Goal: Task Accomplishment & Management: Use online tool/utility

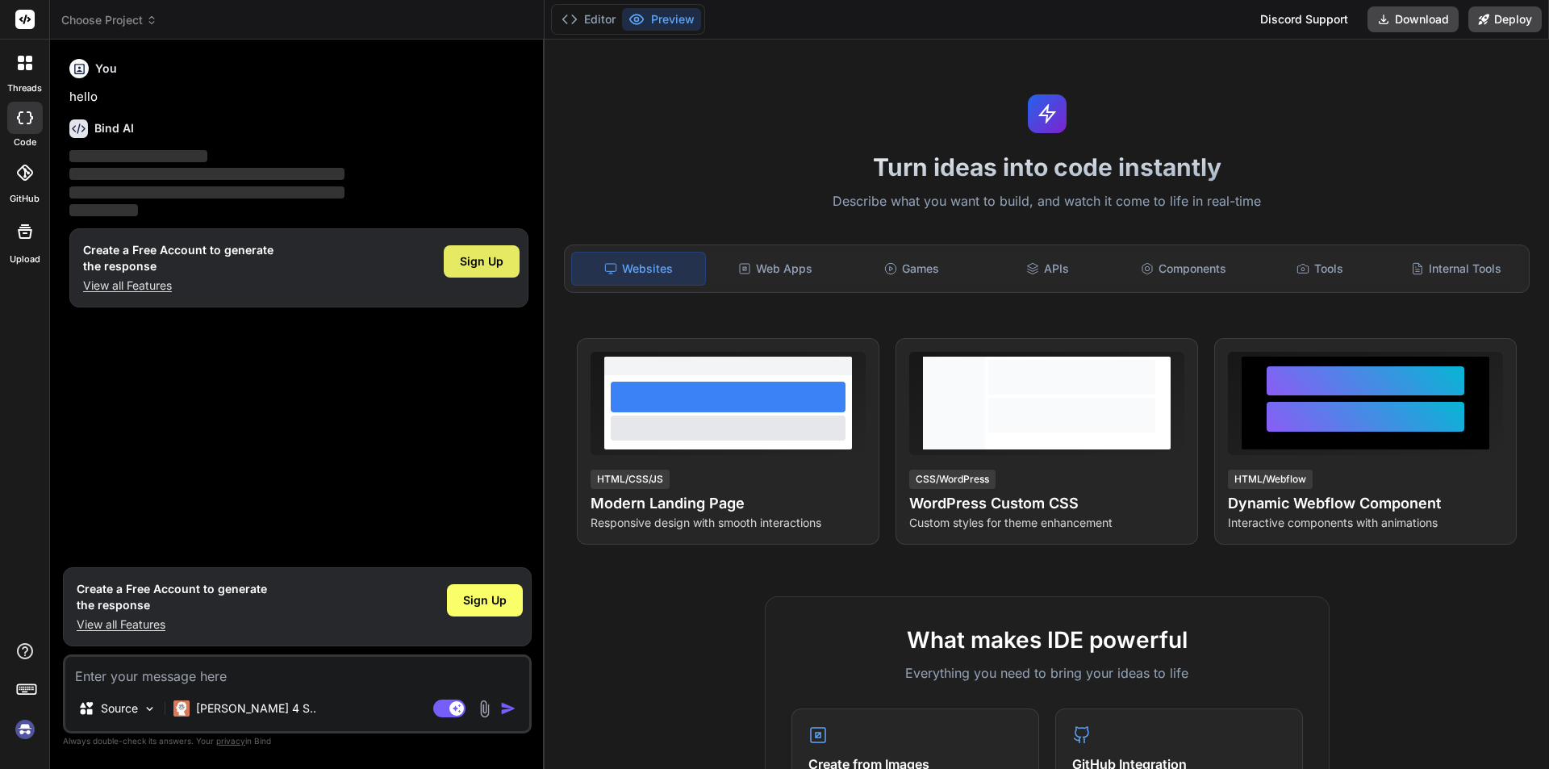
click at [469, 258] on span "Sign Up" at bounding box center [482, 261] width 44 height 16
click at [184, 686] on div "Source Claude 4 S.. Agent Mode. When this toggle is activated, AI automatically…" at bounding box center [297, 693] width 469 height 79
drag, startPoint x: 115, startPoint y: 666, endPoint x: 102, endPoint y: 678, distance: 17.8
click at [115, 666] on textarea at bounding box center [297, 671] width 464 height 29
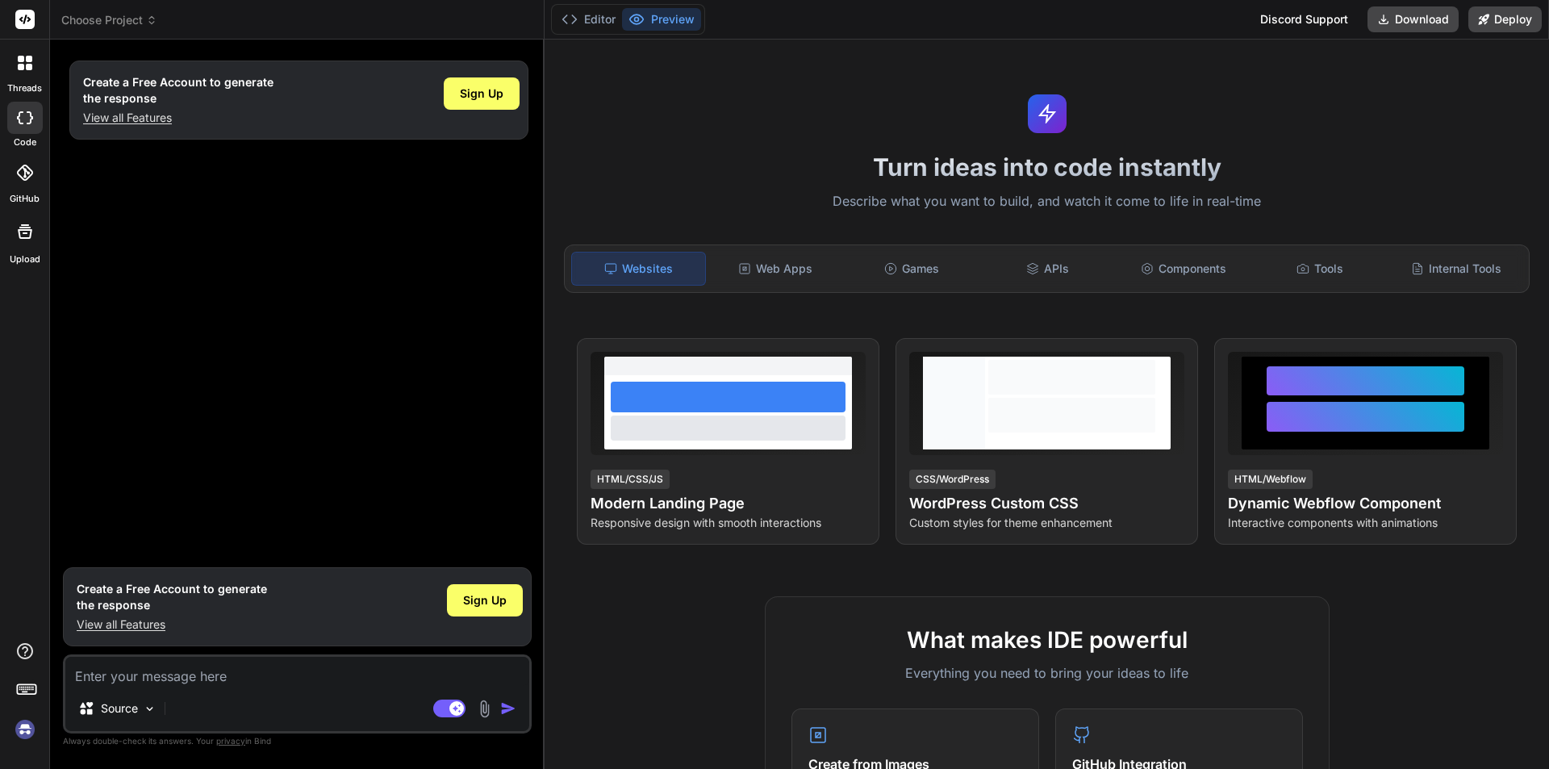
type textarea "x"
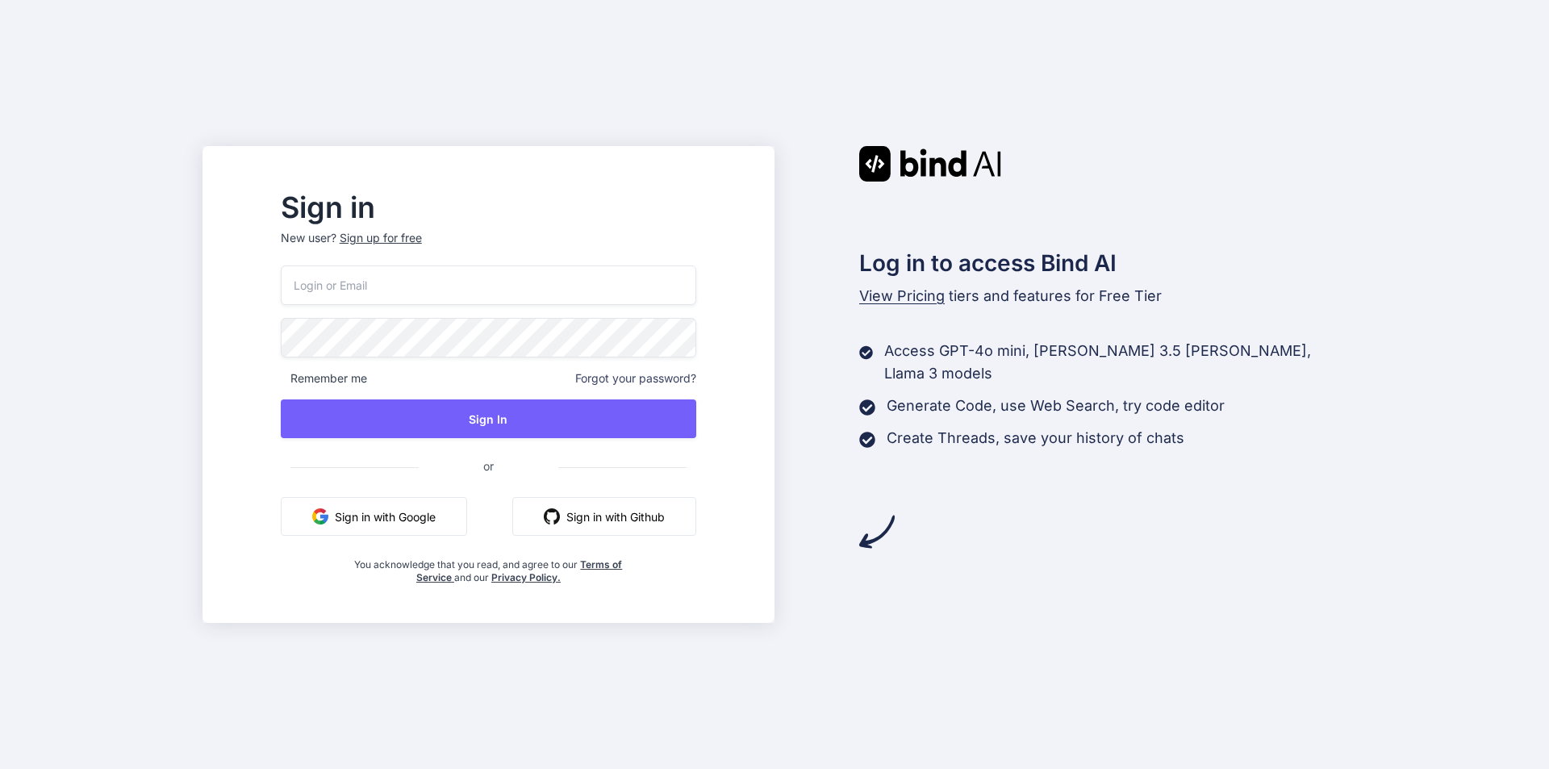
click at [453, 286] on input "email" at bounding box center [488, 285] width 415 height 40
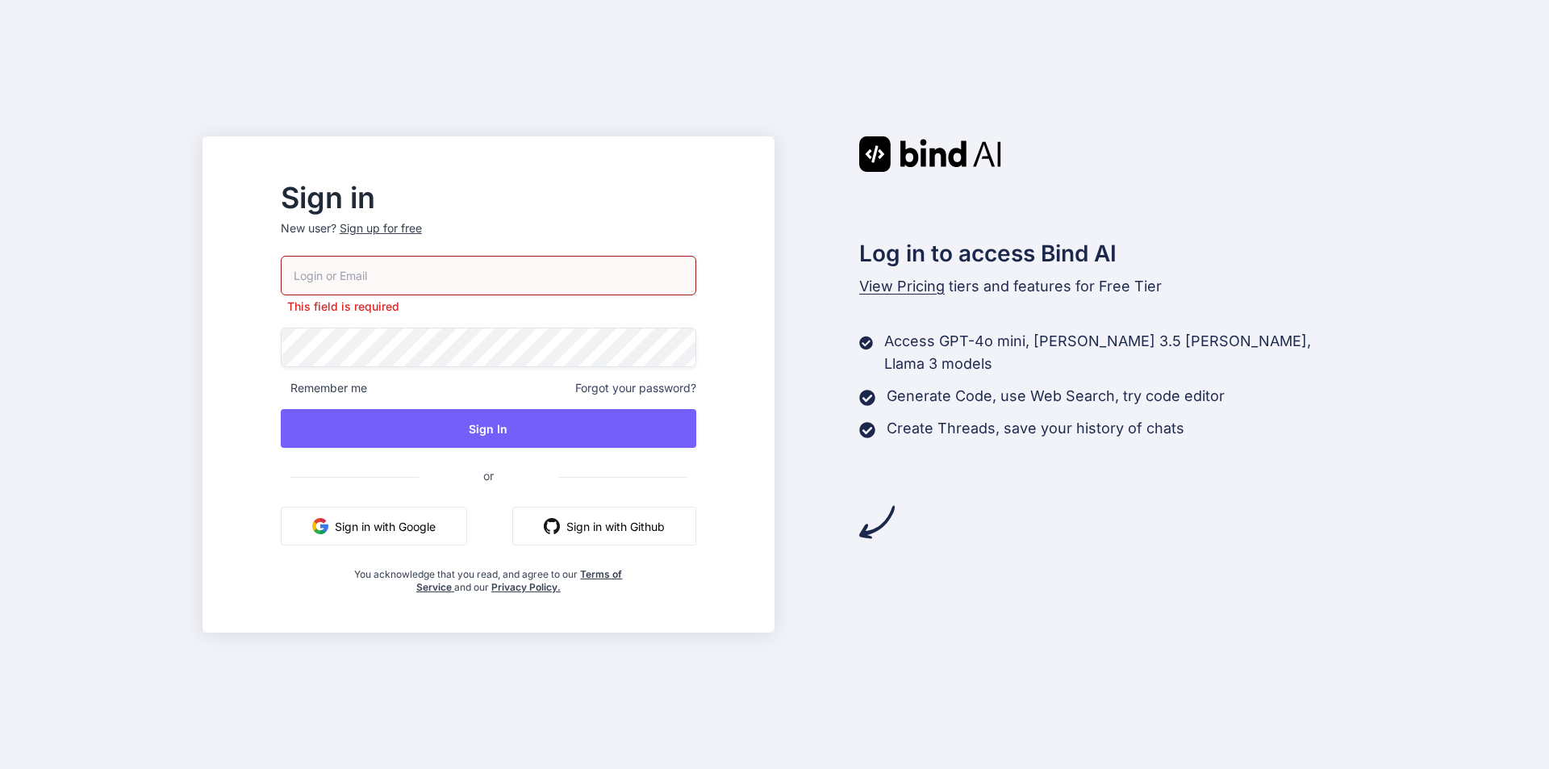
click at [455, 527] on button "Sign in with Google" at bounding box center [374, 526] width 186 height 39
click at [441, 528] on button "Sign in with Google" at bounding box center [374, 526] width 186 height 39
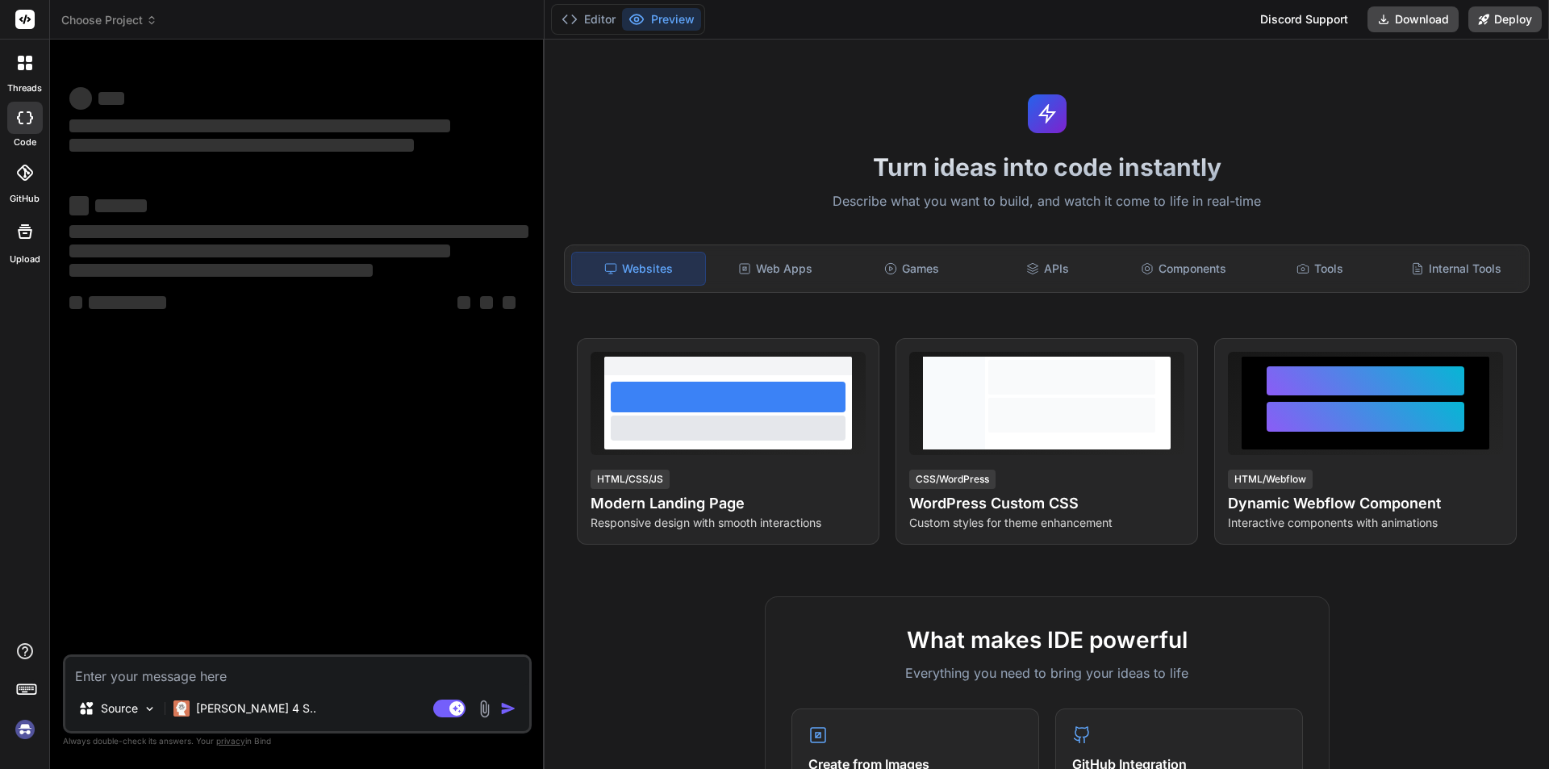
click at [484, 706] on img at bounding box center [484, 708] width 19 height 19
click at [185, 674] on textarea at bounding box center [297, 671] width 464 height 29
click at [482, 712] on img at bounding box center [484, 708] width 19 height 19
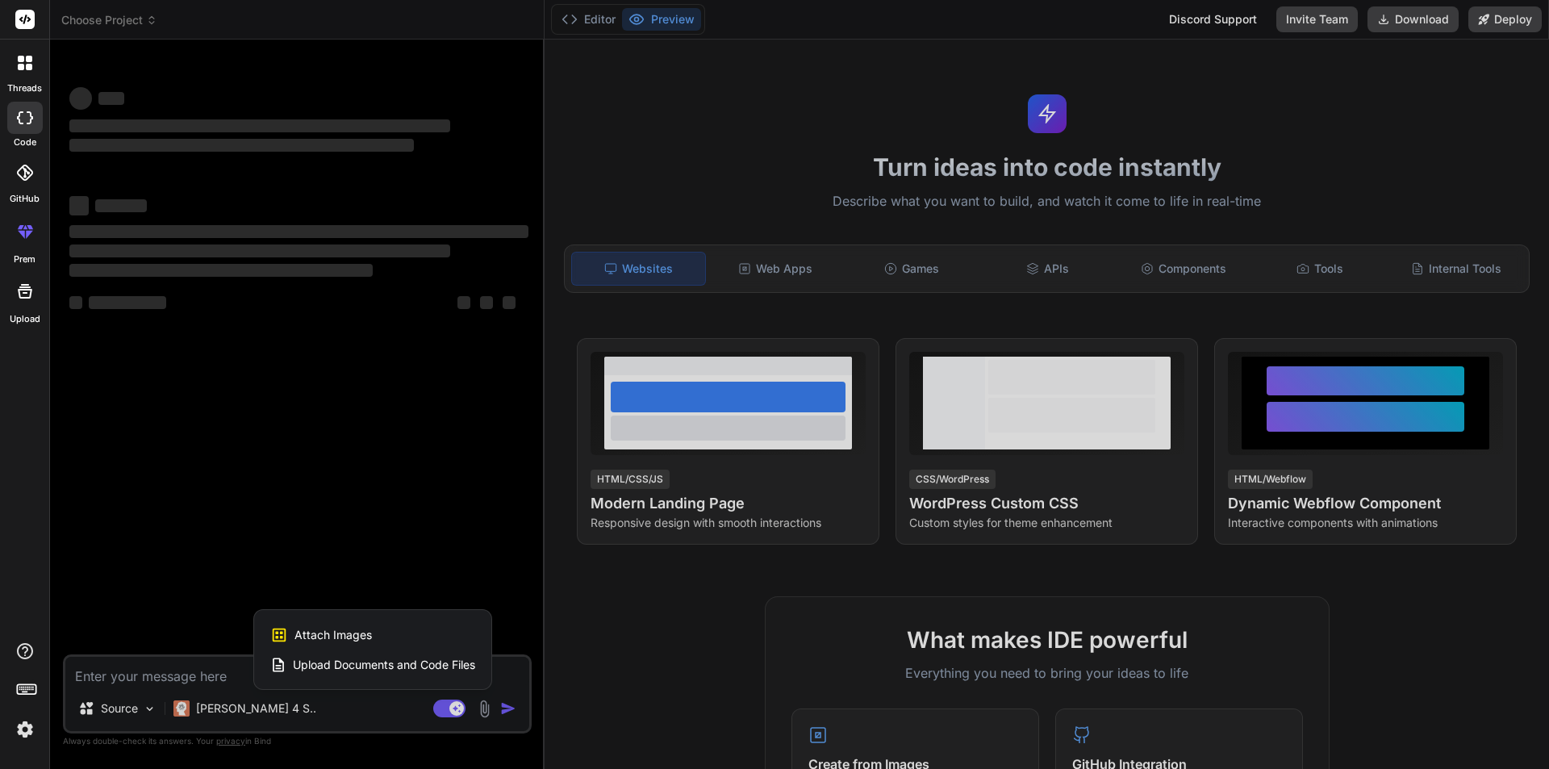
click at [353, 630] on span "Attach Images" at bounding box center [332, 635] width 77 height 16
type textarea "x"
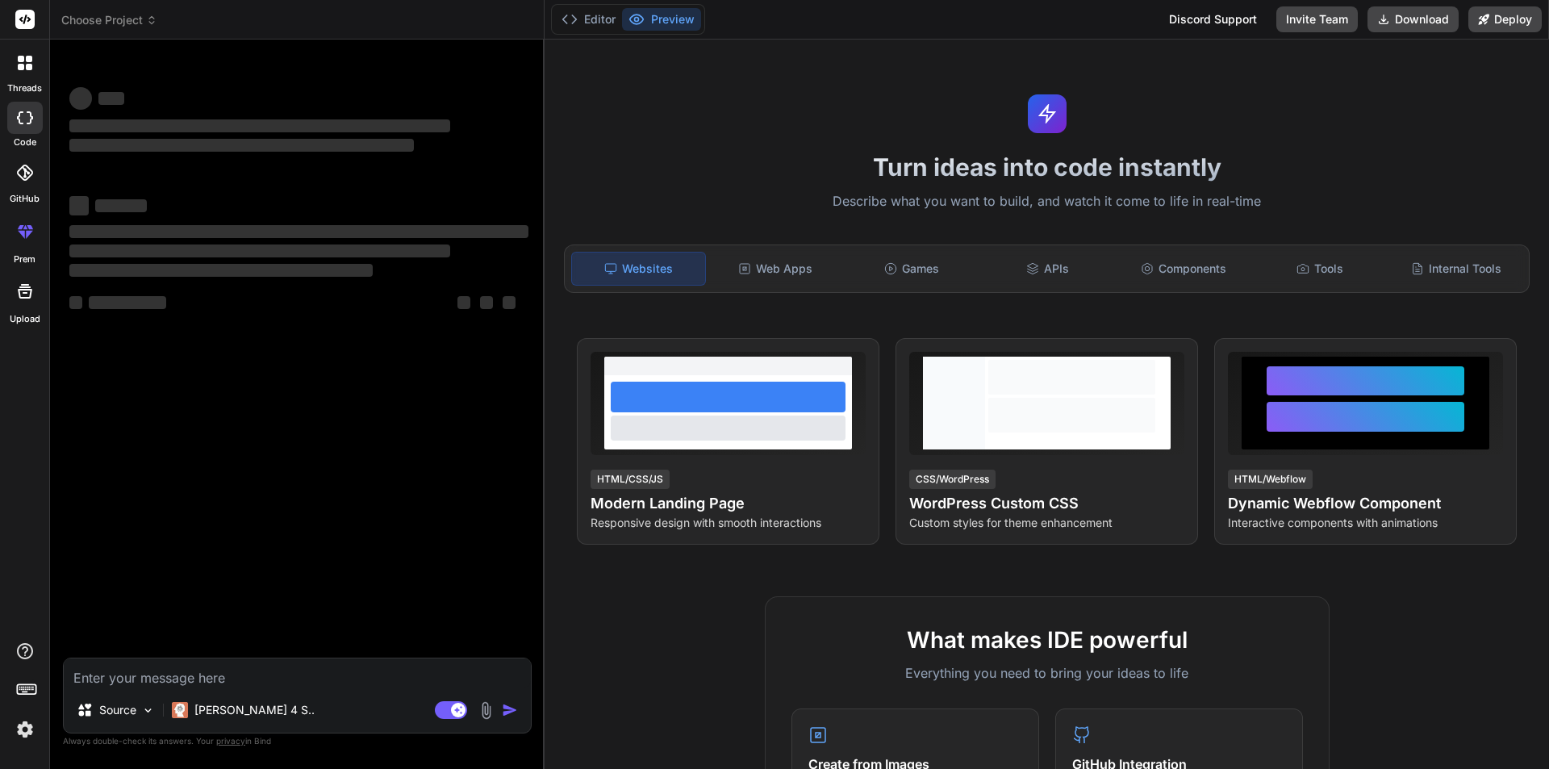
type input "C:\fakepath\banner.png"
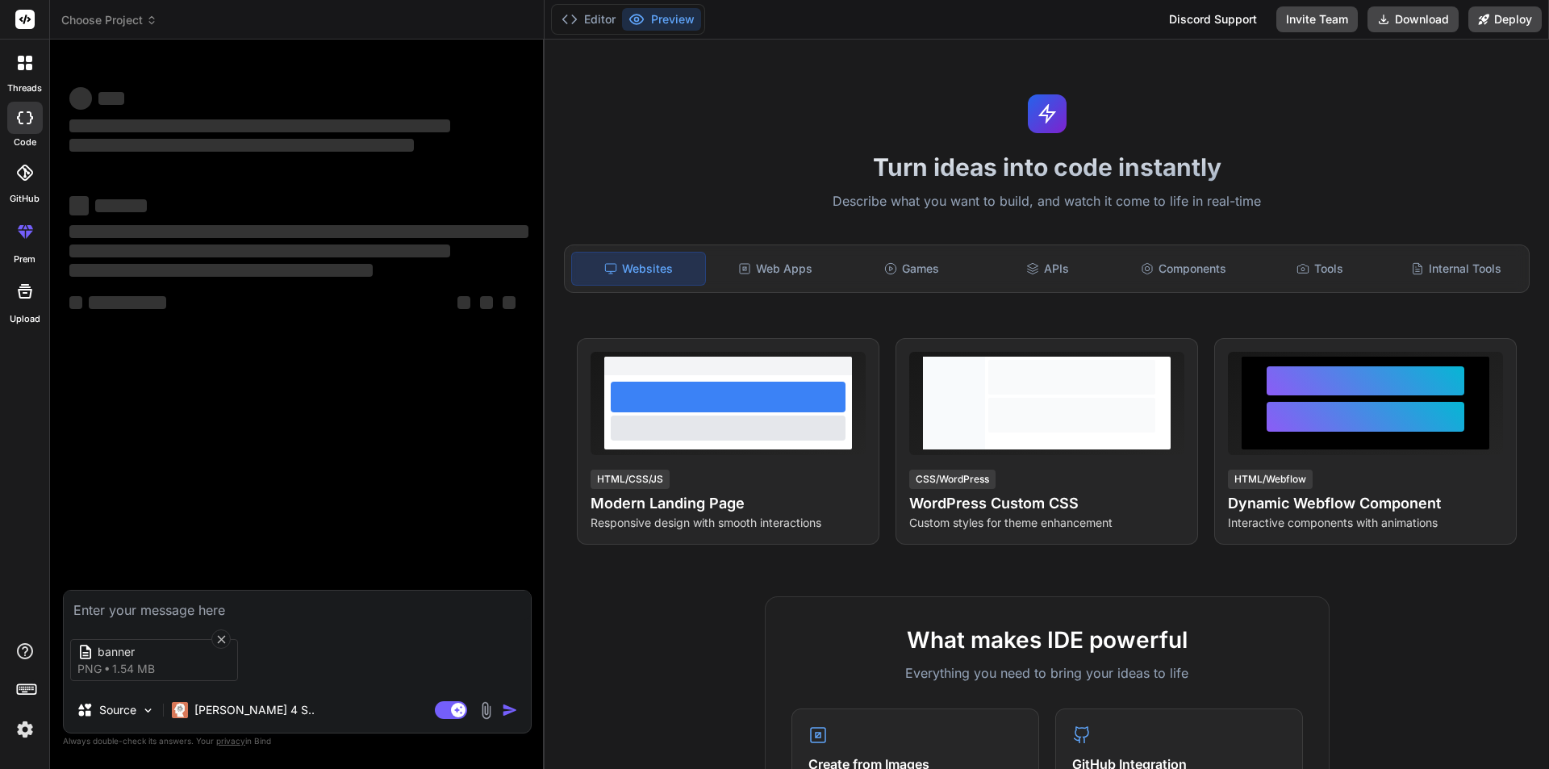
type textarea "x"
click at [297, 682] on div "banner png 1.54 MB" at bounding box center [297, 660] width 467 height 68
click at [162, 615] on textarea at bounding box center [297, 605] width 467 height 29
paste textarea "I just want to create the html of the given design that i attached with respons…"
type textarea "I just want to create the html of the given design that i attached with respons…"
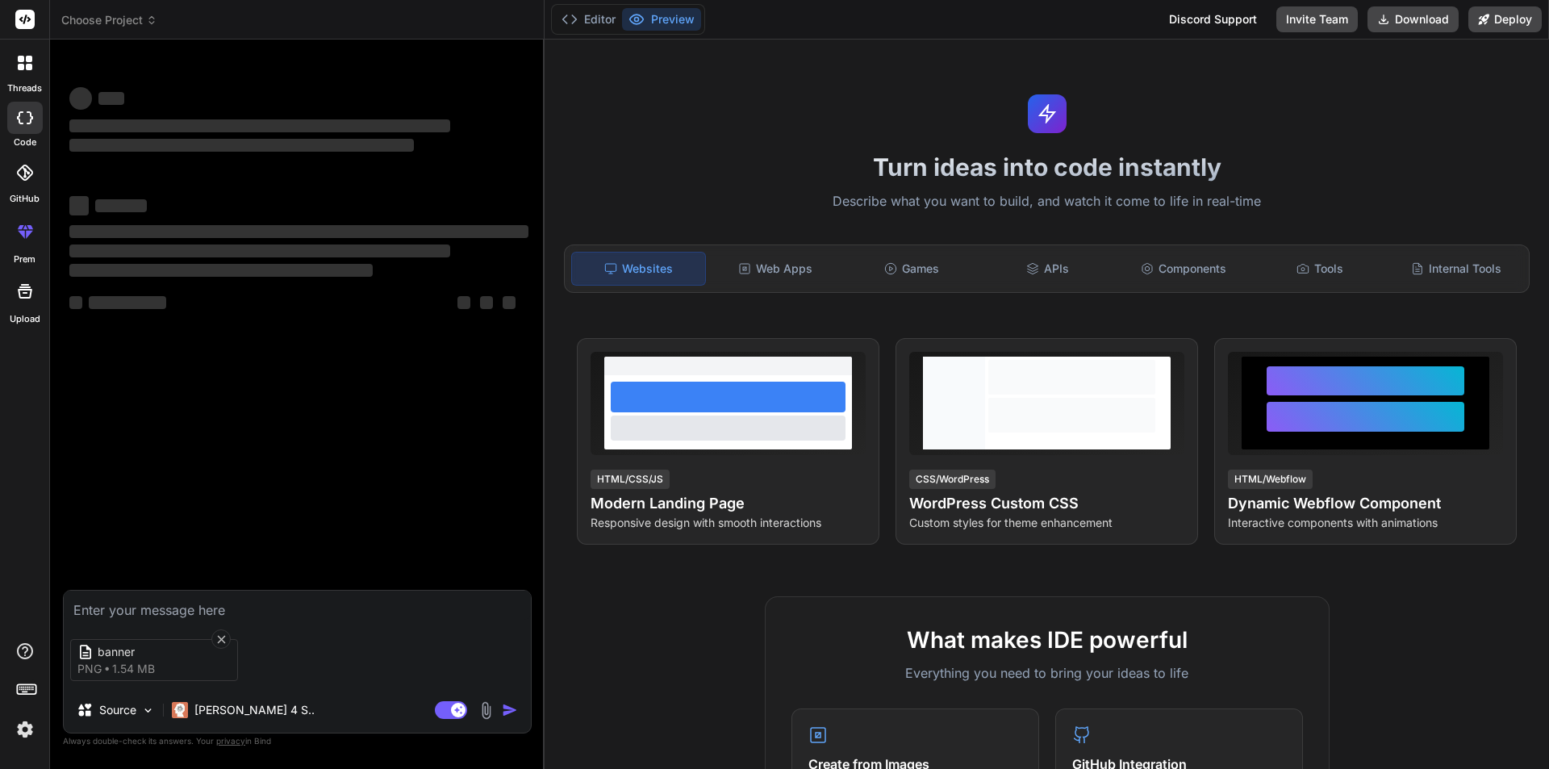
type textarea "x"
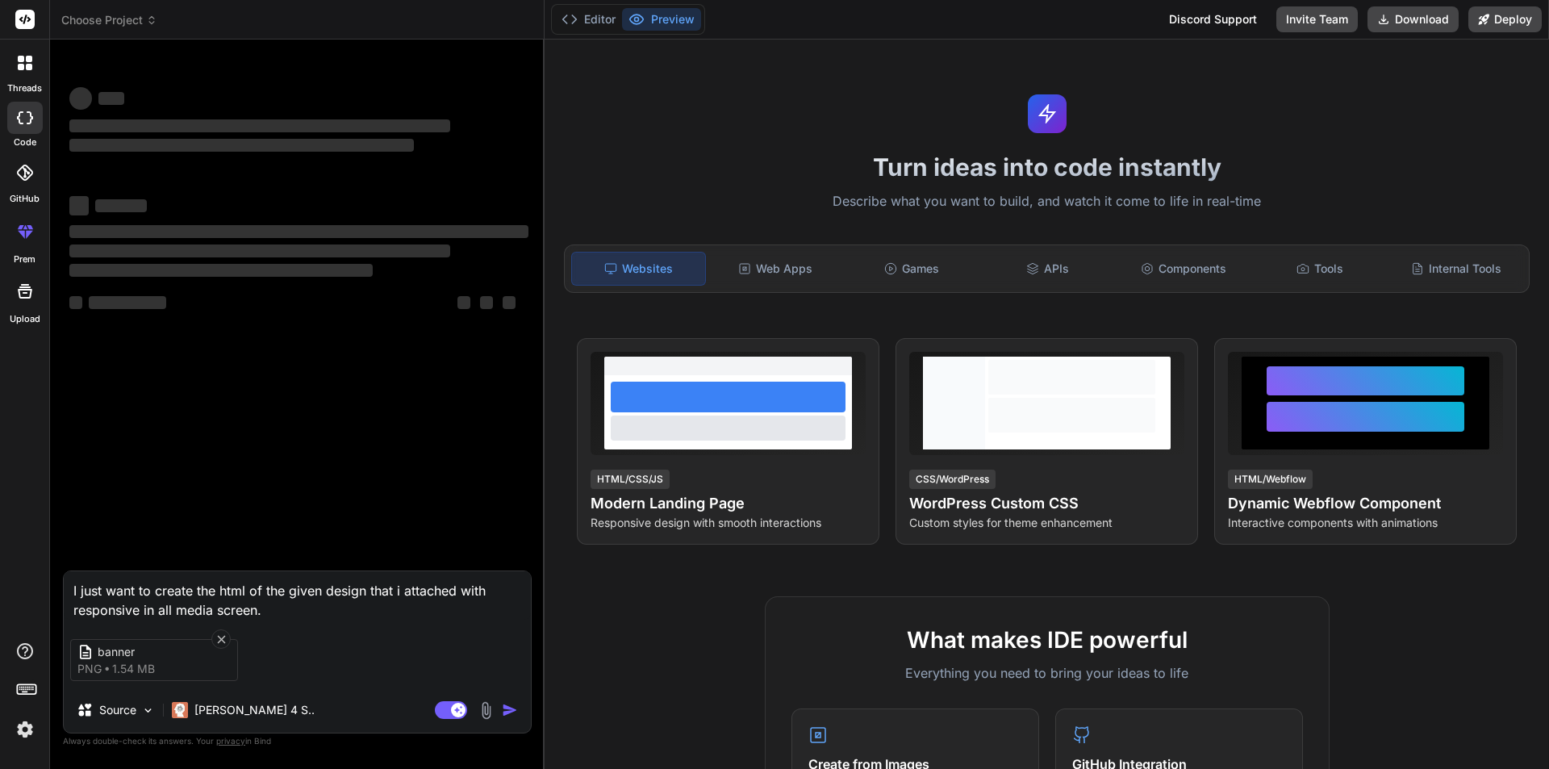
type textarea "I just want to create the html of the given design that i attached with respons…"
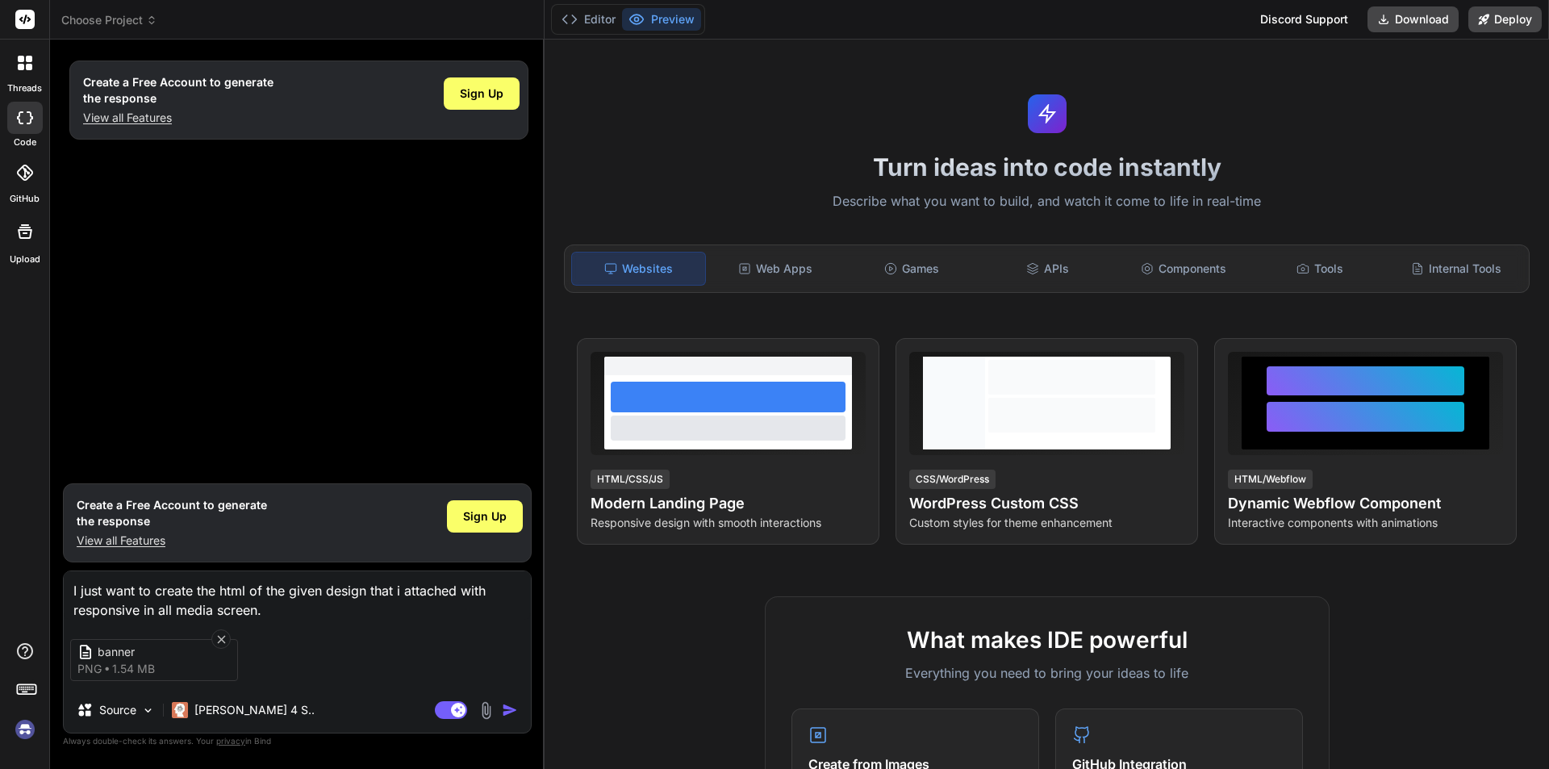
type textarea "x"
type textarea "I just want to create the html of the given design that i attached with respons…"
type textarea "x"
type textarea "I just want to create the html of the given design that i attached with respons…"
type textarea "x"
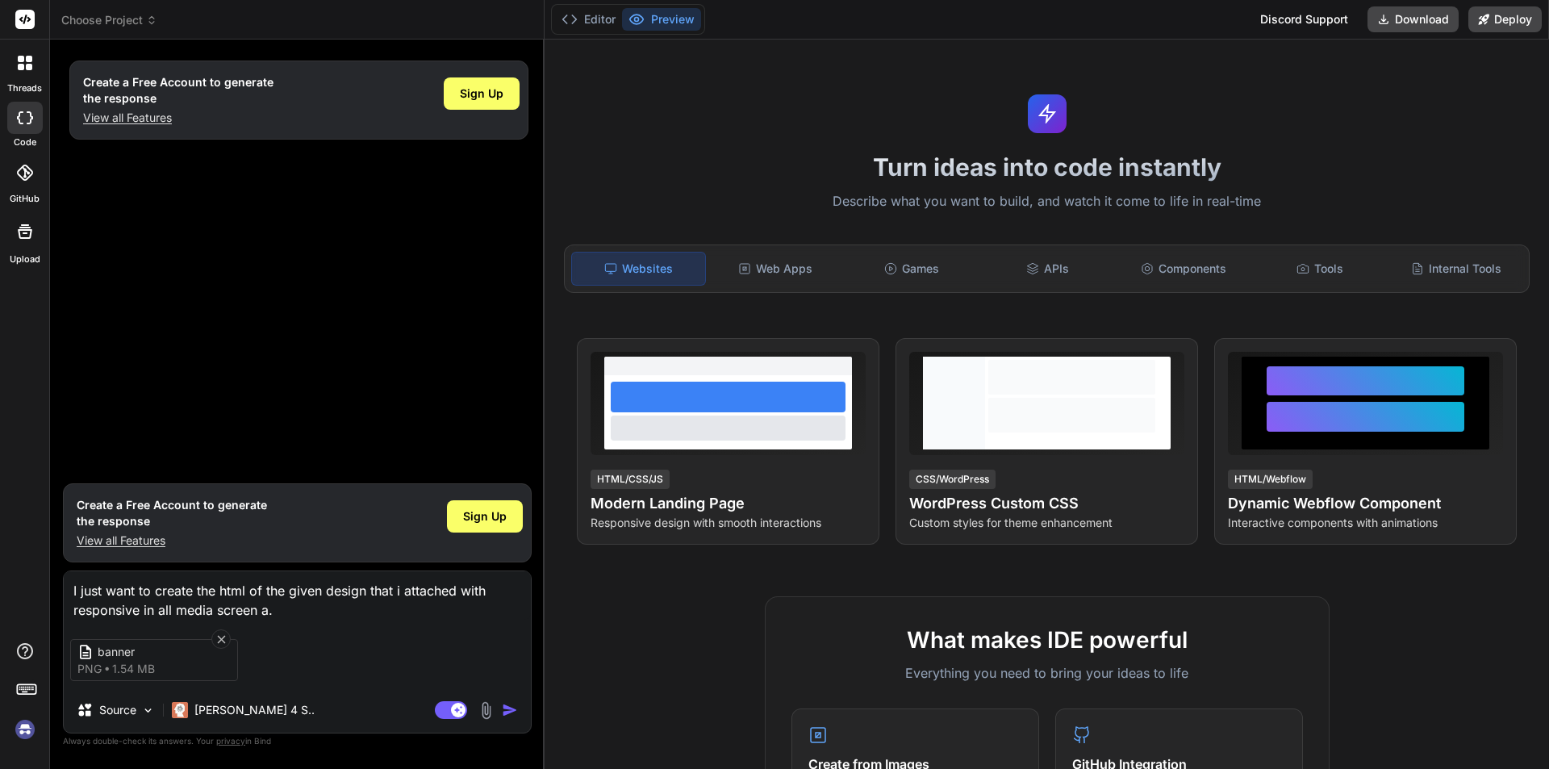
type textarea "I just want to create the html of the given design that i attached with respons…"
type textarea "x"
type textarea "I just want to create the html of the given design that i attached with respons…"
type textarea "x"
type textarea "I just want to create the html of the given design that i attached with respons…"
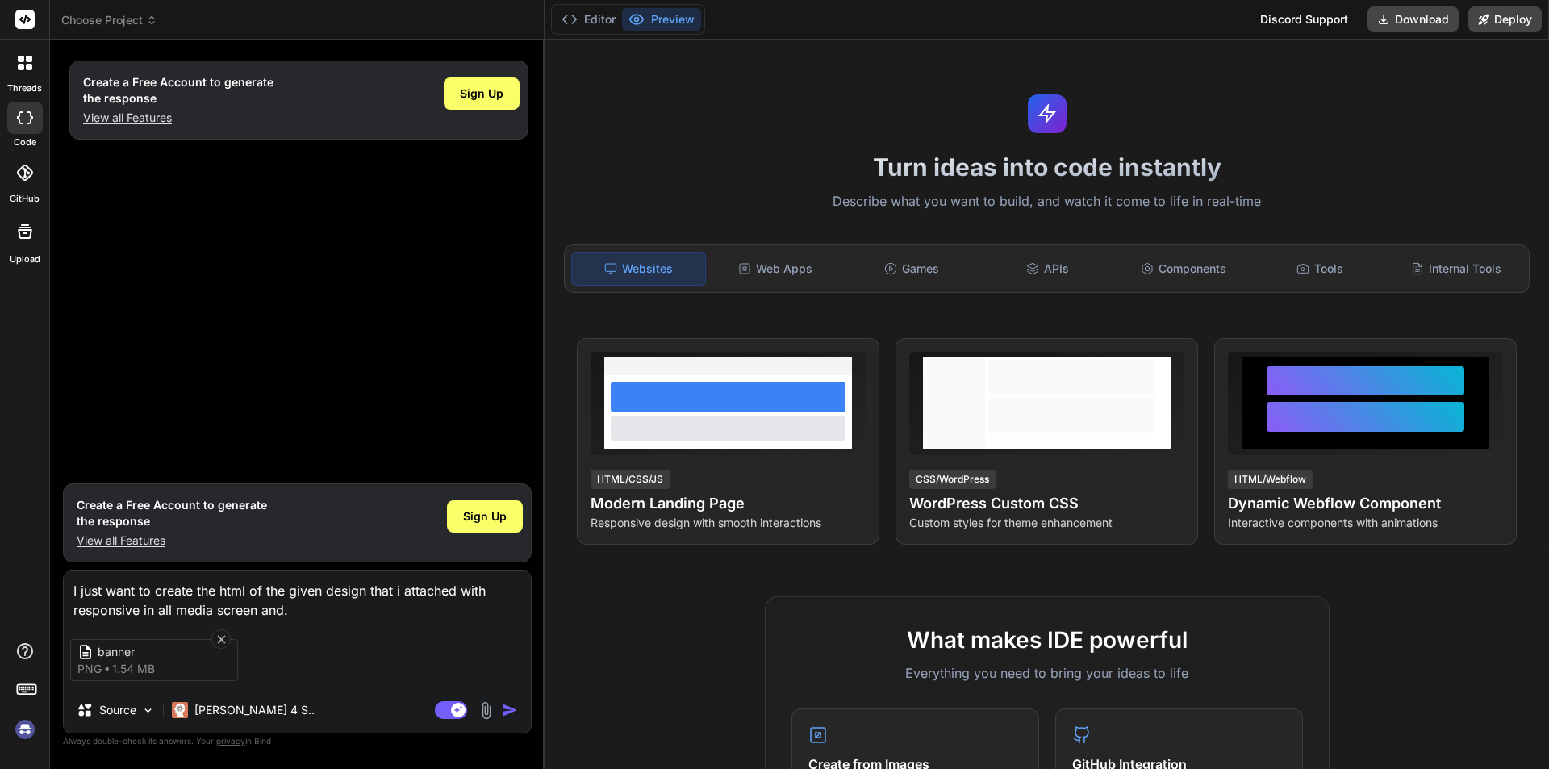
type textarea "x"
type textarea "I just want to create the html of the given design that i attached with respons…"
type textarea "x"
type textarea "I just want to create the html of the given design that i attached with respons…"
type textarea "x"
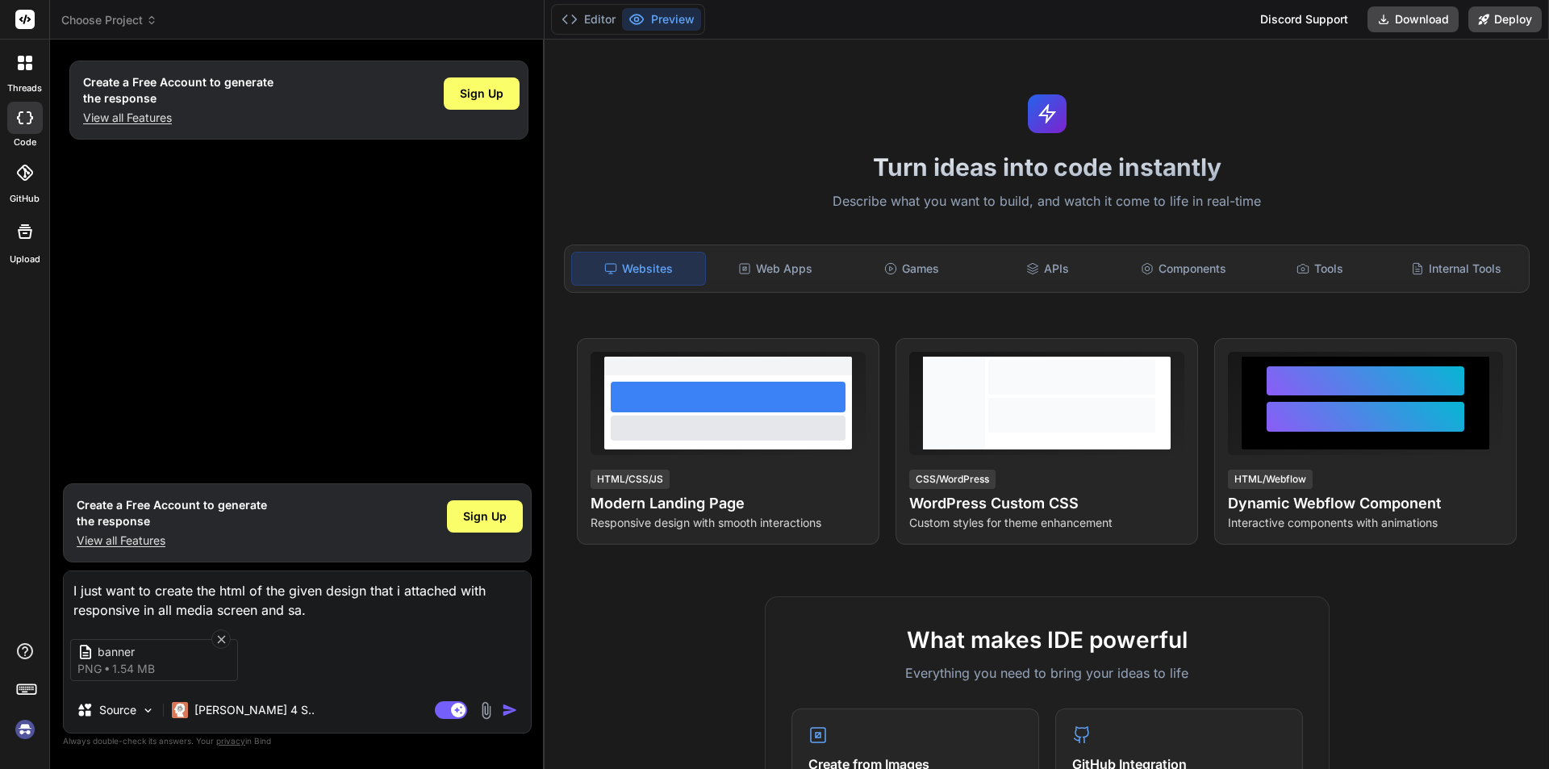
type textarea "I just want to create the html of the given design that i attached with respons…"
type textarea "x"
type textarea "I just want to create the html of the given design that i attached with respons…"
type textarea "x"
type textarea "I just want to create the html of the given design that i attached with respons…"
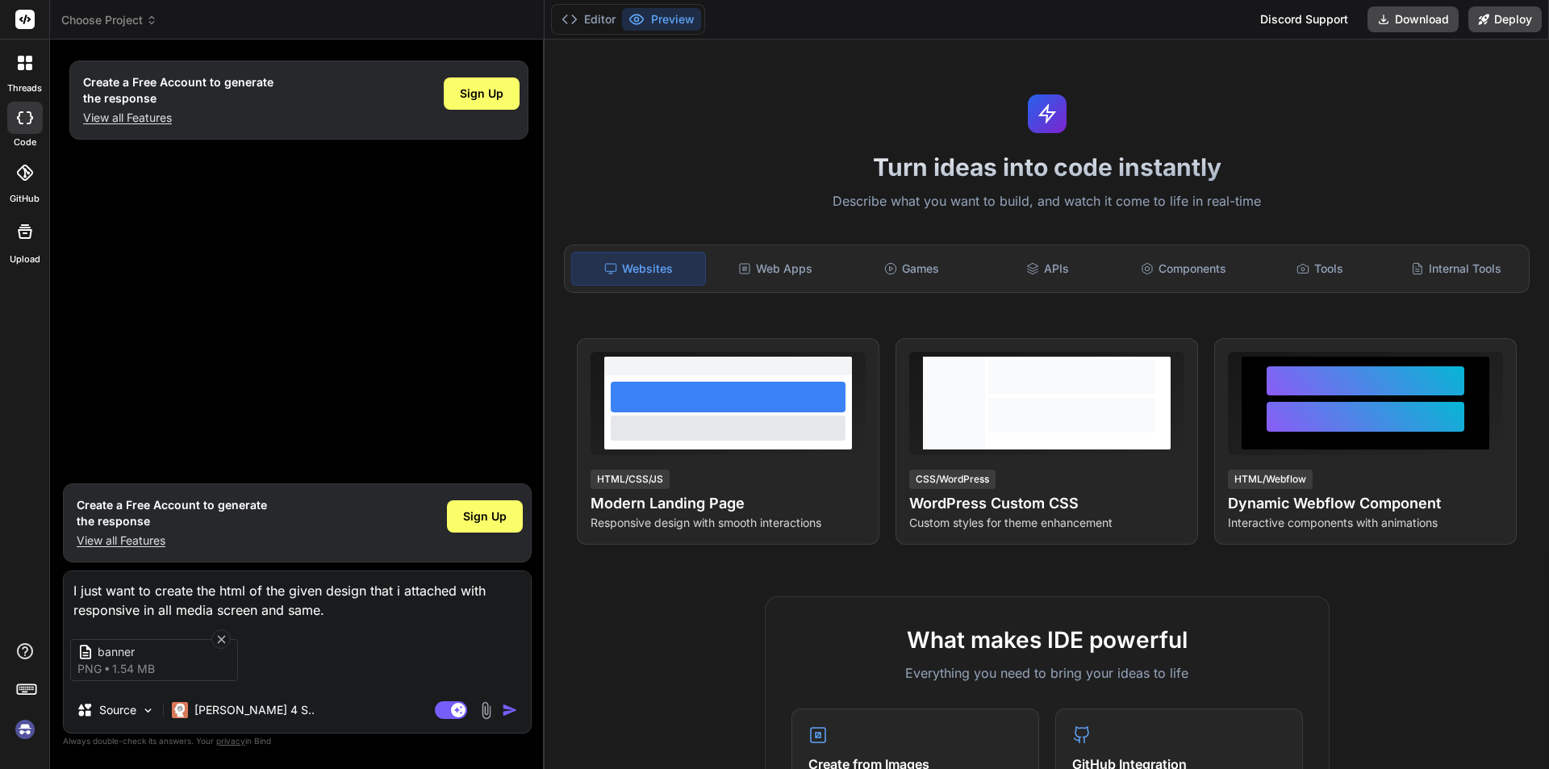
type textarea "x"
type textarea "I just want to create the html of the given design that i attached with respons…"
type textarea "x"
type textarea "I just want to create the html of the given design that i attached with respons…"
type textarea "x"
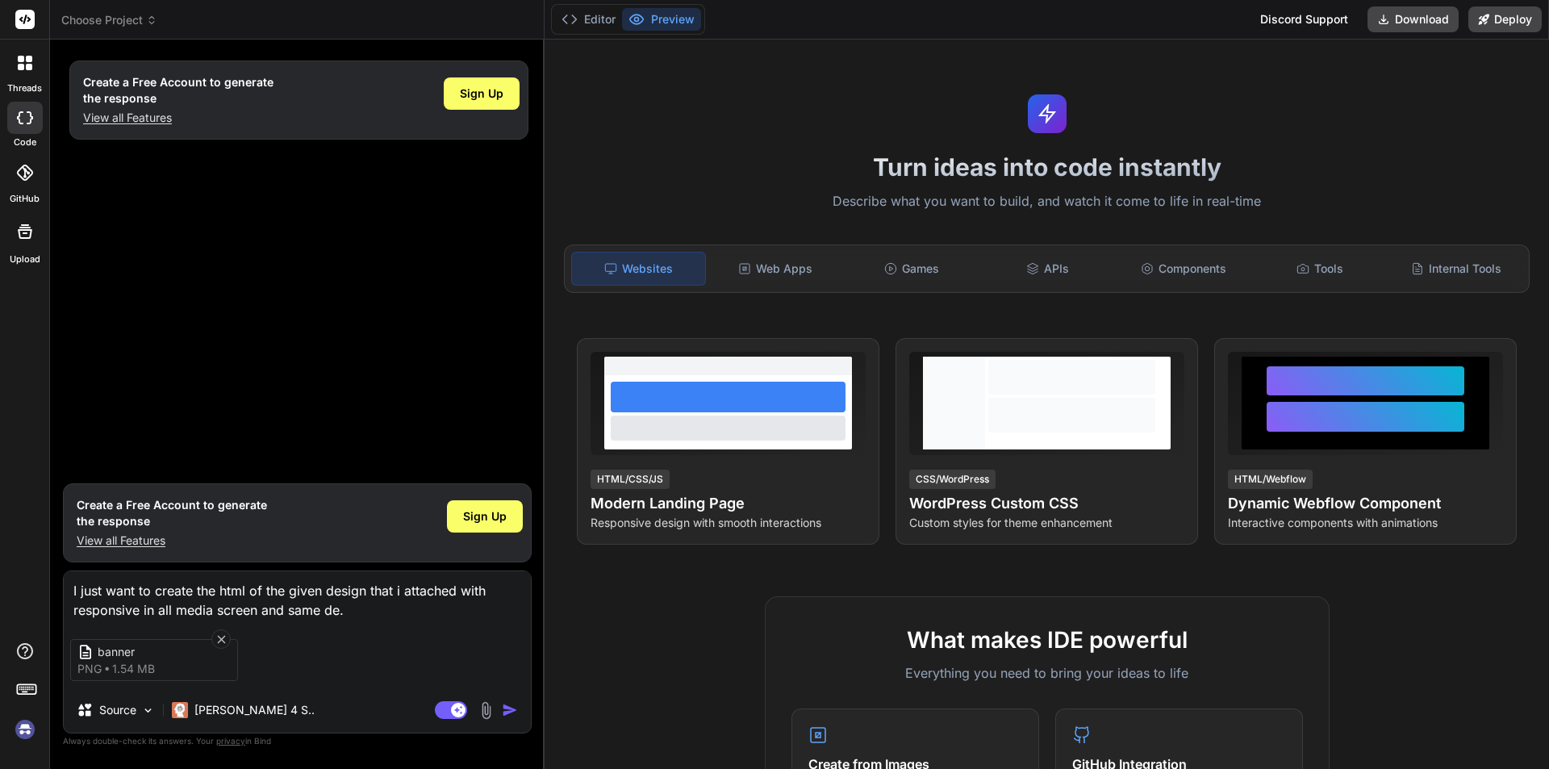
type textarea "I just want to create the html of the given design that i attached with respons…"
type textarea "x"
type textarea "I just want to create the html of the given design that i attached with respons…"
type textarea "x"
type textarea "I just want to create the html of the given design that i attached with respons…"
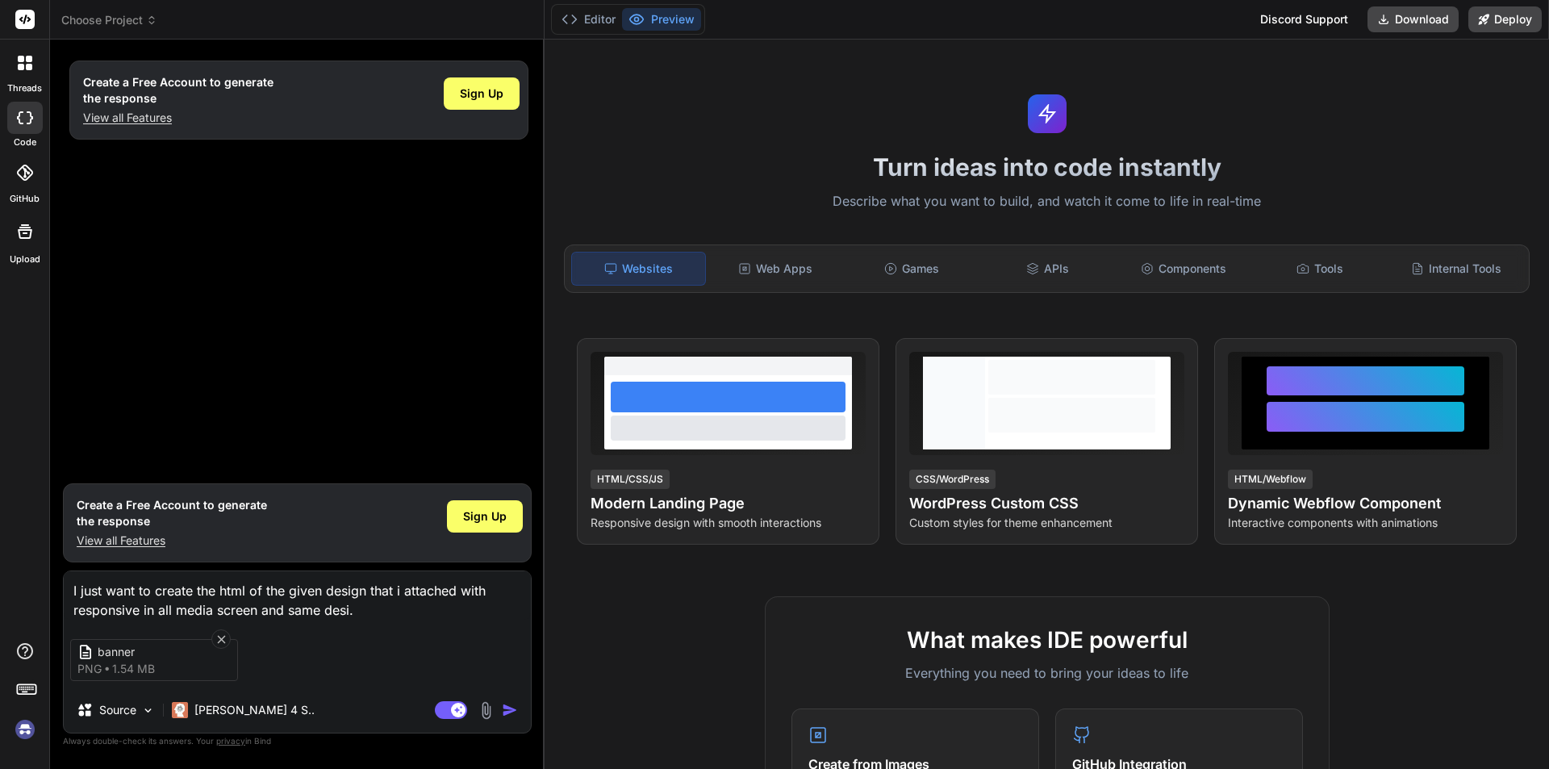
type textarea "x"
type textarea "I just want to create the html of the given design that i attached with respons…"
type textarea "x"
type textarea "I just want to create the html of the given design that i attached with respons…"
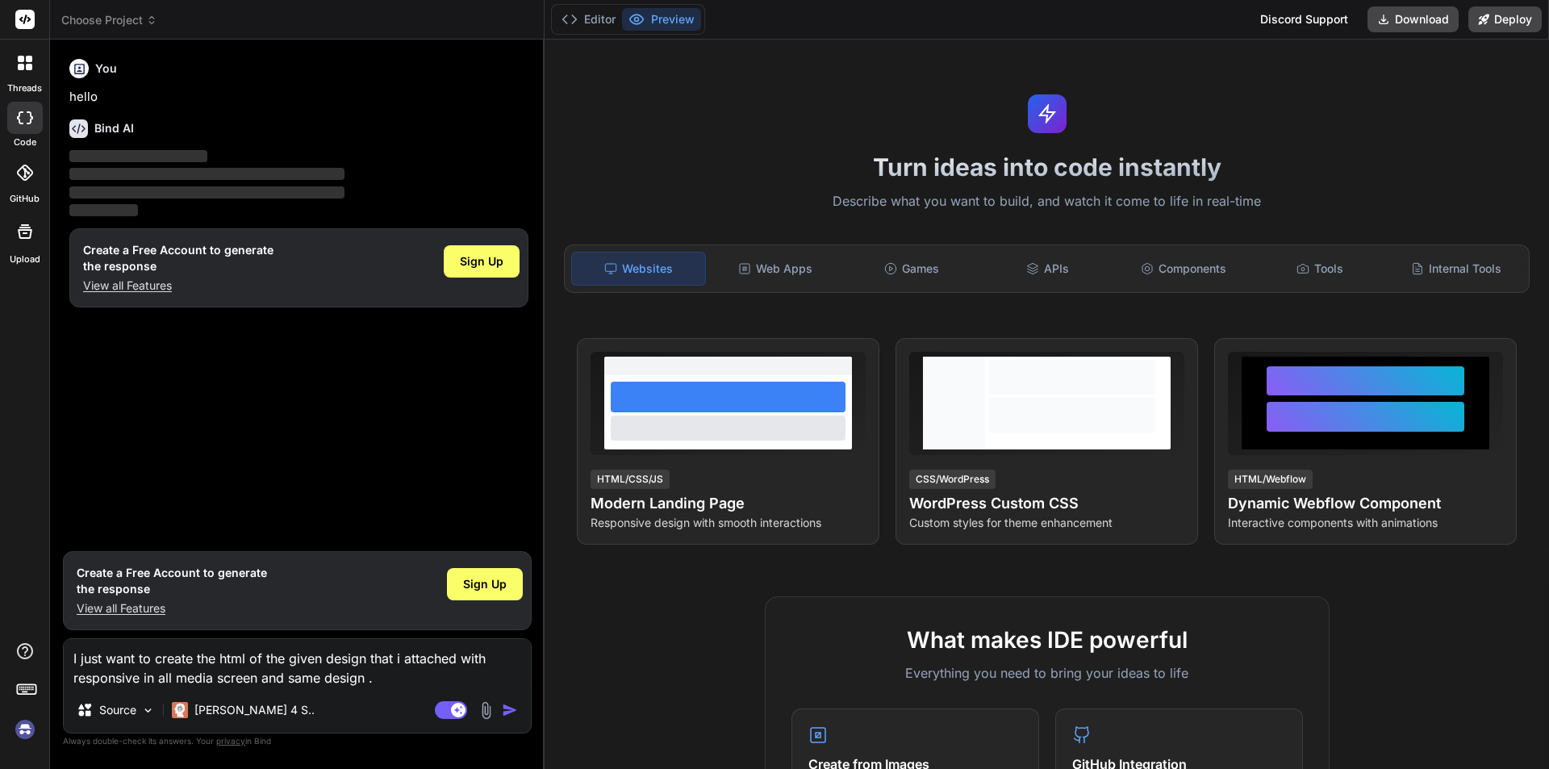
type textarea "x"
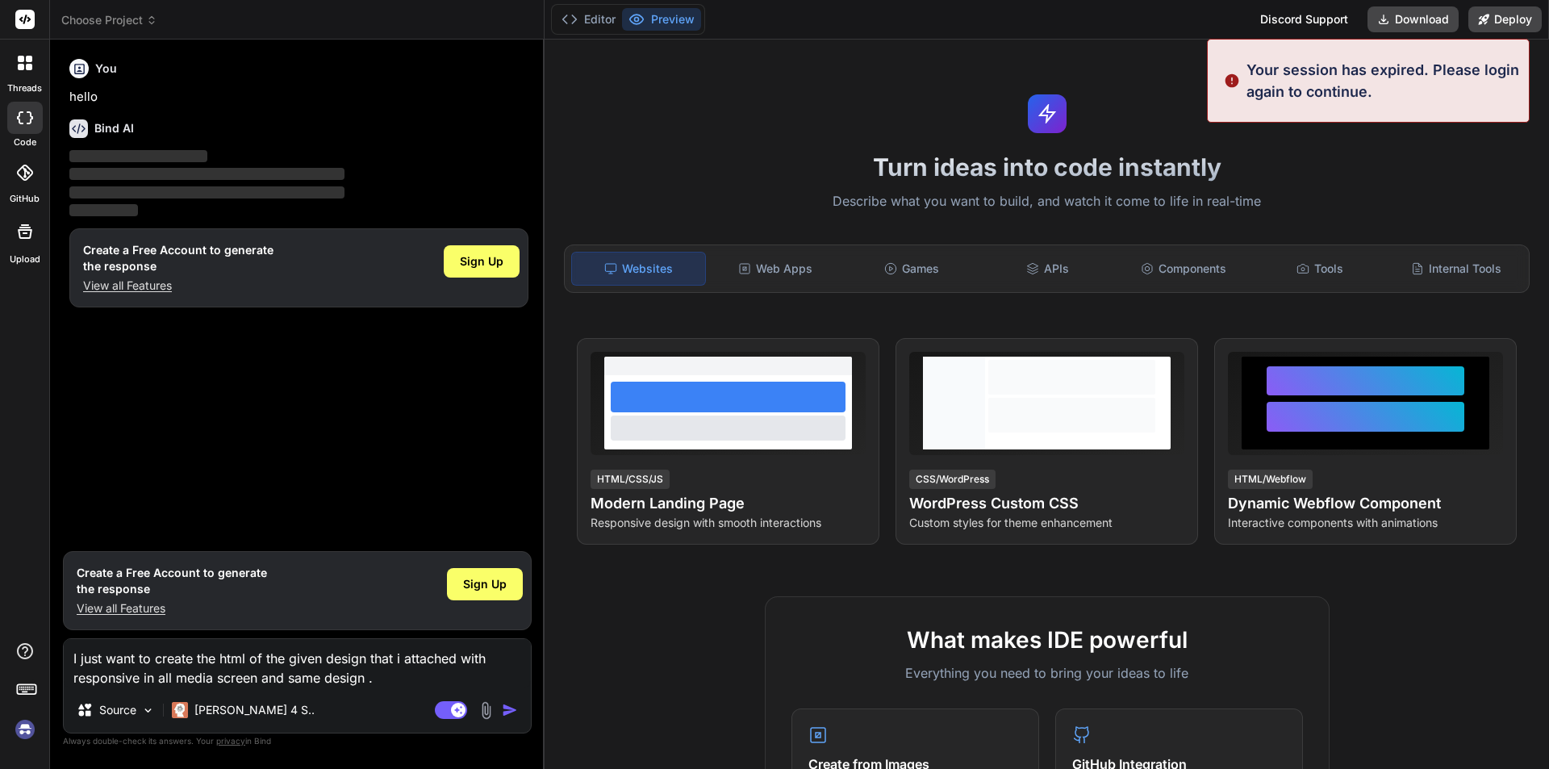
type textarea "I just want to create the html of the given design that i attached with respons…"
type textarea "x"
type textarea "I just want to create the html of the given design that i attached with respons…"
type textarea "x"
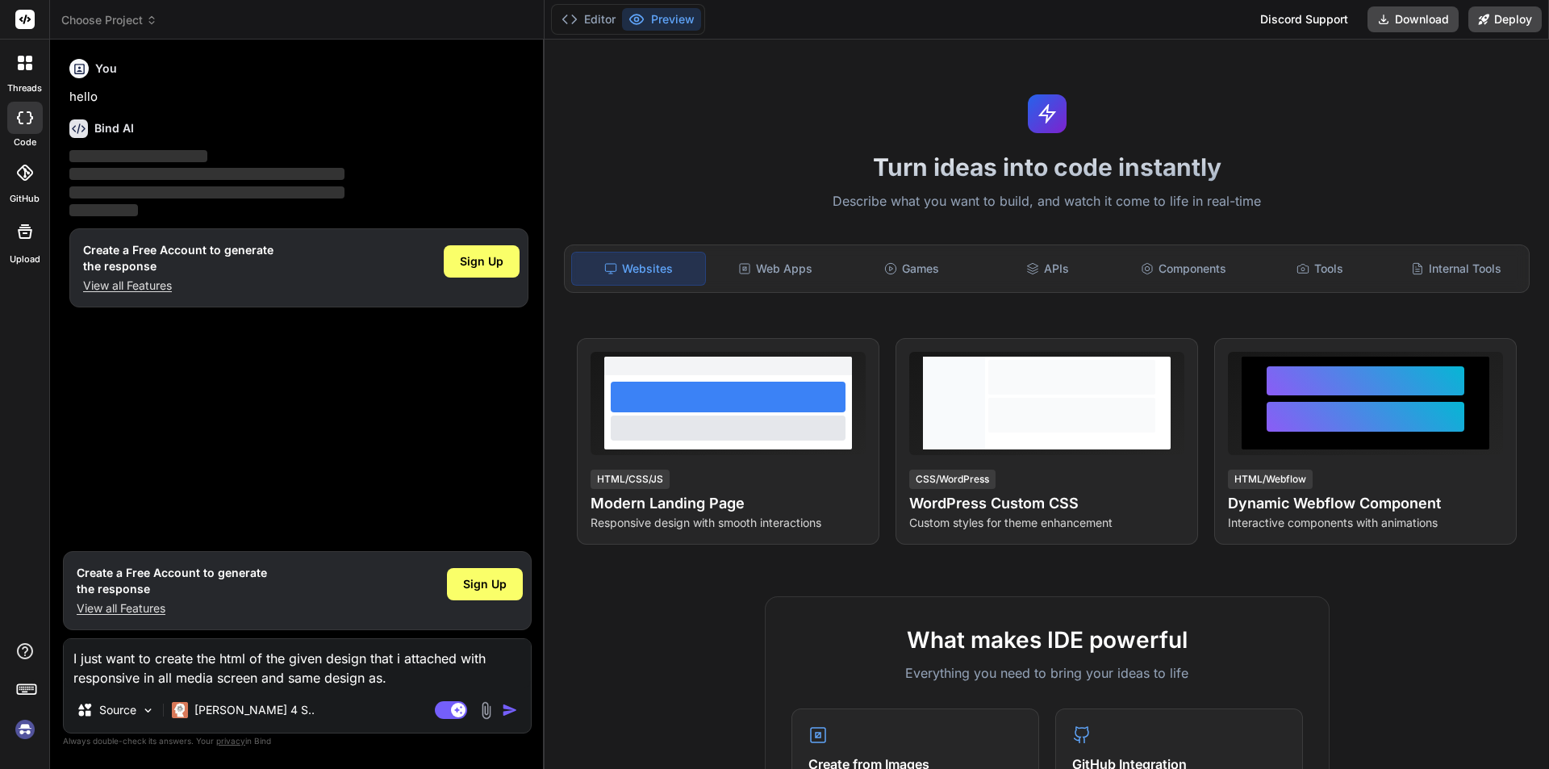
type textarea "I just want to create the html of the given design that i attached with respons…"
click at [0, 516] on div "threads code GitHub Upload" at bounding box center [25, 384] width 50 height 769
click at [489, 259] on span "Sign Up" at bounding box center [482, 261] width 44 height 16
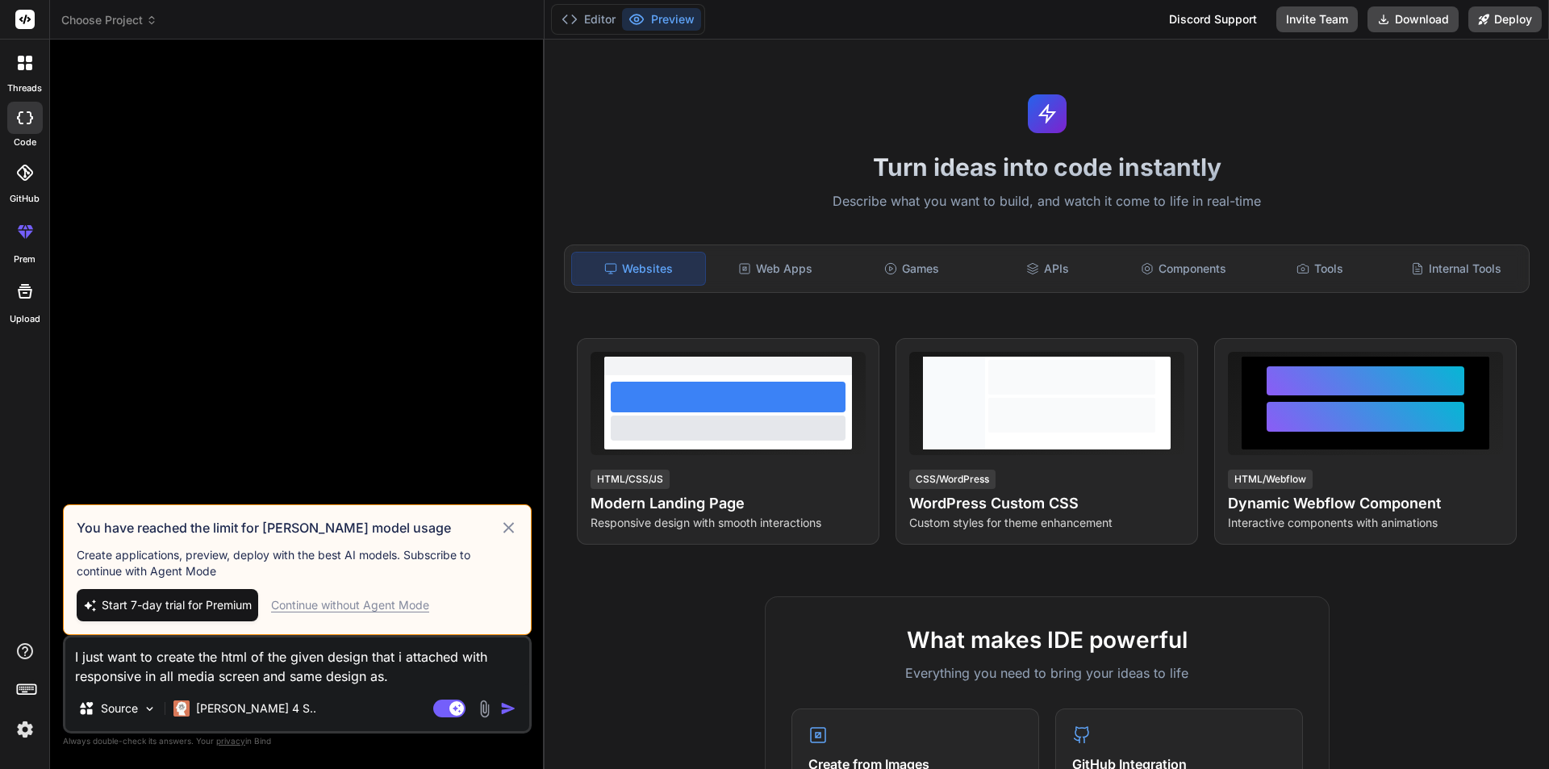
click at [217, 607] on span "Start 7-day trial for Premium" at bounding box center [177, 605] width 150 height 16
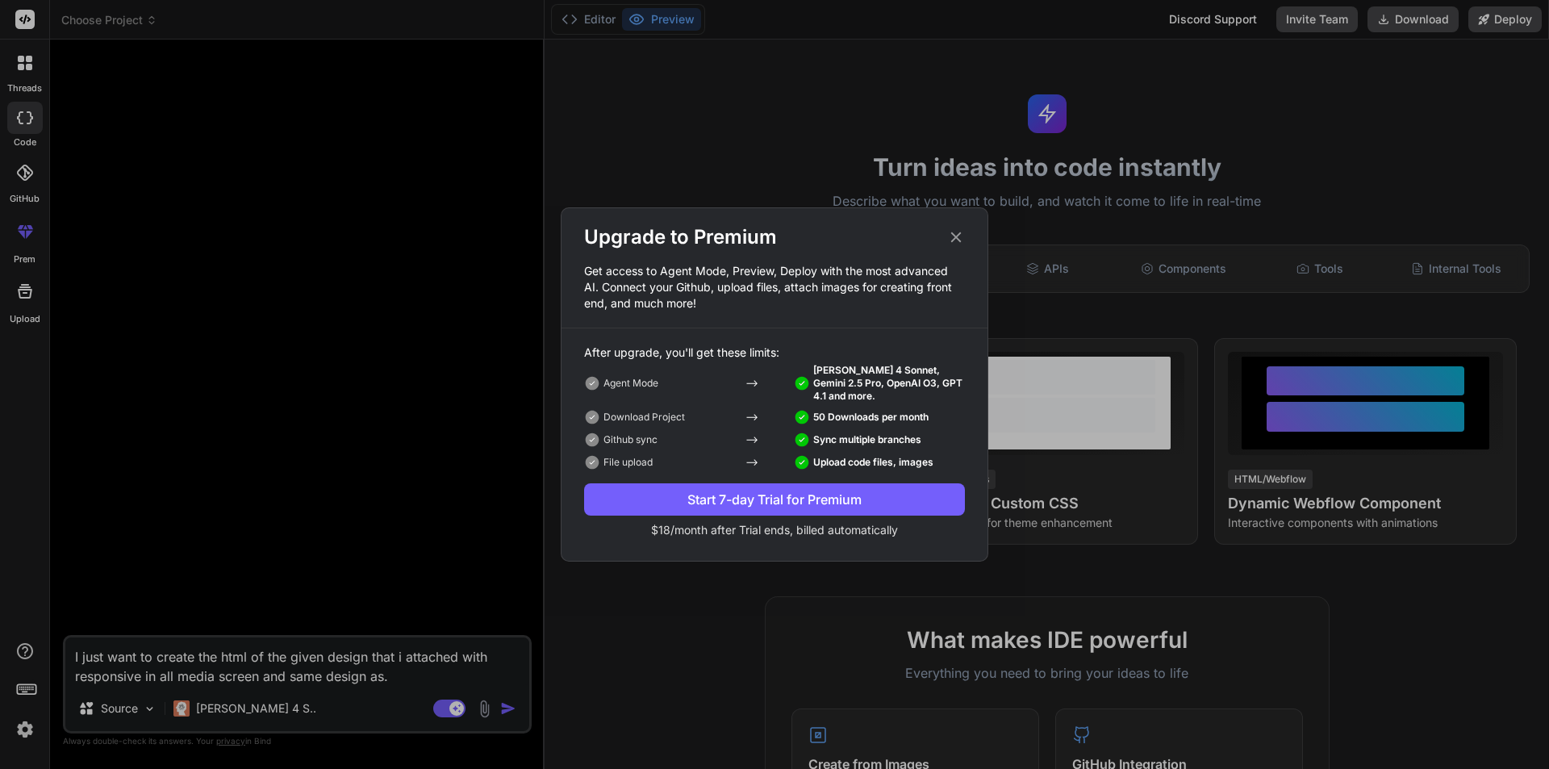
click at [885, 495] on div "Start 7-day Trial for Premium" at bounding box center [774, 499] width 381 height 19
click at [400, 676] on div "Upgrade to Premium Get access to Agent Mode, Preview, Deploy with the most adva…" at bounding box center [774, 384] width 1549 height 769
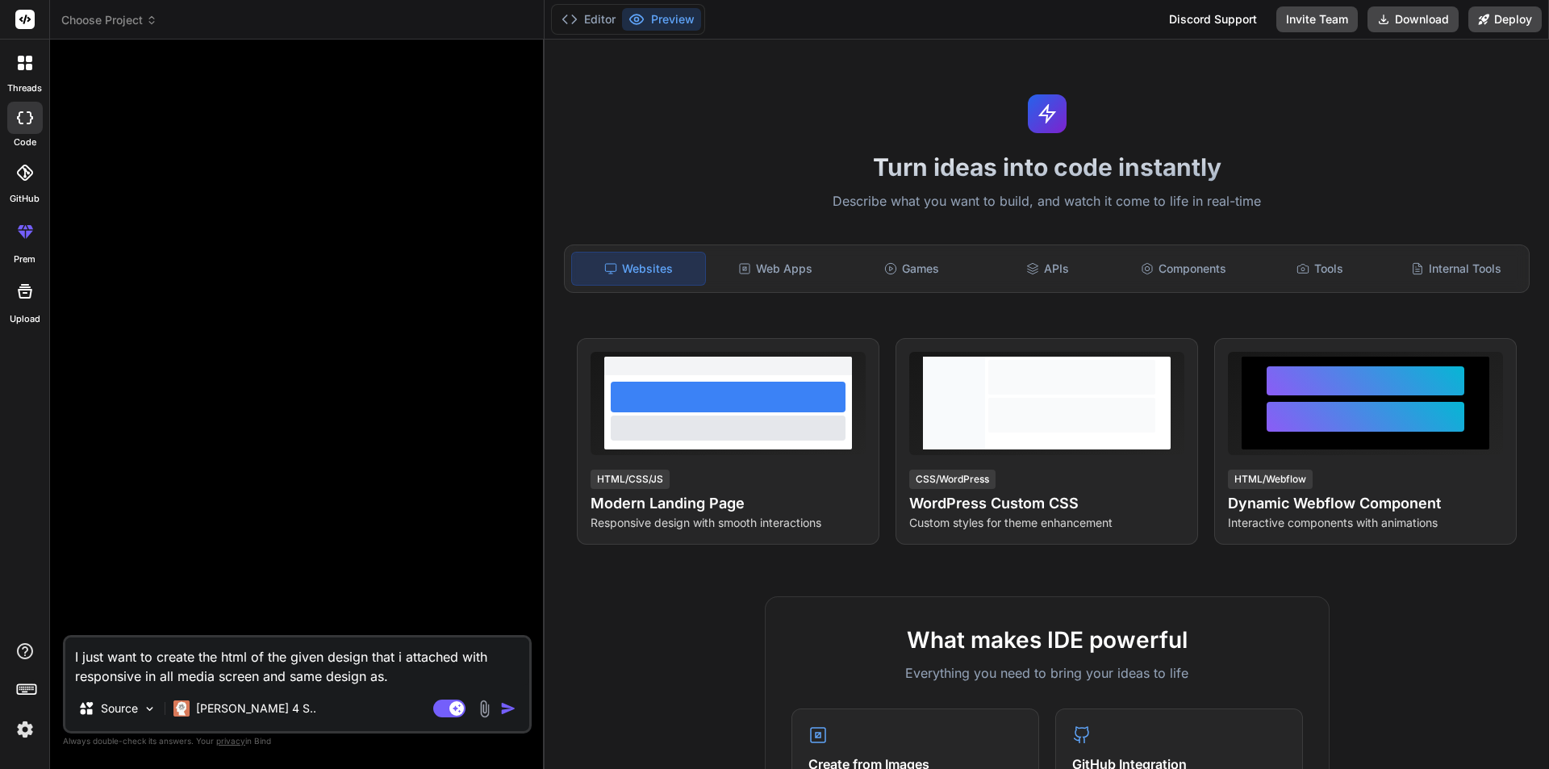
click at [391, 679] on textarea "I just want to create the html of the given design that i attached with respons…" at bounding box center [297, 661] width 464 height 48
click at [121, 90] on div at bounding box center [298, 343] width 465 height 582
click at [396, 679] on textarea "I just want to create the html of the given design that i attached with respons…" at bounding box center [297, 661] width 464 height 48
type textarea "x"
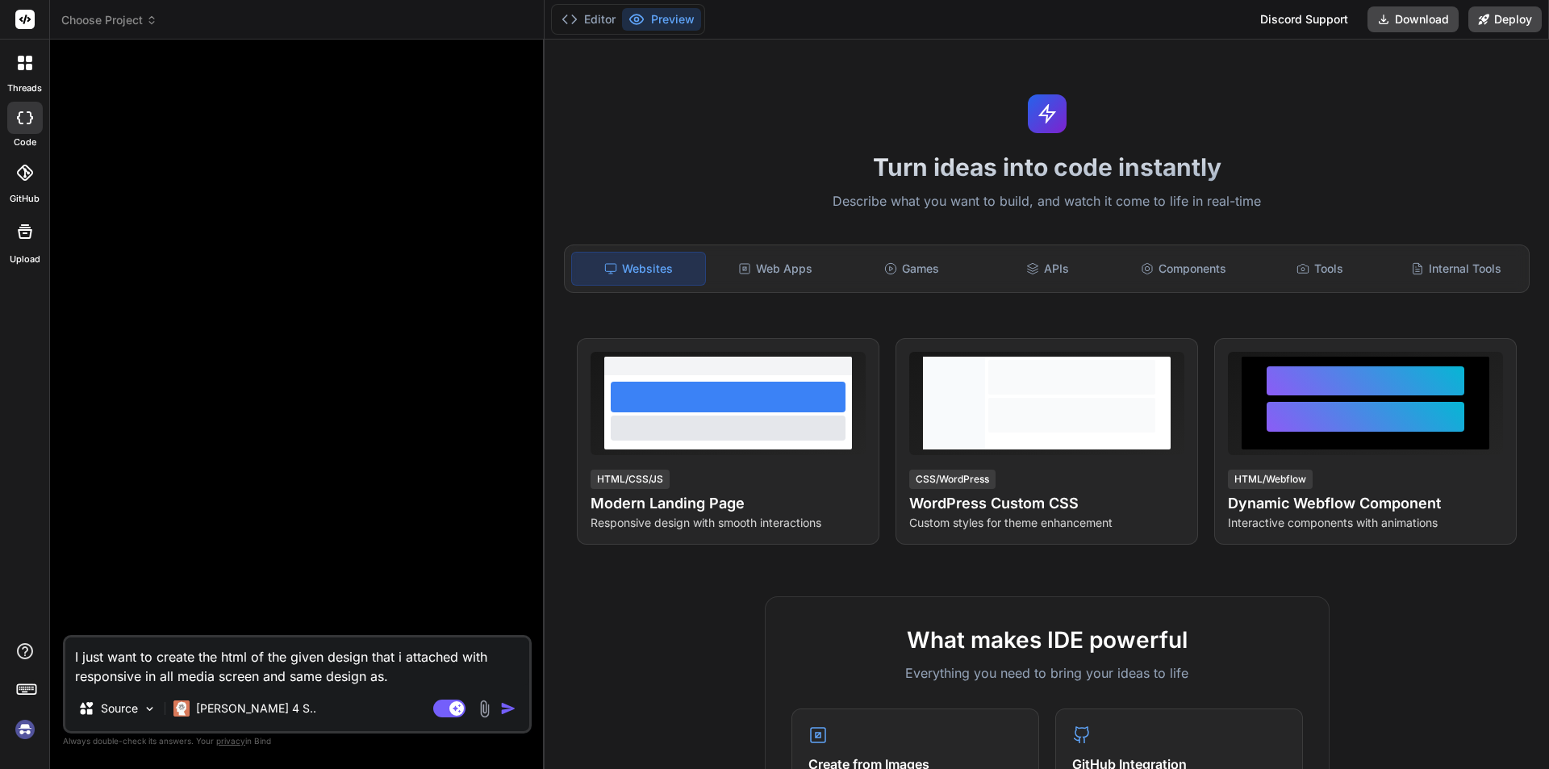
type textarea "I just want to create the html of the given design that i attached with respons…"
type textarea "x"
type textarea "I just want to create the html of the given design that i attached with respons…"
type textarea "x"
type textarea "I just want to create the html of the given design that i attached with respons…"
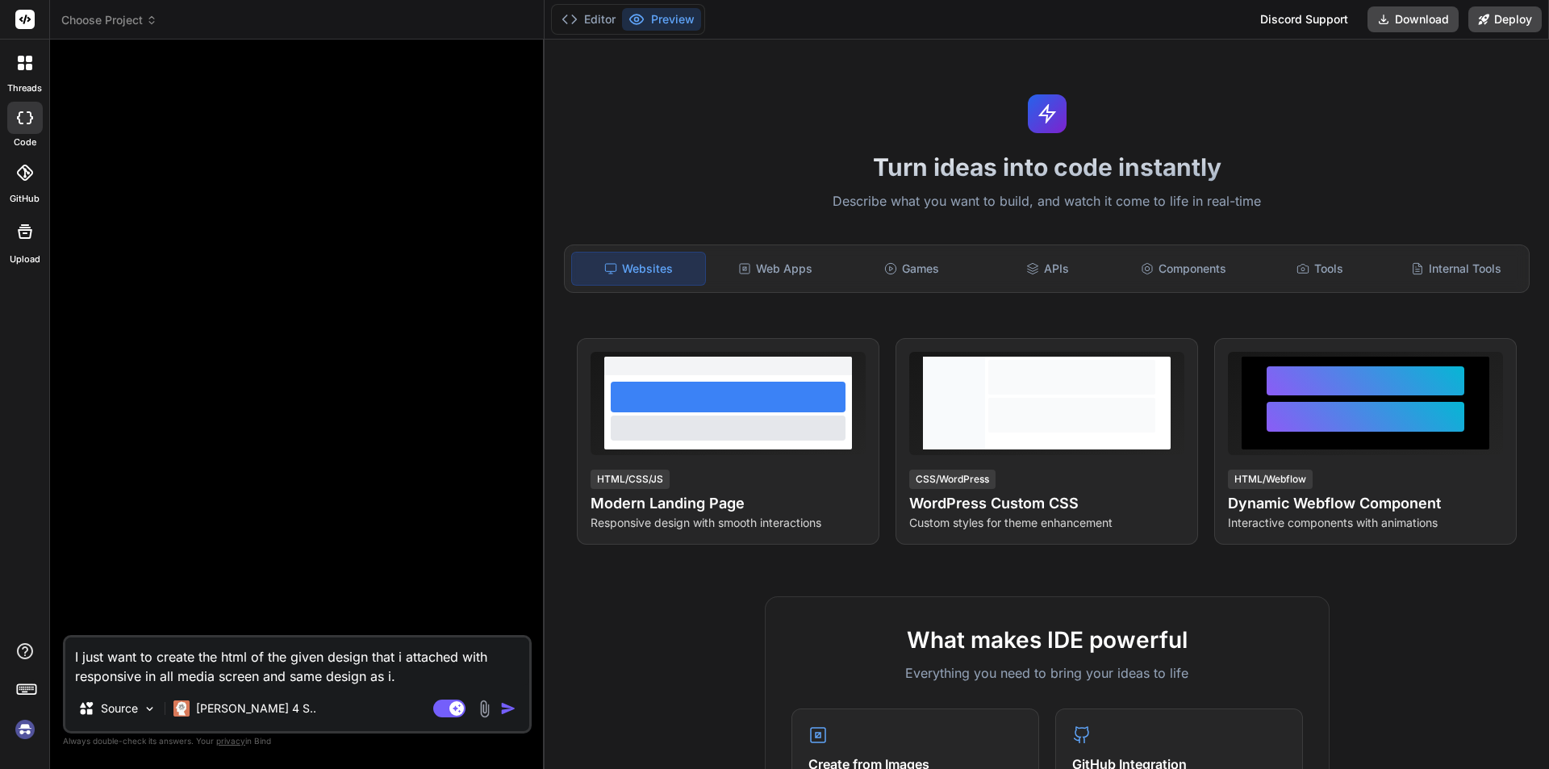
type textarea "x"
type textarea "I just want to create the html of the given design that i attached with respons…"
type textarea "x"
type textarea "I just want to create the html of the given design that i attached with respons…"
type textarea "x"
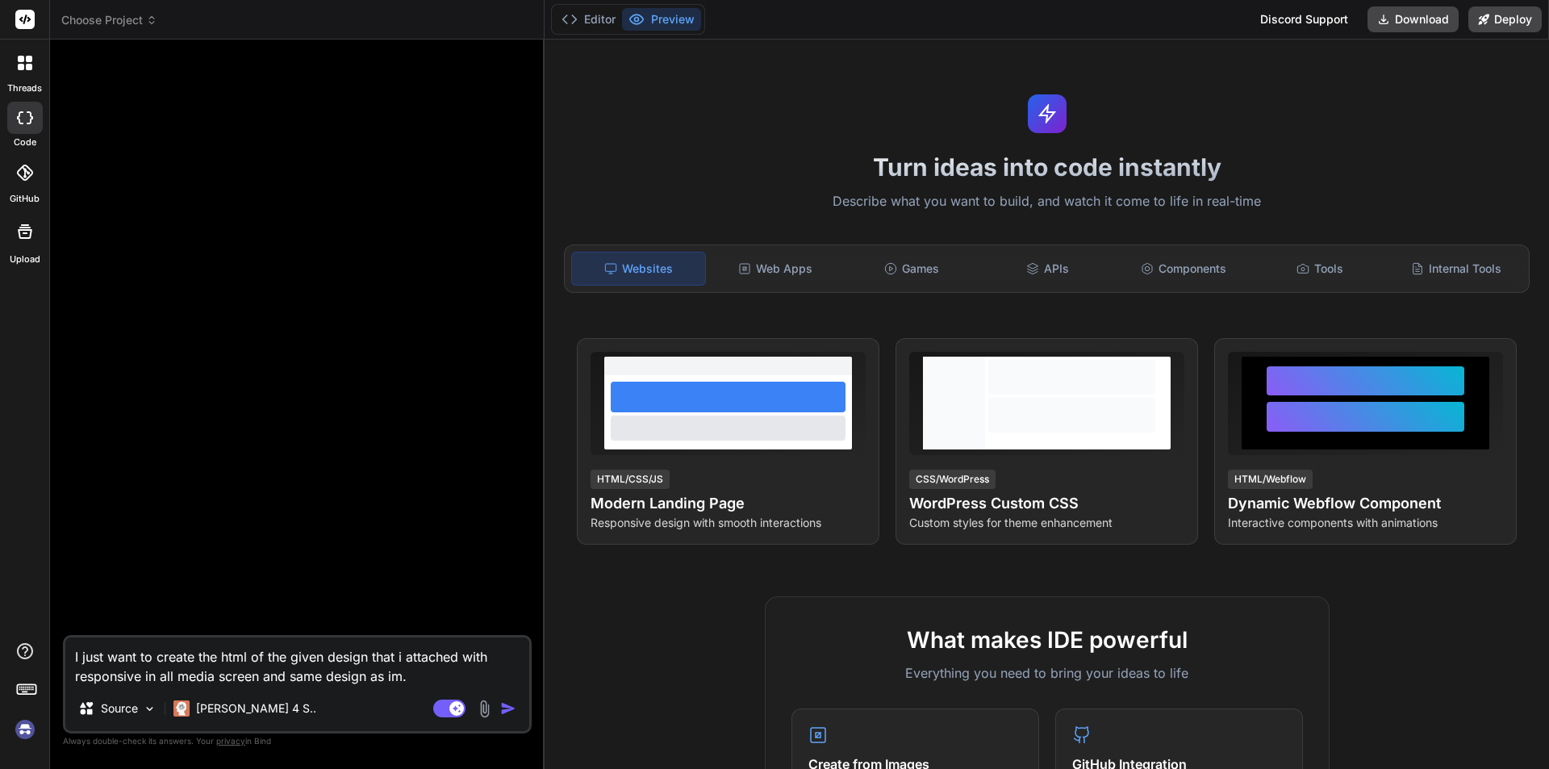
type textarea "I just want to create the html of the given design that i attached with respons…"
type textarea "x"
type textarea "I just want to create the html of the given design that i attached with respons…"
type textarea "x"
type textarea "I just want to create the html of the given design that i attached with respons…"
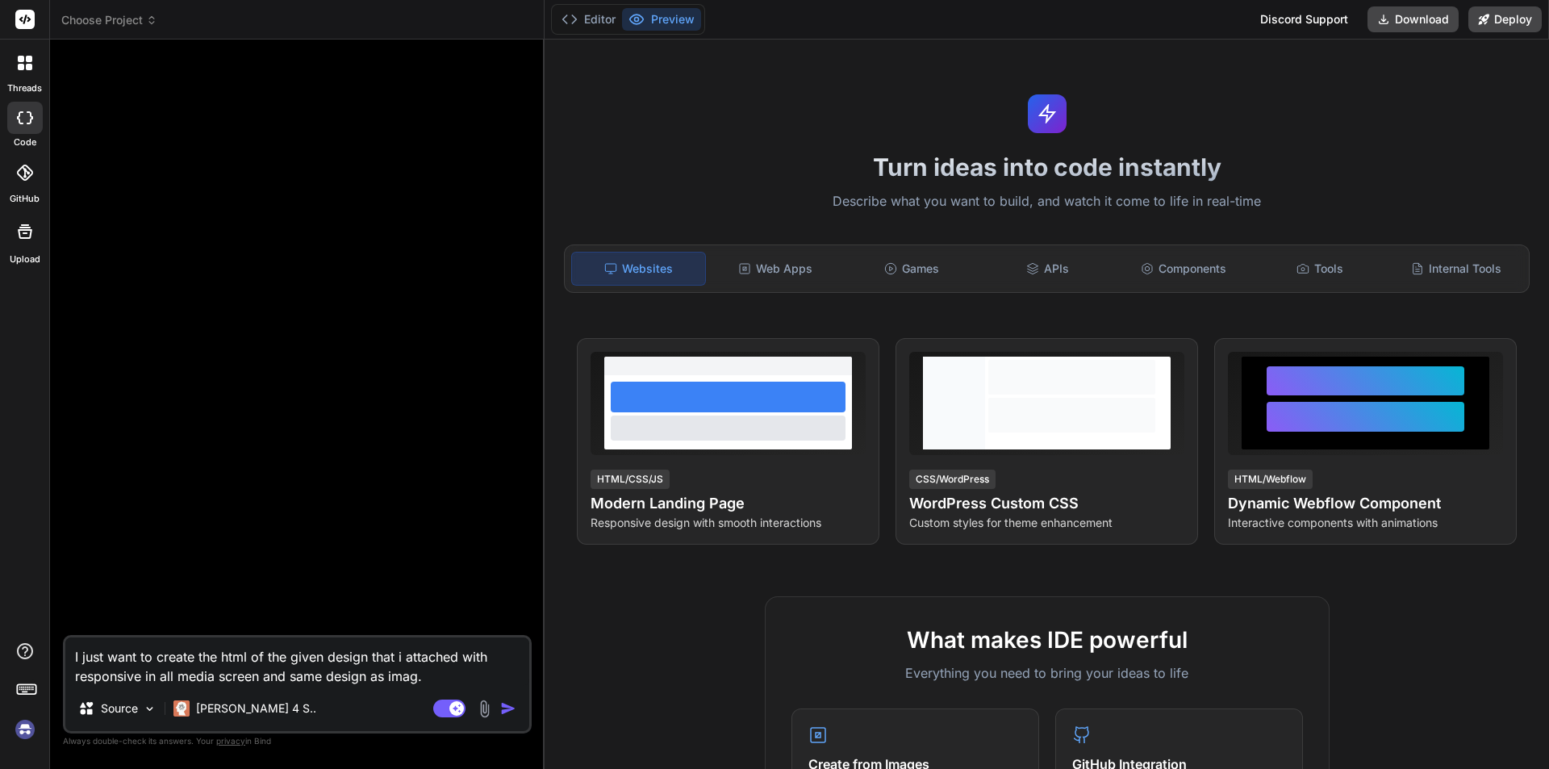
type textarea "x"
type textarea "I just want to create the html of the given design that i attached with respons…"
type textarea "x"
type textarea "I just want to create the html of the given design that i attached with respons…"
type textarea "x"
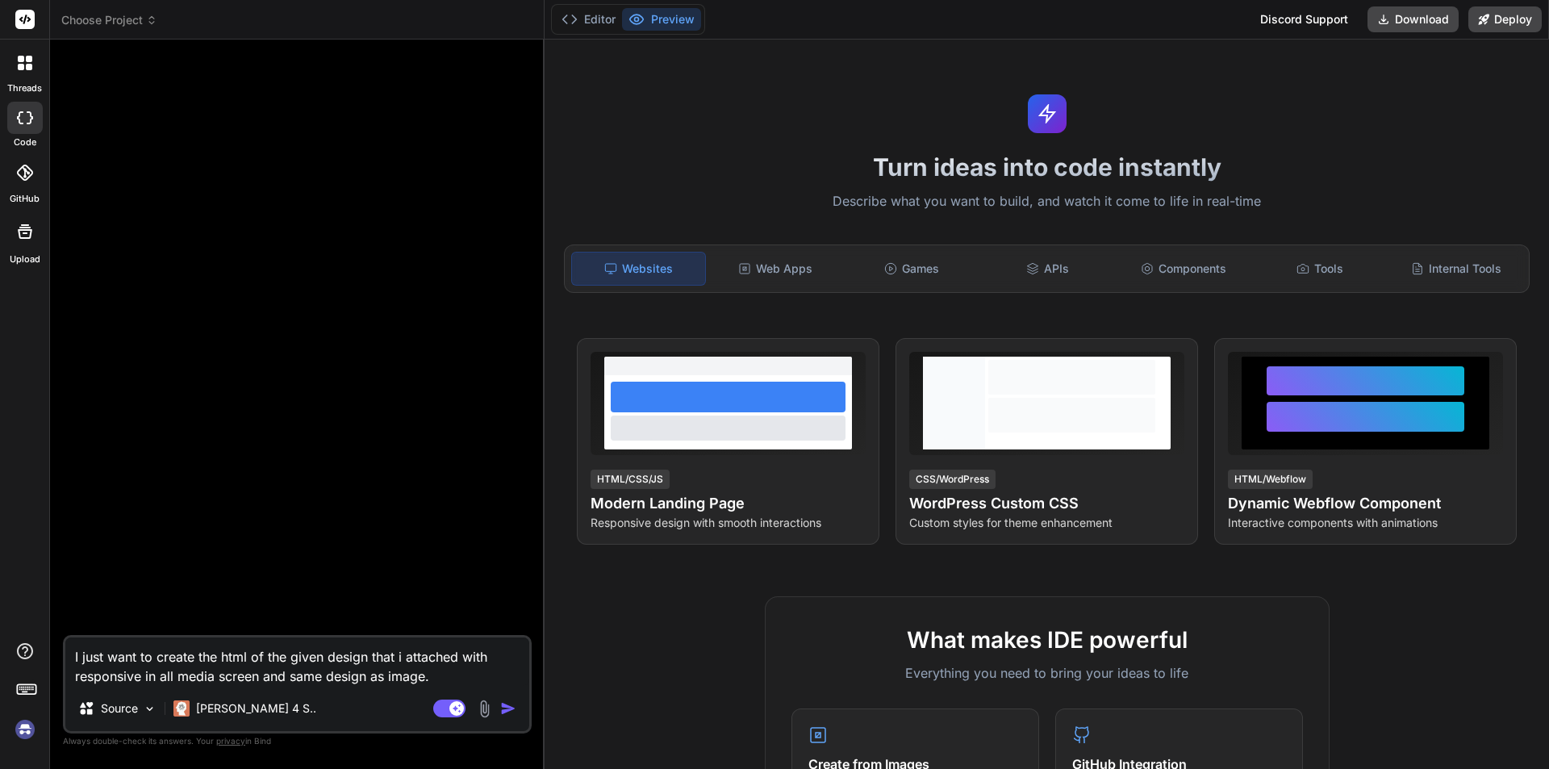
click at [0, 390] on div "threads code GitHub Upload" at bounding box center [25, 384] width 50 height 769
click at [432, 678] on textarea "I just want to create the html of the given design that i attached with respons…" at bounding box center [297, 661] width 464 height 48
click at [74, 660] on textarea "I just want to create the html of the given design that i attached with respons…" at bounding box center [297, 661] width 464 height 48
type textarea "I just want to create the html of the given design that i attached with respons…"
type textarea "x"
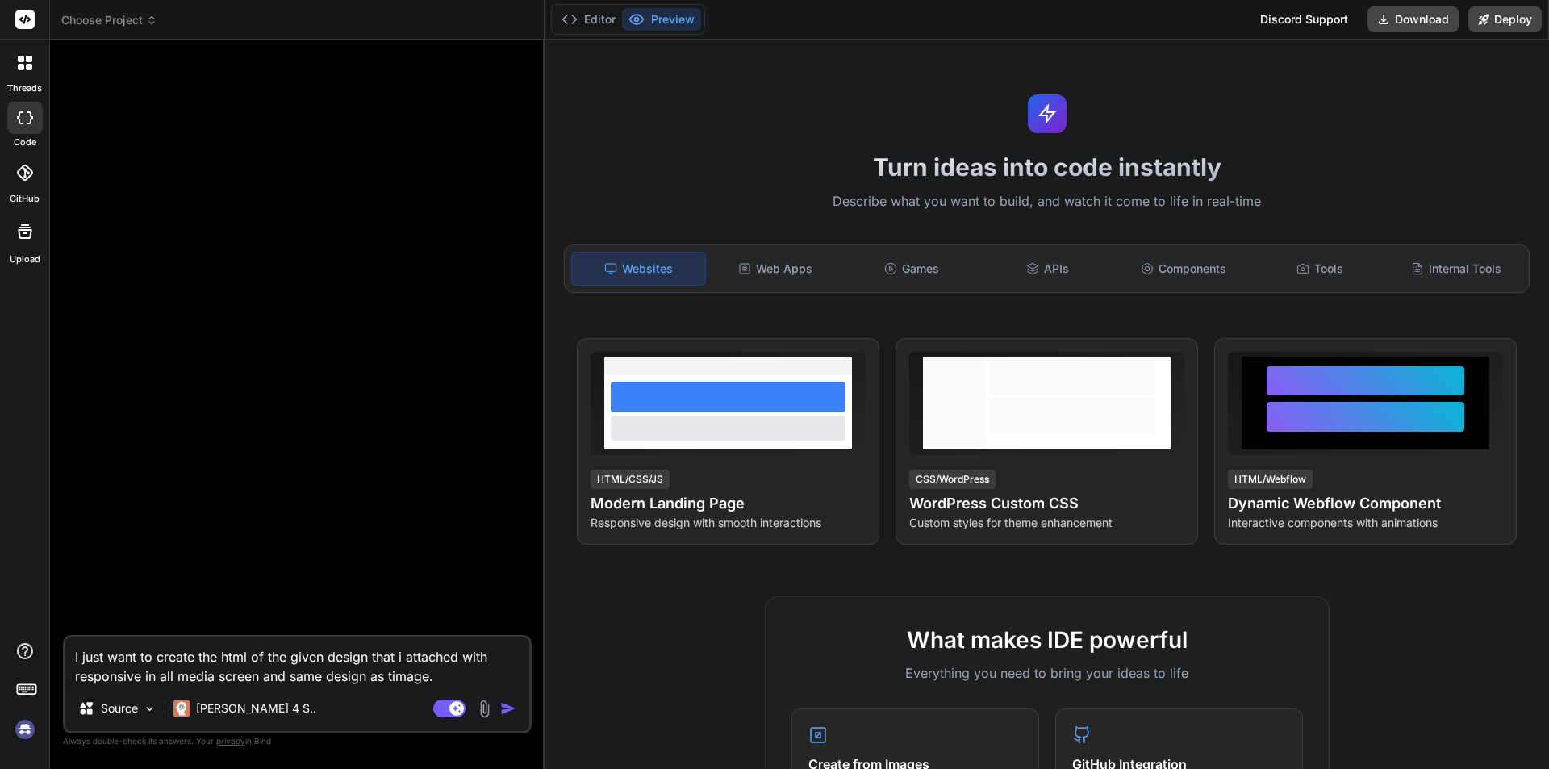
type textarea "I just want to create the html of the given design that i attached with respons…"
type textarea "x"
type textarea "I just want to create the html of the given design that i attached with respons…"
type textarea "x"
type textarea "I just want to create the html of the given design that i attached with respons…"
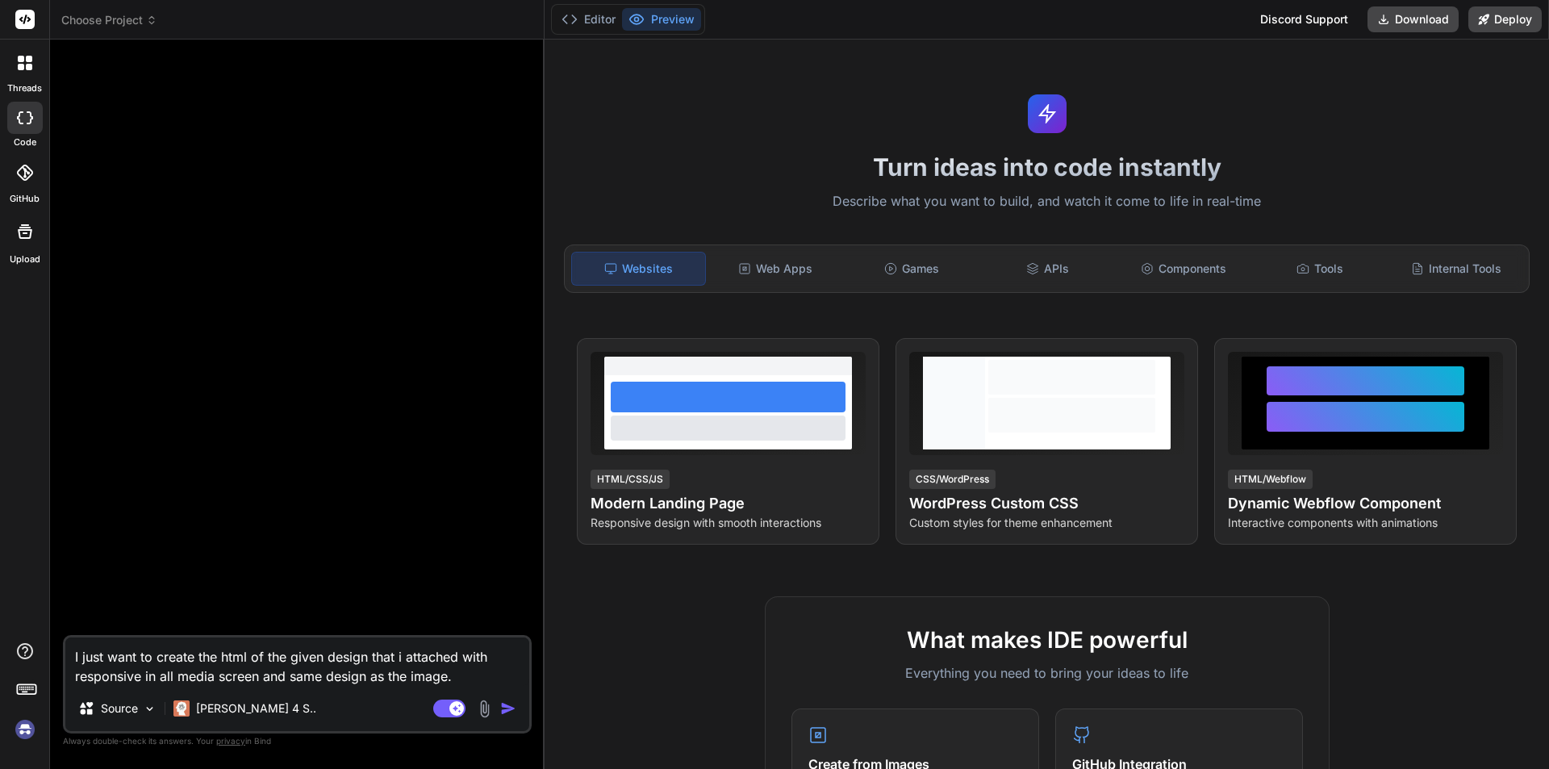
type textarea "x"
type textarea "I just want to create the html of the given design that i attached with respons…"
type textarea "x"
type textarea "I just want to create the html of the given design that i attached with respons…"
type textarea "x"
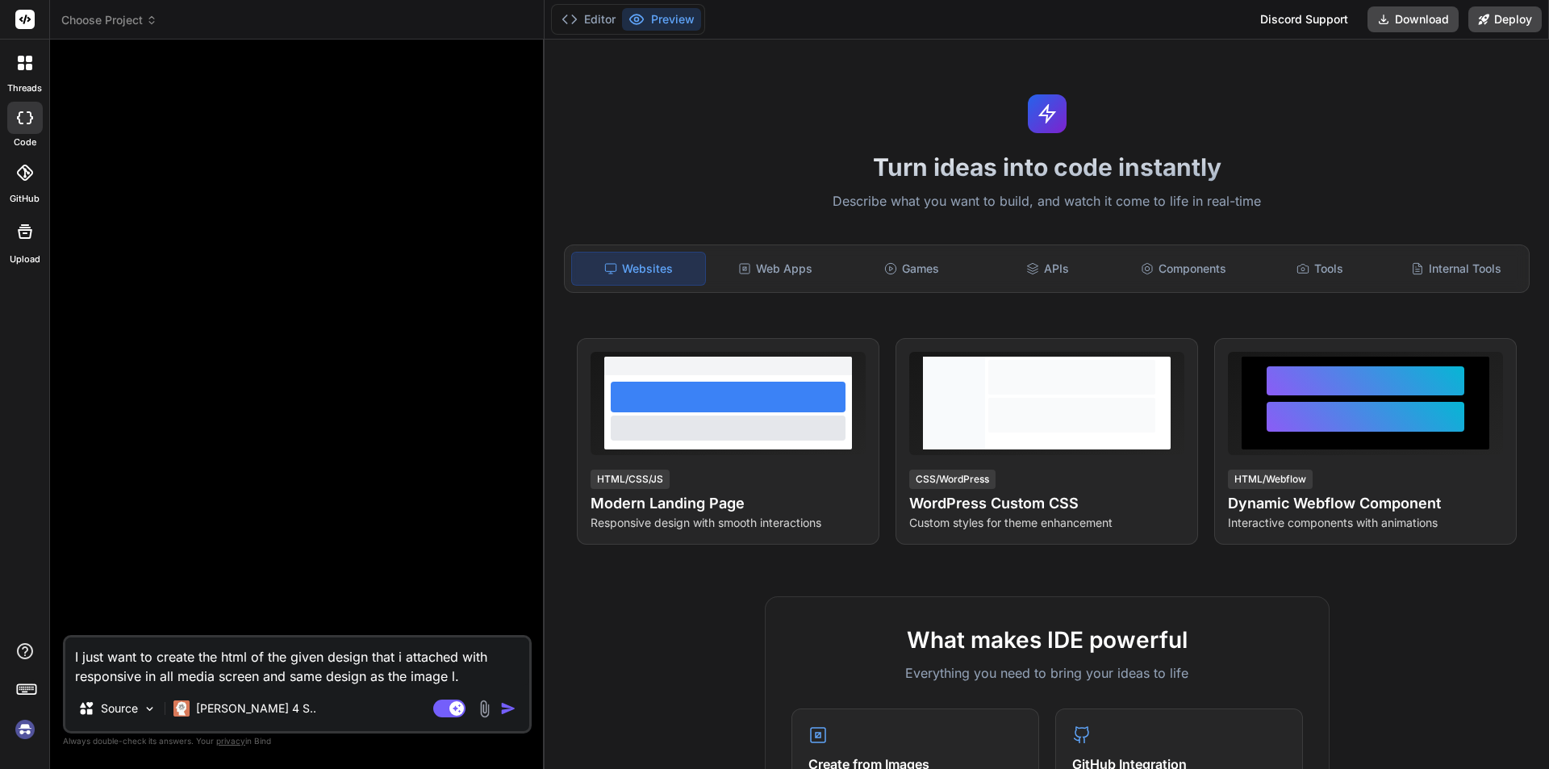
type textarea "I just want to create the html of the given design that i attached with respons…"
type textarea "x"
type textarea "I just want to create the html of the given design that i attached with respons…"
type textarea "x"
type textarea "I just want to create the html of the given design that i attached with respons…"
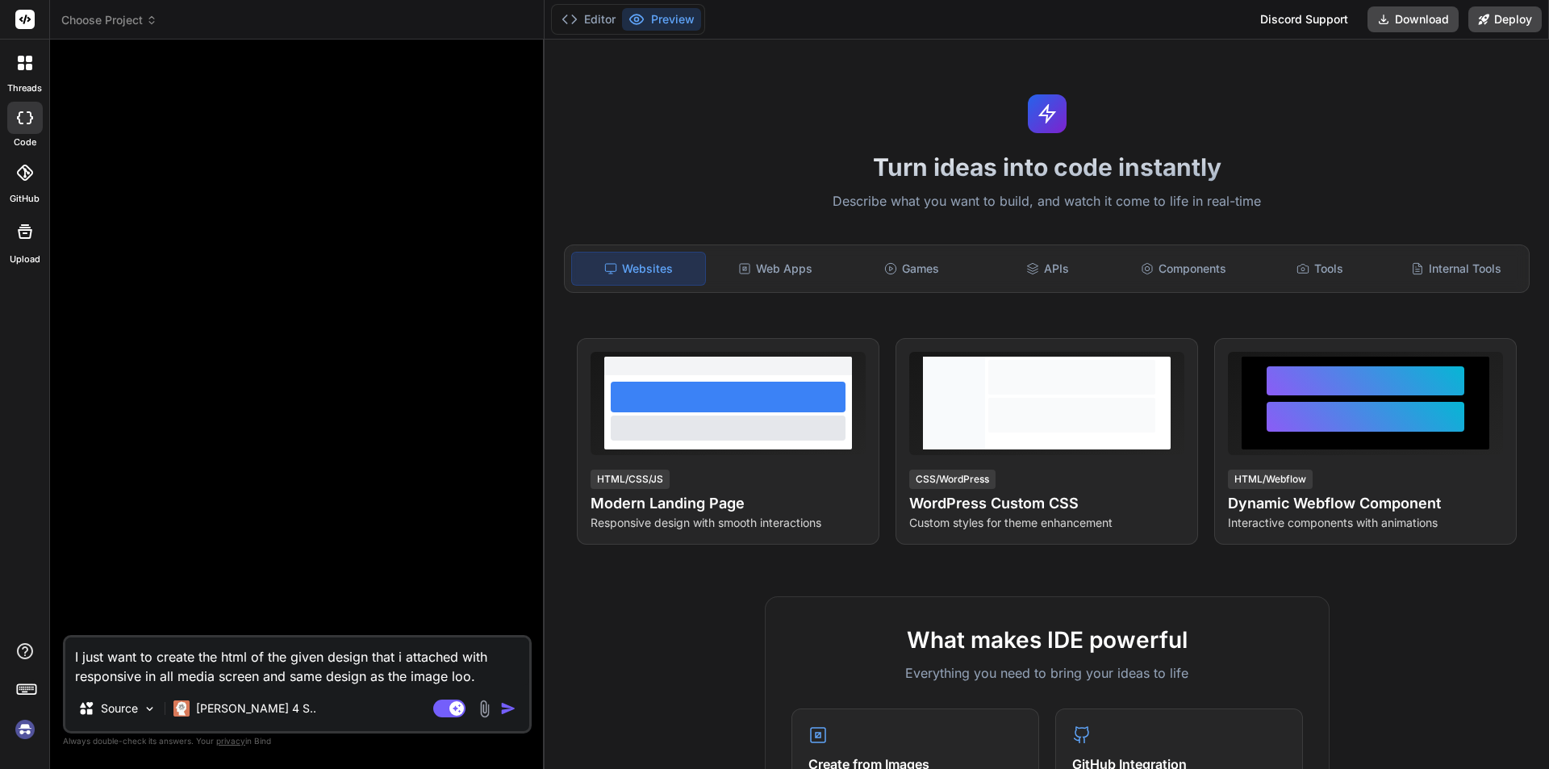
type textarea "x"
type textarea "I just want to create the html of the given design that i attached with respons…"
type textarea "x"
type textarea "I just want to create the html of the given design that i attached with respons…"
type textarea "x"
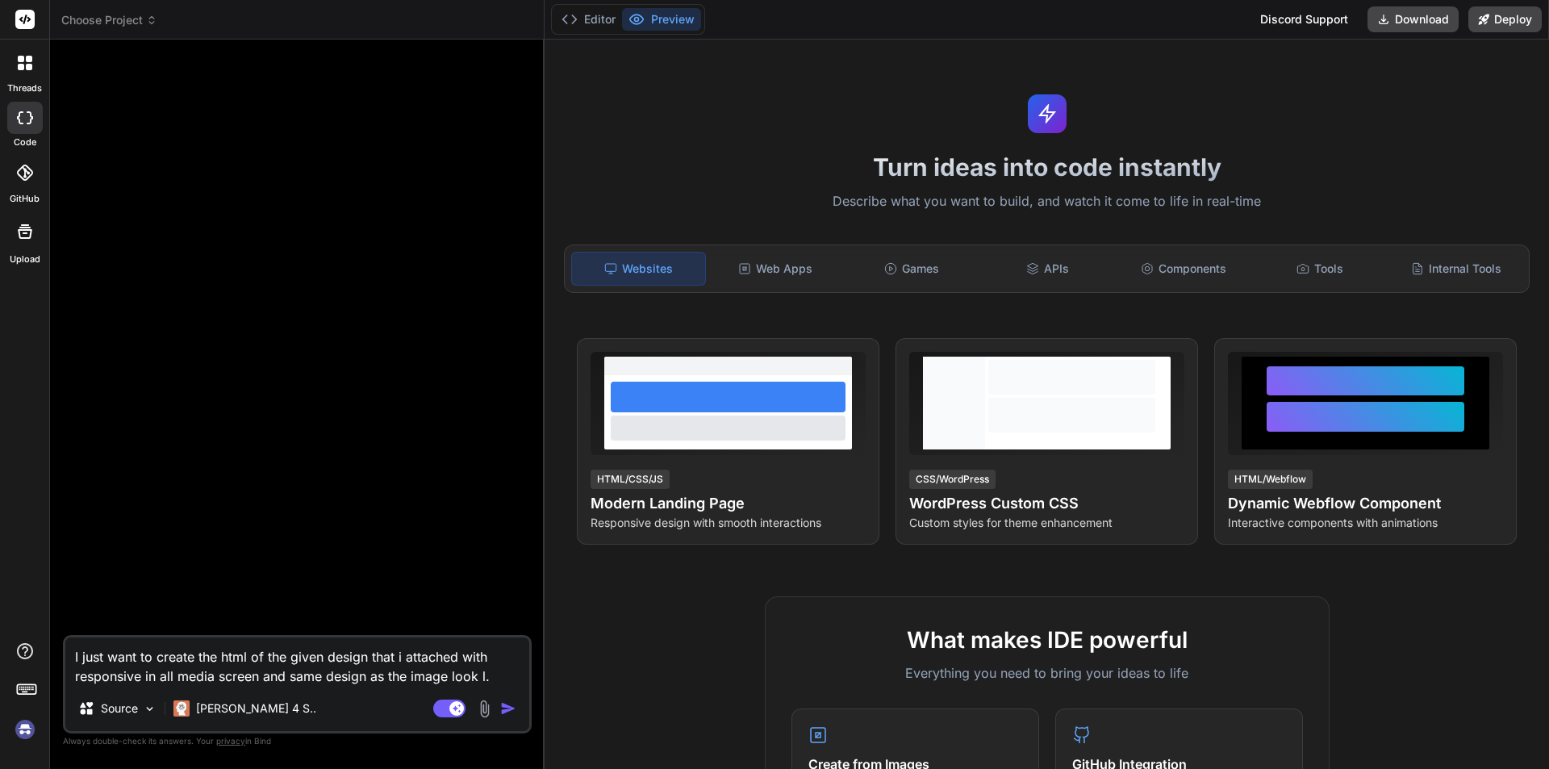
type textarea "I just want to create the html of the given design that i attached with respons…"
type textarea "x"
type textarea "I just want to create the html of the given design that i attached with respons…"
type textarea "x"
type textarea "I just want to create the html of the given design that i attached with respons…"
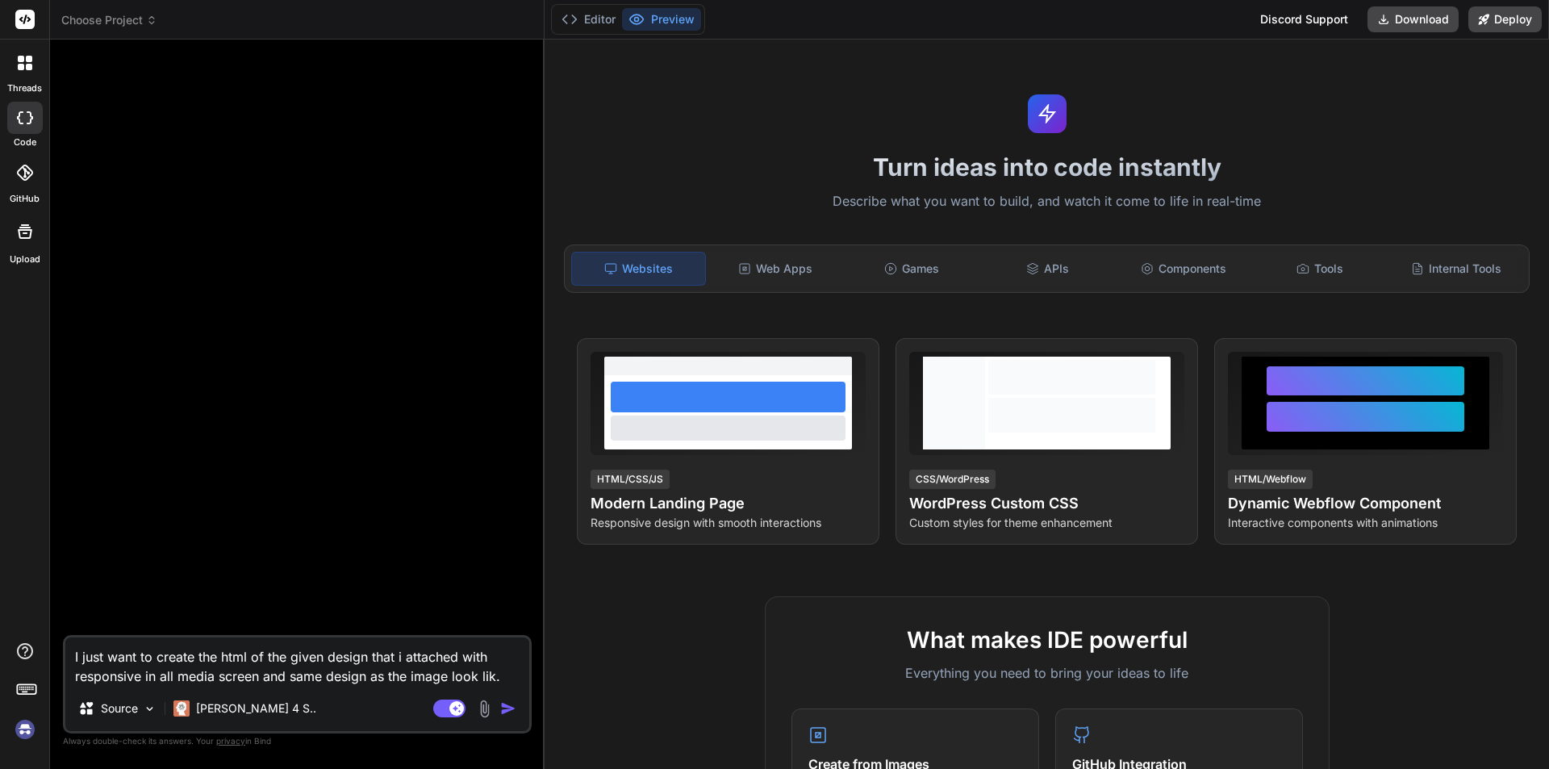
type textarea "x"
type textarea "I just want to create the html of the given design that i attached with respons…"
type textarea "x"
type textarea "I just want to create the html of the given design that i attached with respons…"
type textarea "x"
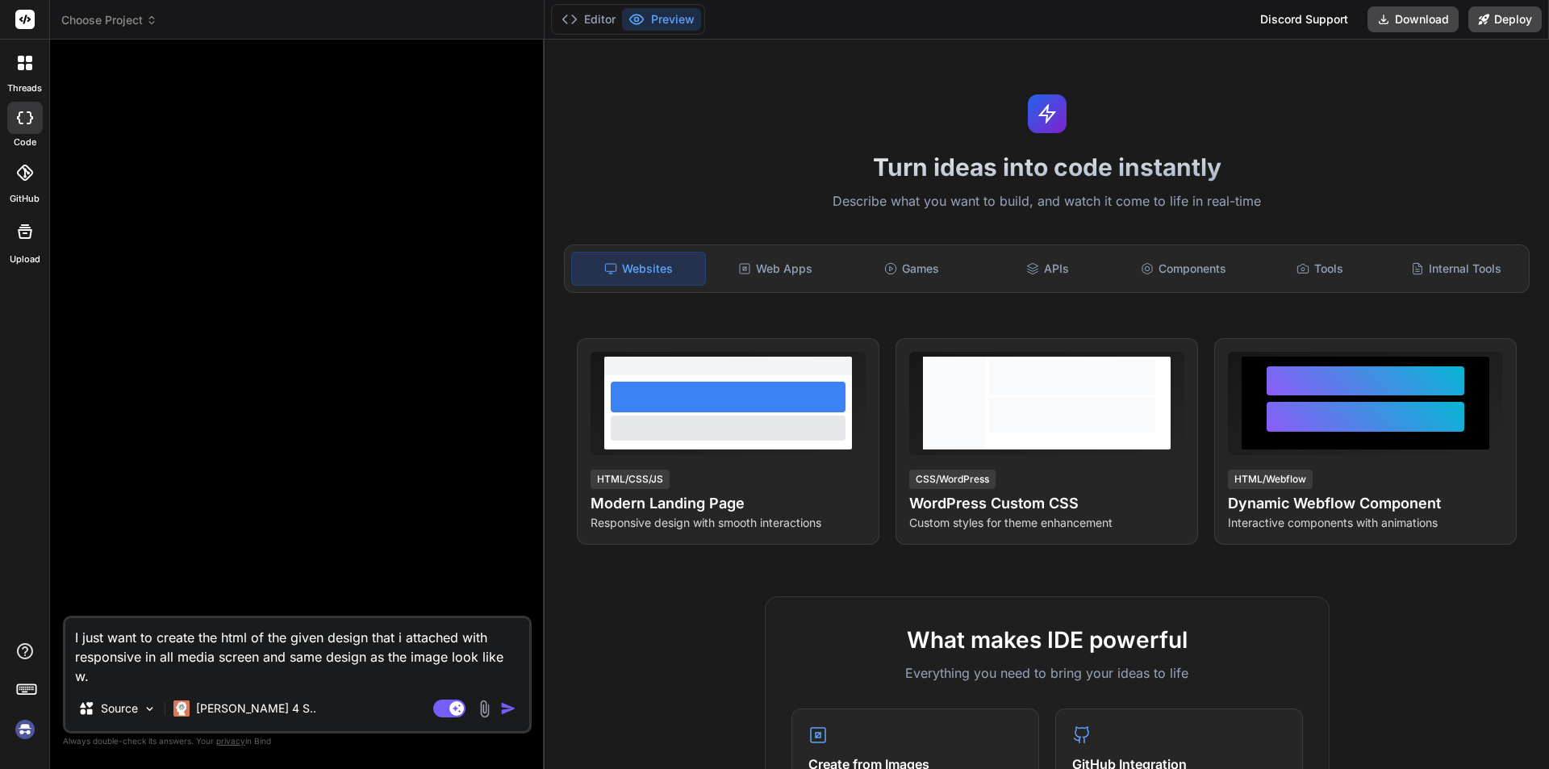
type textarea "I just want to create the html of the given design that i attached with respons…"
type textarea "x"
type textarea "I just want to create the html of the given design that i attached with respons…"
type textarea "x"
type textarea "I just want to create the html of the given design that i attached with respons…"
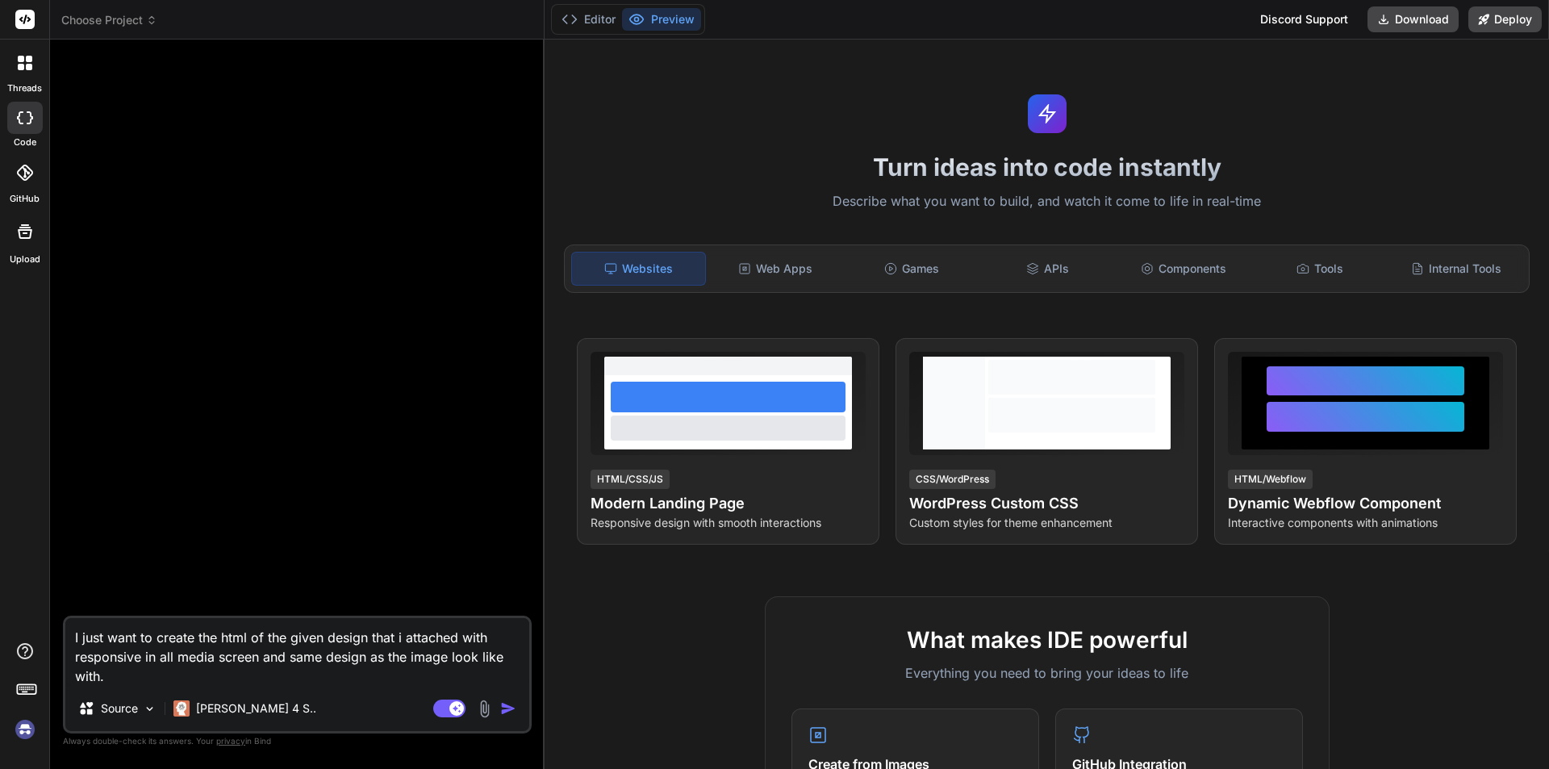
type textarea "x"
type textarea "I just want to create the html of the given design that i attached with respons…"
type textarea "x"
type textarea "I just want to create the html of the given design that i attached with respons…"
type textarea "x"
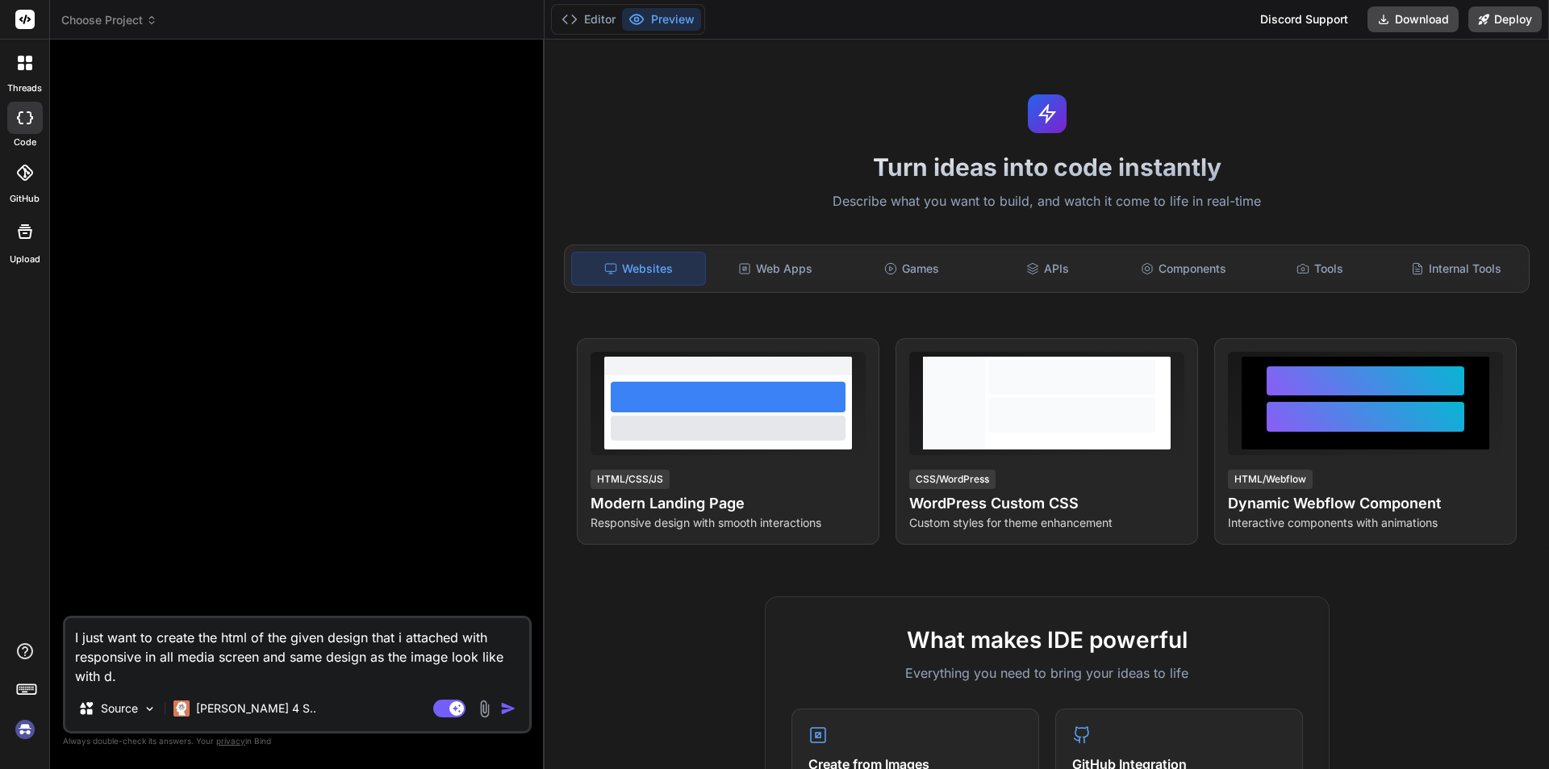
type textarea "I just want to create the html of the given design that i attached with respons…"
type textarea "x"
type textarea "I just want to create the html of the given design that i attached with respons…"
type textarea "x"
type textarea "I just want to create the html of the given design that i attached with respons…"
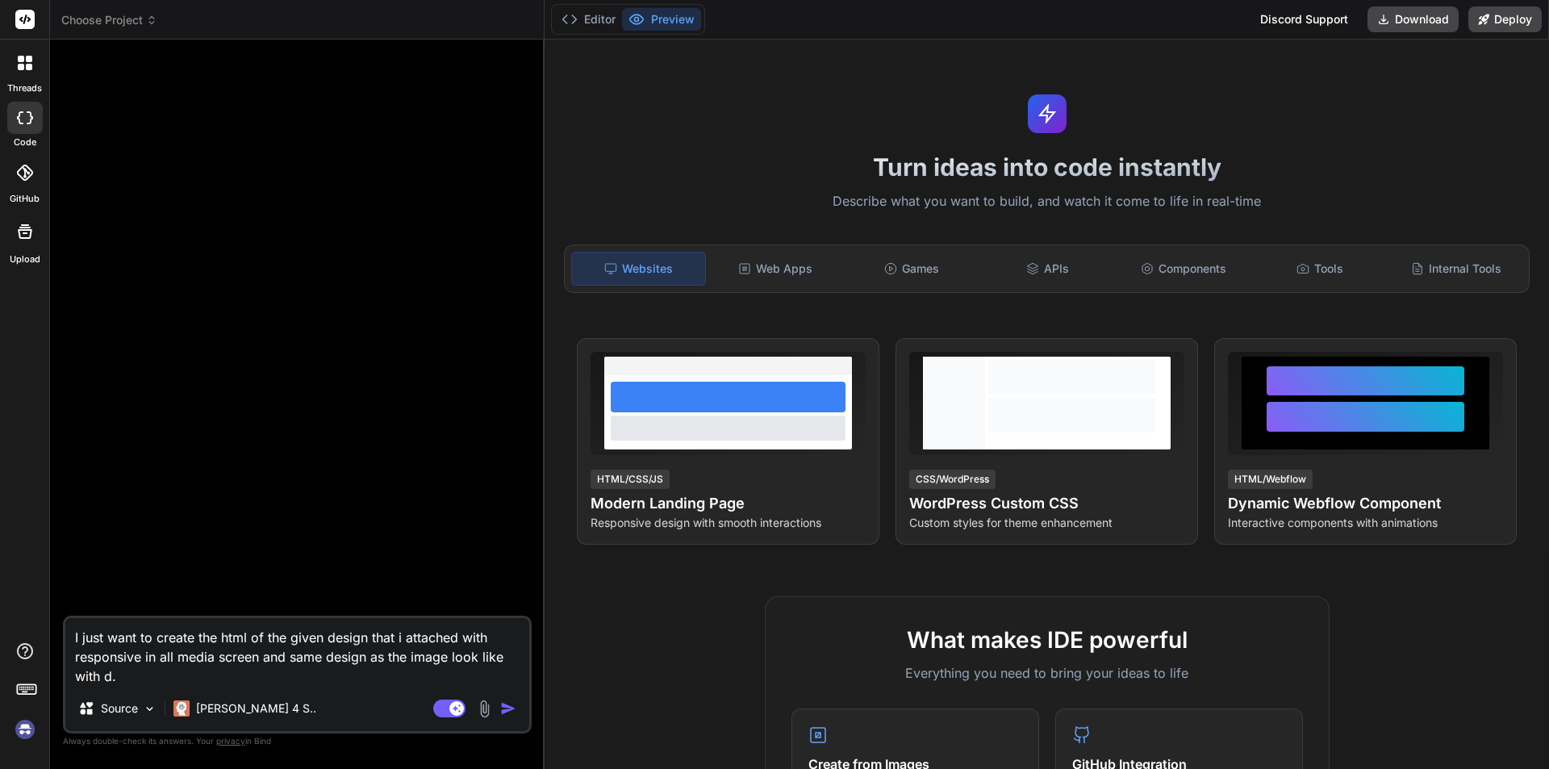
type textarea "x"
type textarea "I just want to create the html of the given design that i attached with respons…"
type textarea "x"
type textarea "I just want to create the html of the given design that i attached with respons…"
type textarea "x"
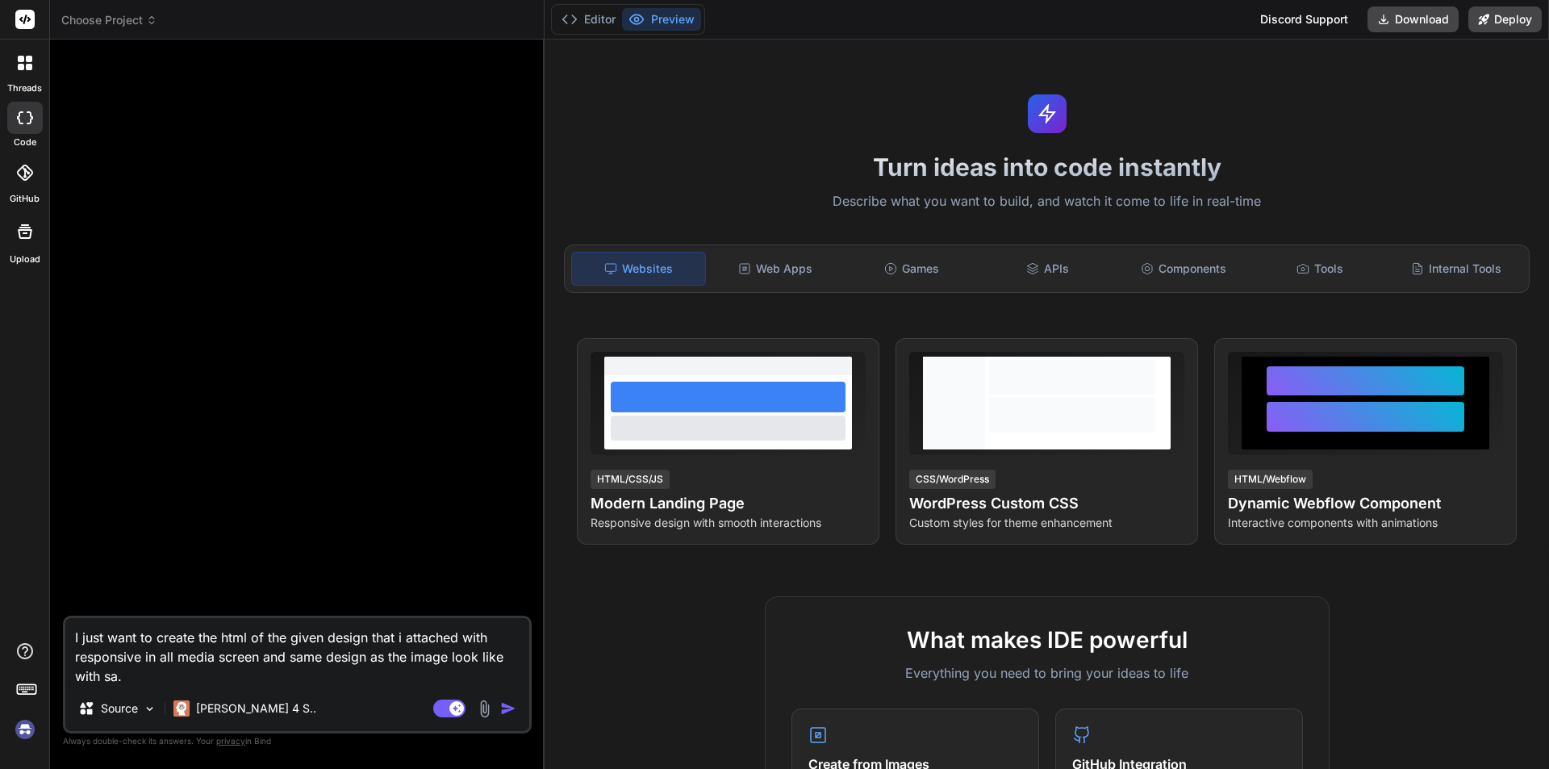
type textarea "I just want to create the html of the given design that i attached with respons…"
type textarea "x"
type textarea "I just want to create the html of the given design that i attached with respons…"
type textarea "x"
type textarea "I just want to create the html of the given design that i attached with respons…"
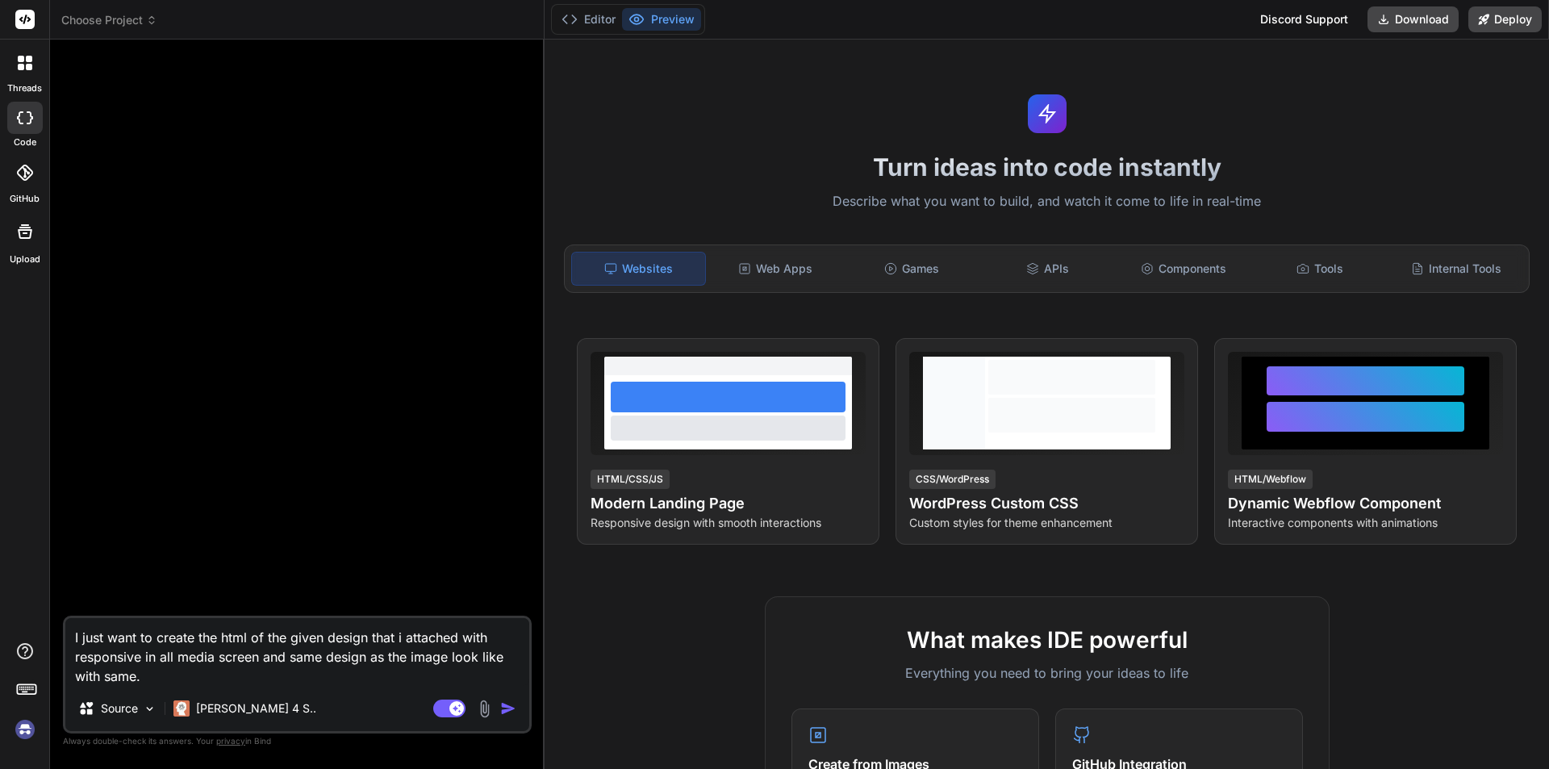
type textarea "x"
type textarea "I just want to create the html of the given design that i attached with respons…"
type textarea "x"
type textarea "I just want to create the html of the given design that i attached with respons…"
type textarea "x"
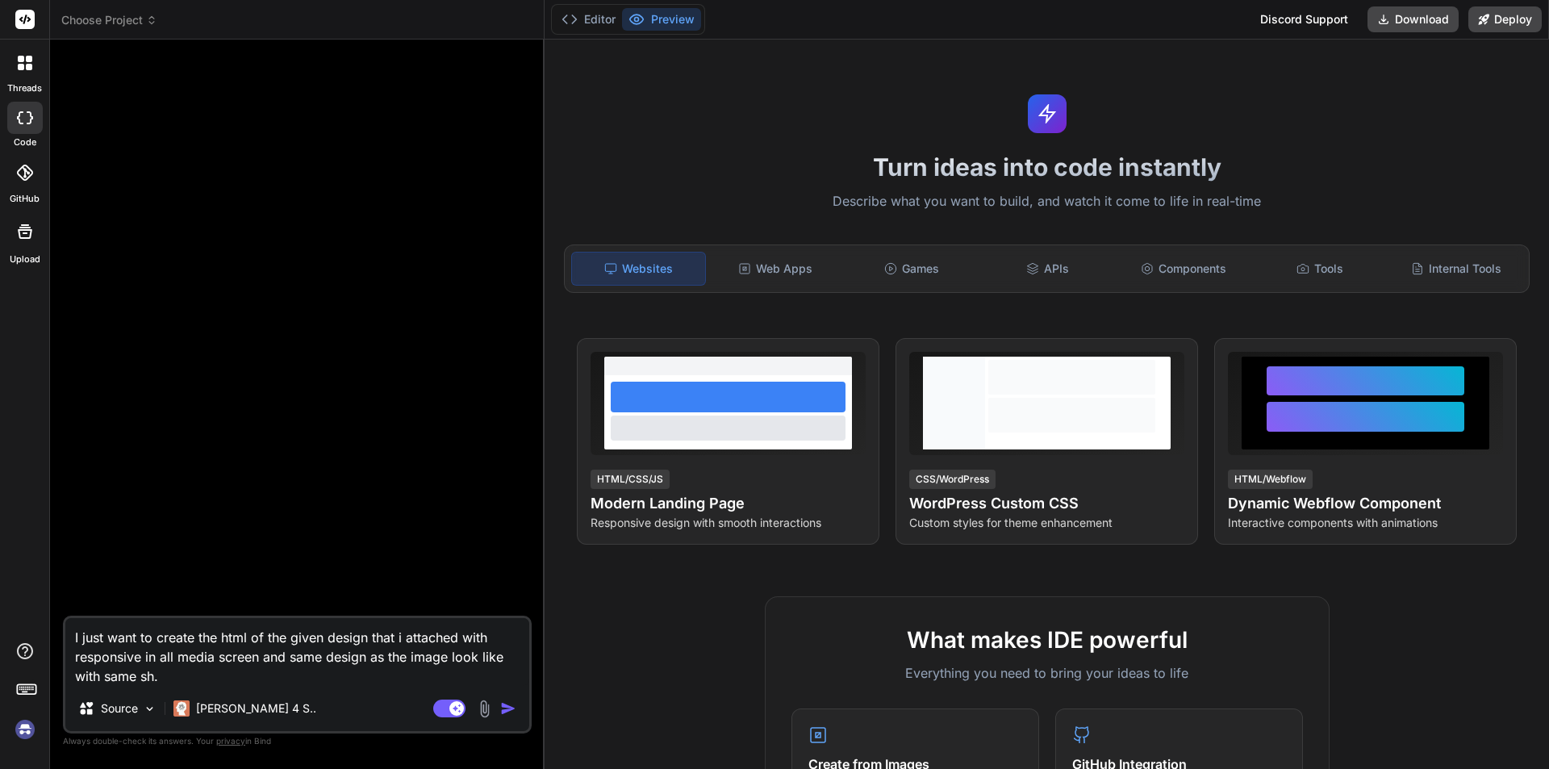
type textarea "I just want to create the html of the given design that i attached with respons…"
type textarea "x"
type textarea "I just want to create the html of the given design that i attached with respons…"
type textarea "x"
type textarea "I just want to create the html of the given design that i attached with respons…"
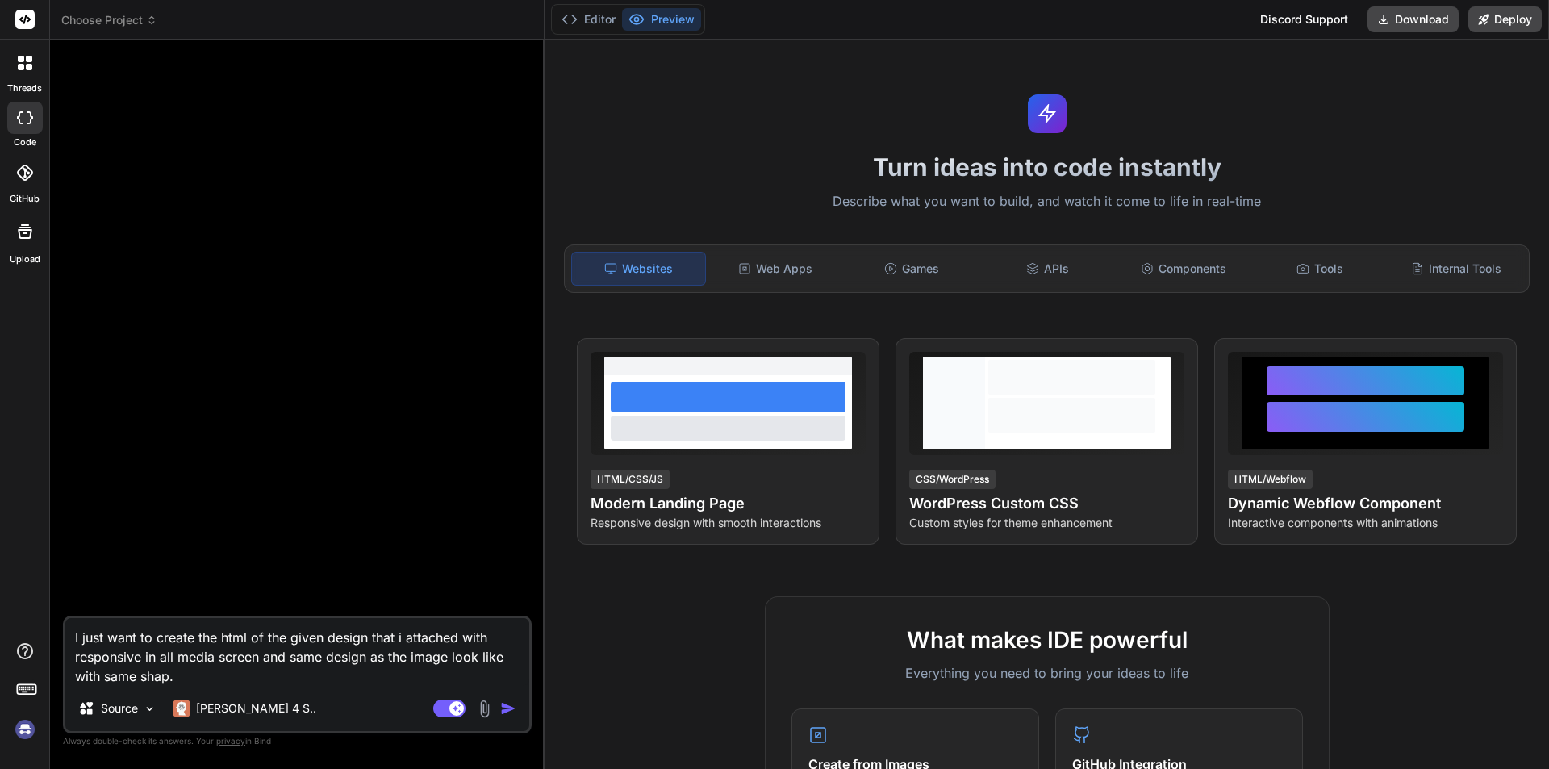
type textarea "x"
type textarea "I just want to create the html of the given design that i attached with respons…"
type textarea "x"
type textarea "I just want to create the html of the given design that i attached with respons…"
type textarea "x"
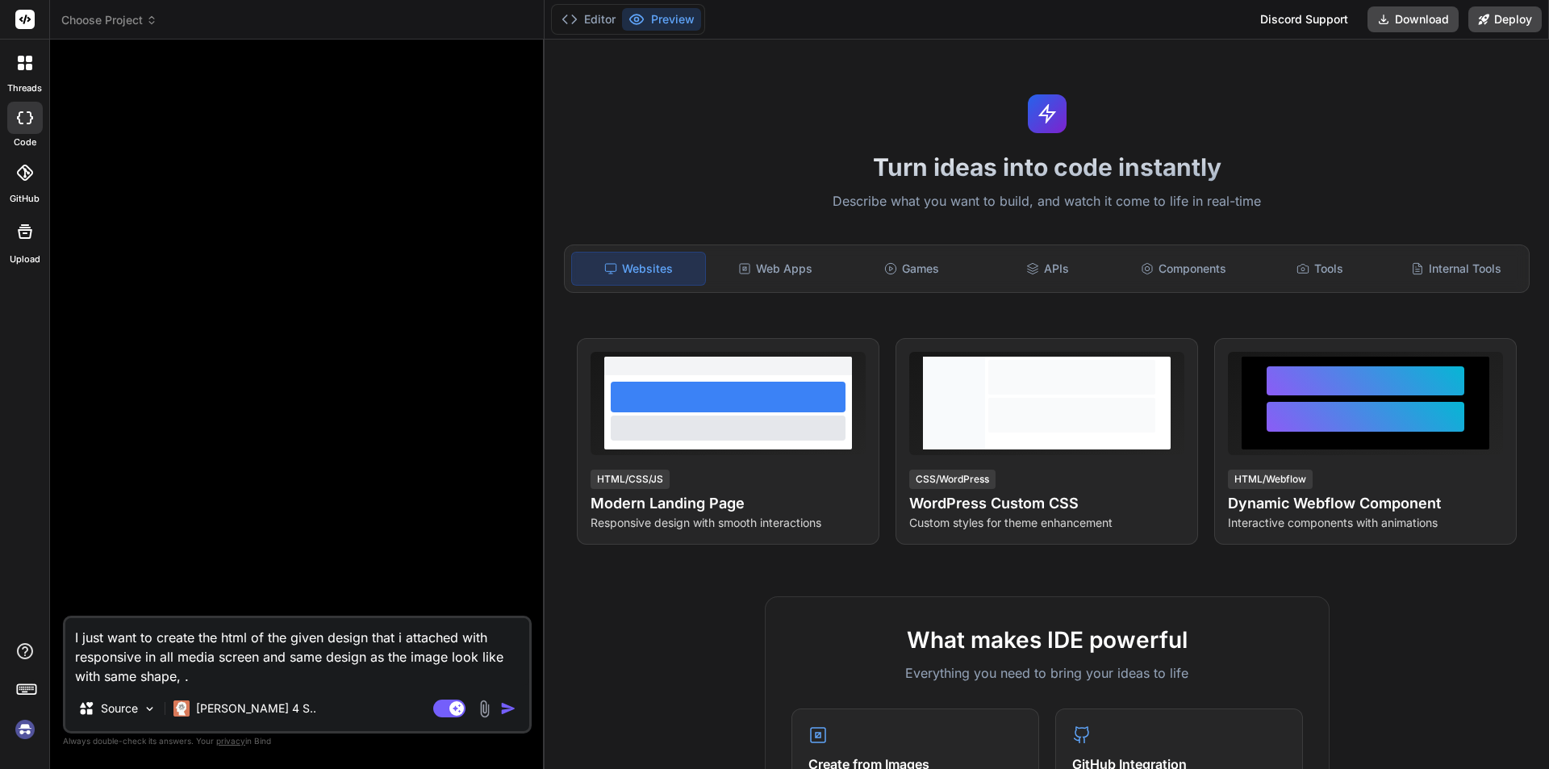
type textarea "I just want to create the html of the given design that i attached with respons…"
type textarea "x"
type textarea "I just want to create the html of the given design that i attached with respons…"
type textarea "x"
type textarea "I just want to create the html of the given design that i attached with respons…"
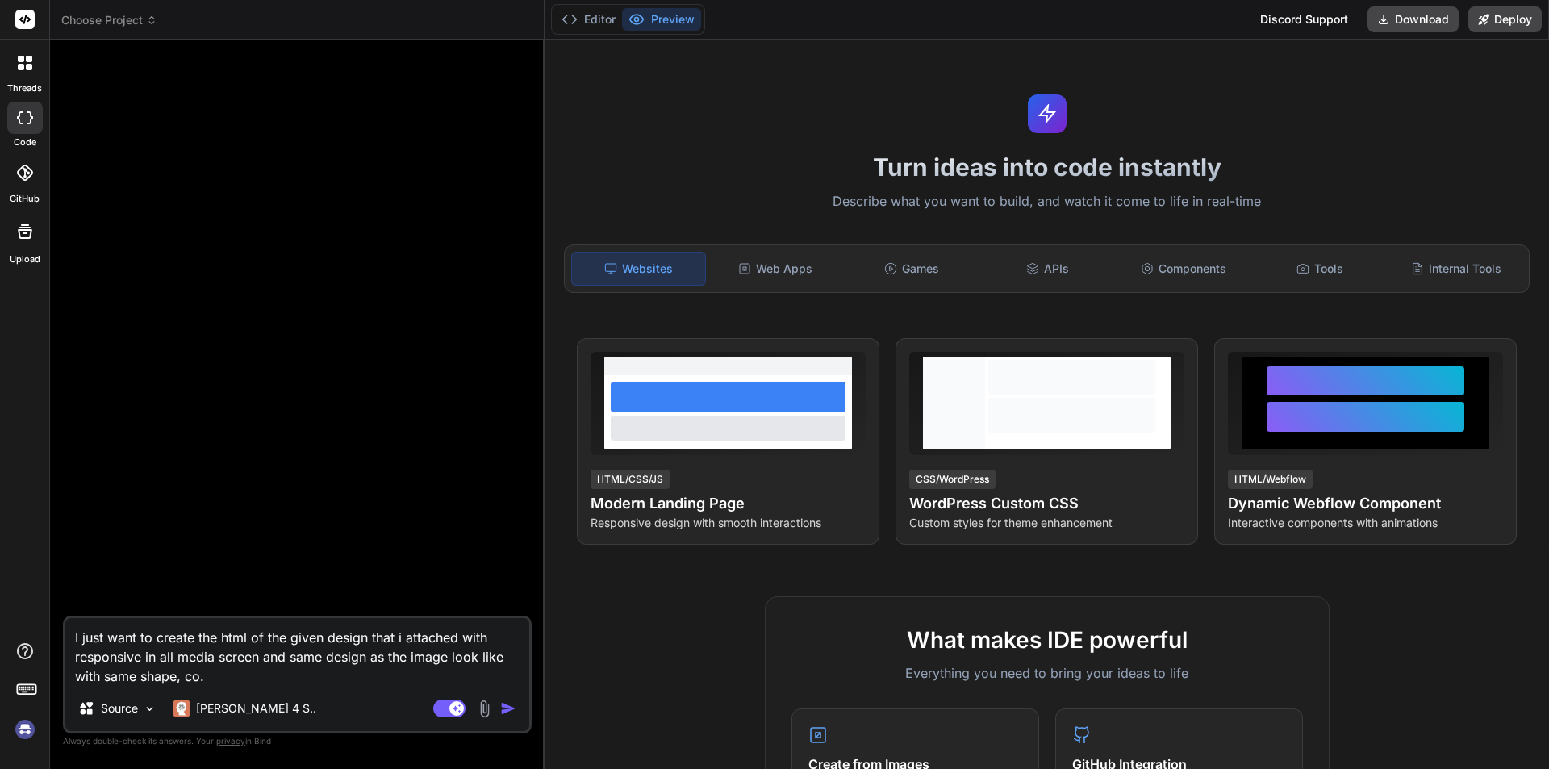
type textarea "x"
type textarea "I just want to create the html of the given design that i attached with respons…"
type textarea "x"
type textarea "I just want to create the html of the given design that i attached with respons…"
type textarea "x"
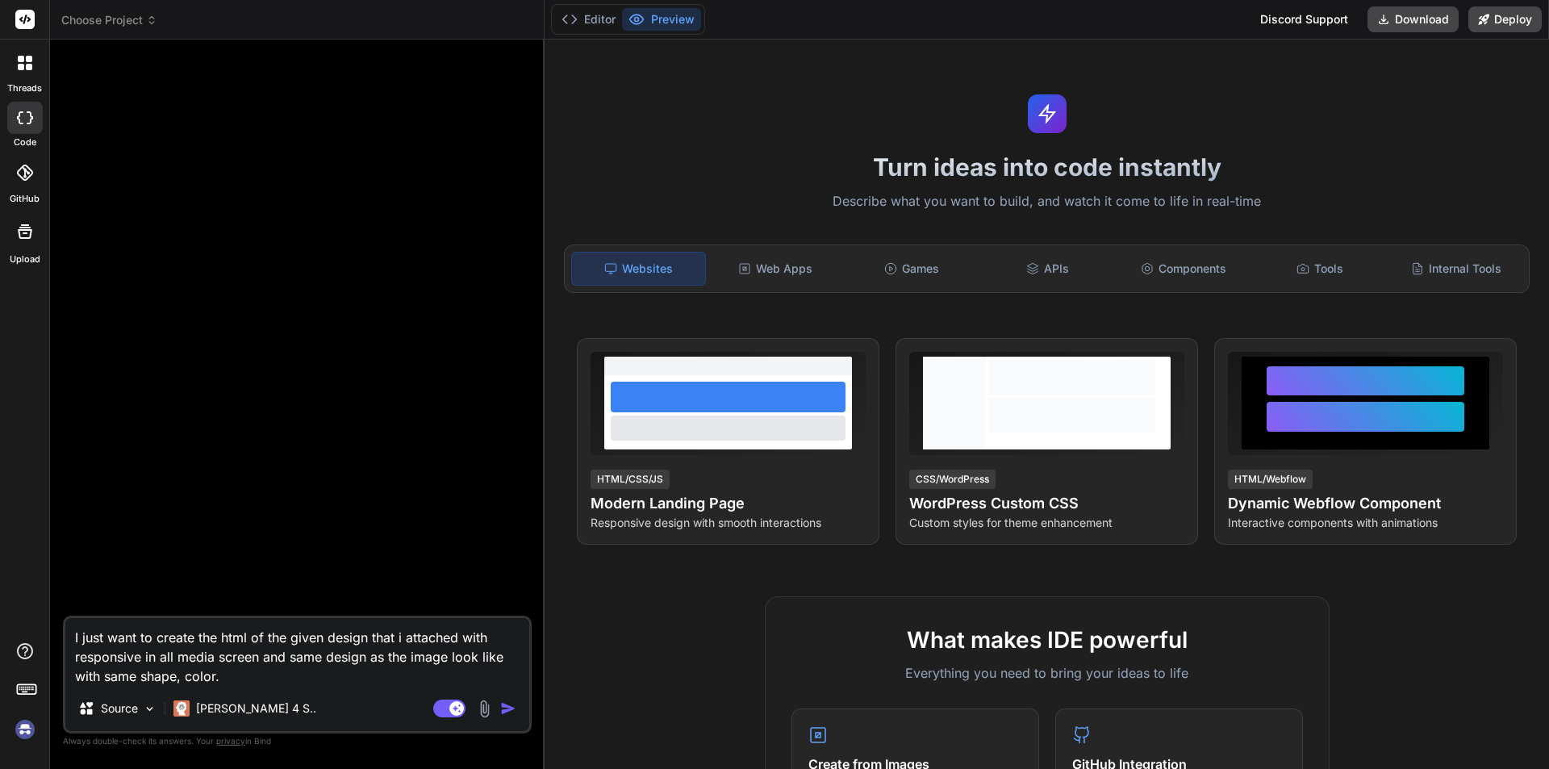
type textarea "I just want to create the html of the given design that i attached with respons…"
type textarea "x"
type textarea "I just want to create the html of the given design that i attached with respons…"
type textarea "x"
type textarea "I just want to create the html of the given design that i attached with respons…"
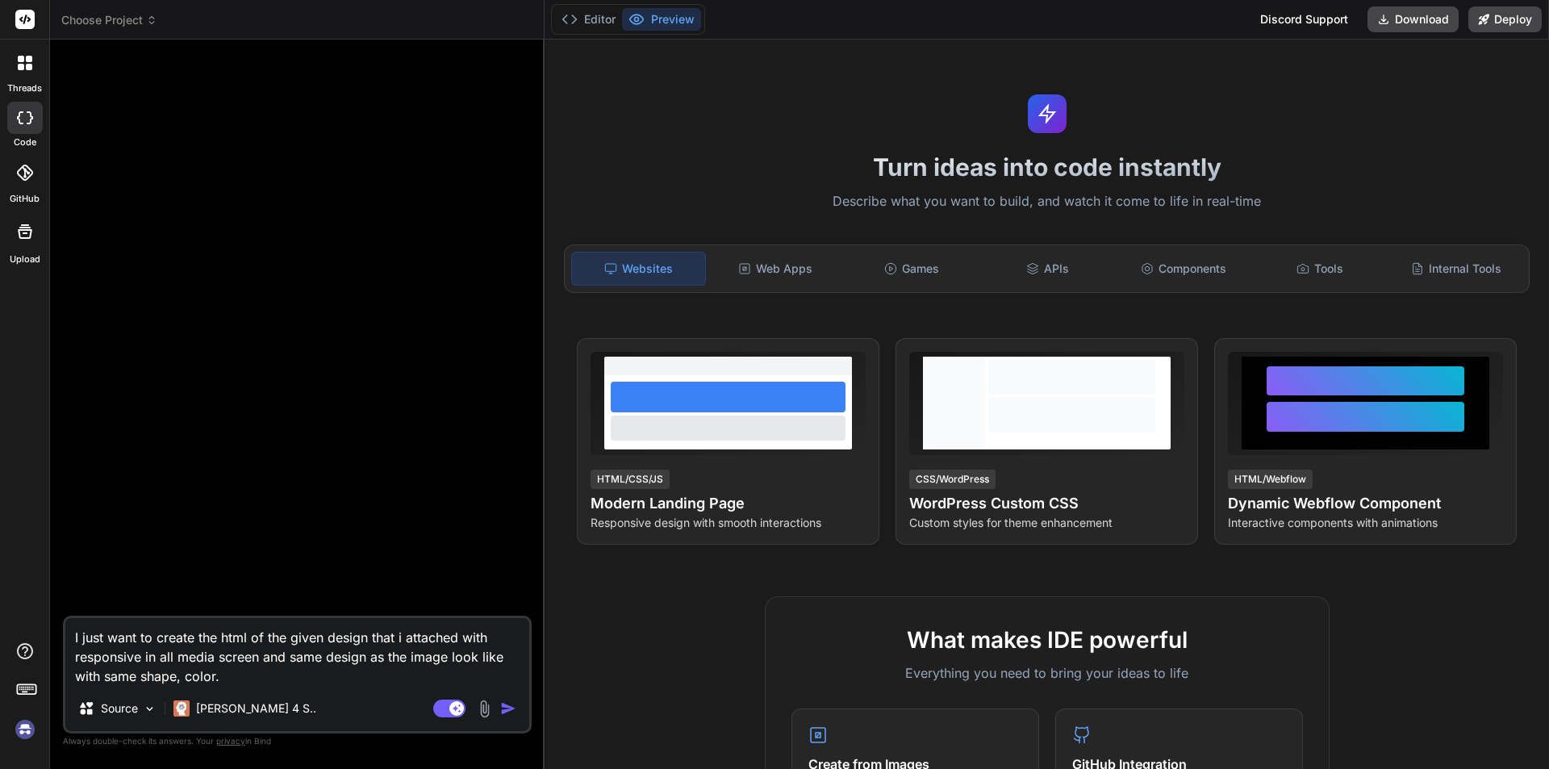
type textarea "x"
type textarea "I just want to create the html of the given design that i attached with respons…"
type textarea "x"
type textarea "I just want to create the html of the given design that i attached with respons…"
type textarea "x"
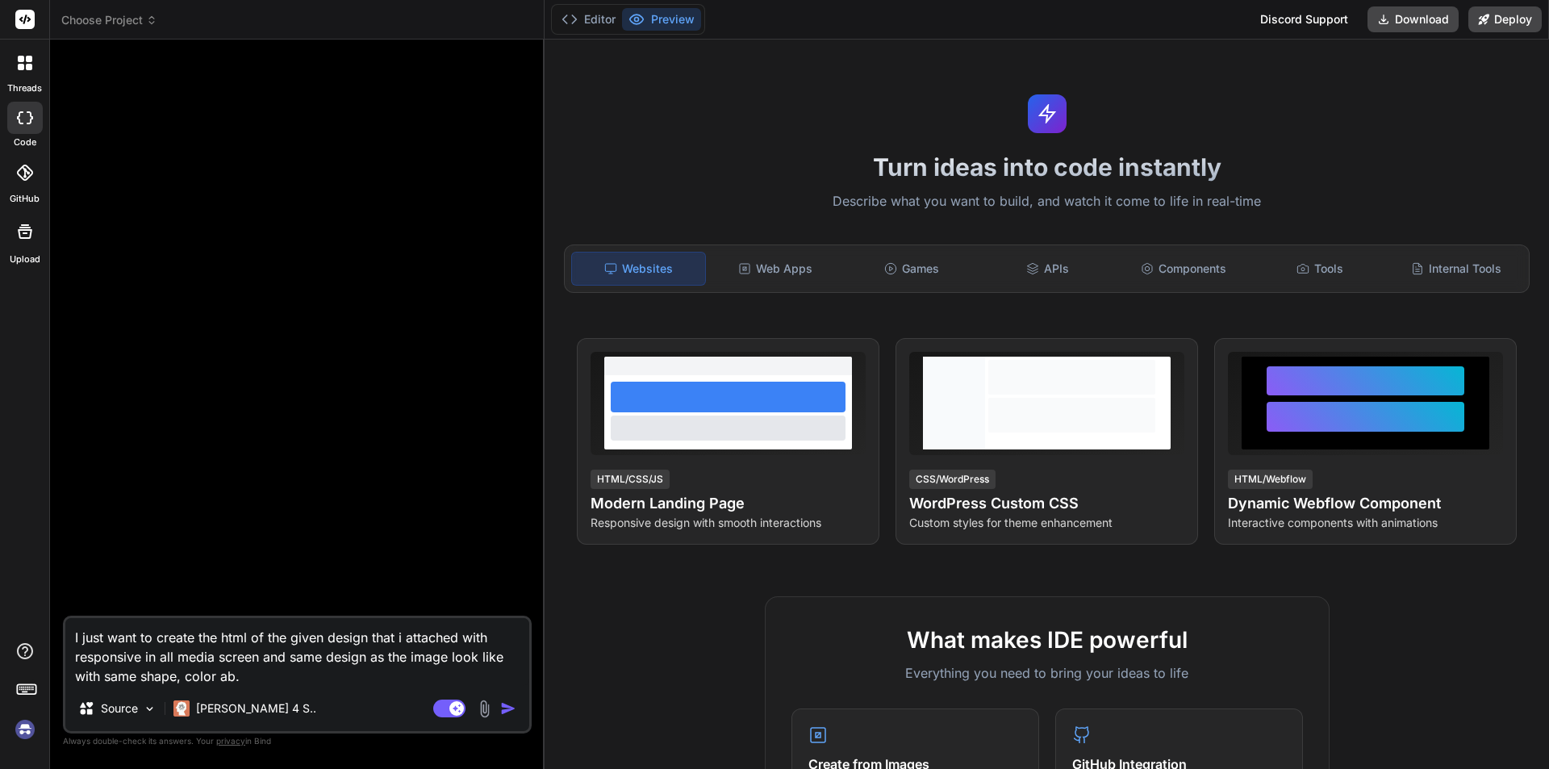
type textarea "I just want to create the html of the given design that i attached with respons…"
type textarea "x"
type textarea "I just want to create the html of the given design that i attached with respons…"
type textarea "x"
type textarea "I just want to create the html of the given design that i attached with respons…"
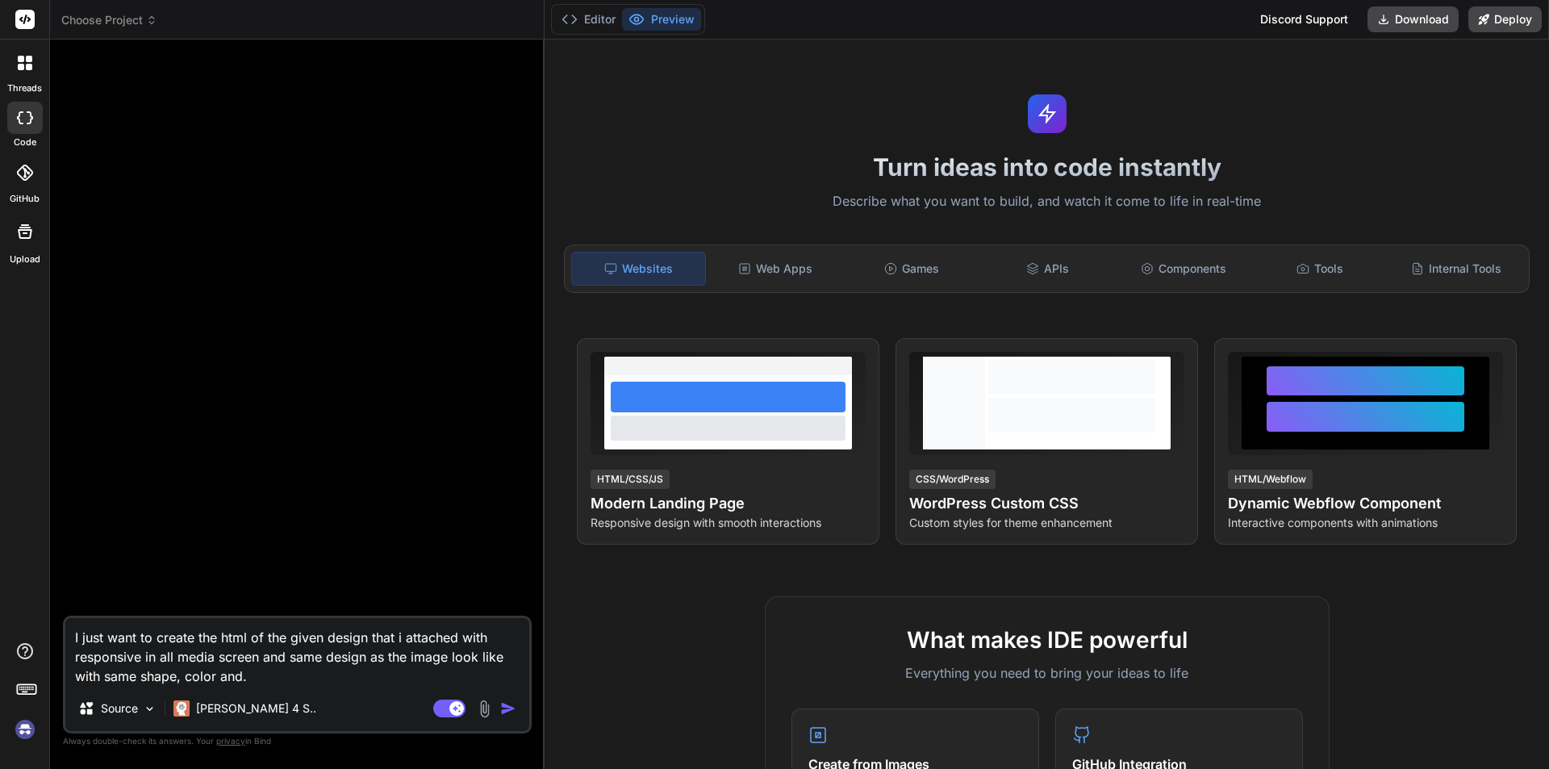
type textarea "x"
type textarea "I just want to create the html of the given design that i attached with respons…"
type textarea "x"
type textarea "I just want to create the html of the given design that i attached with respons…"
type textarea "x"
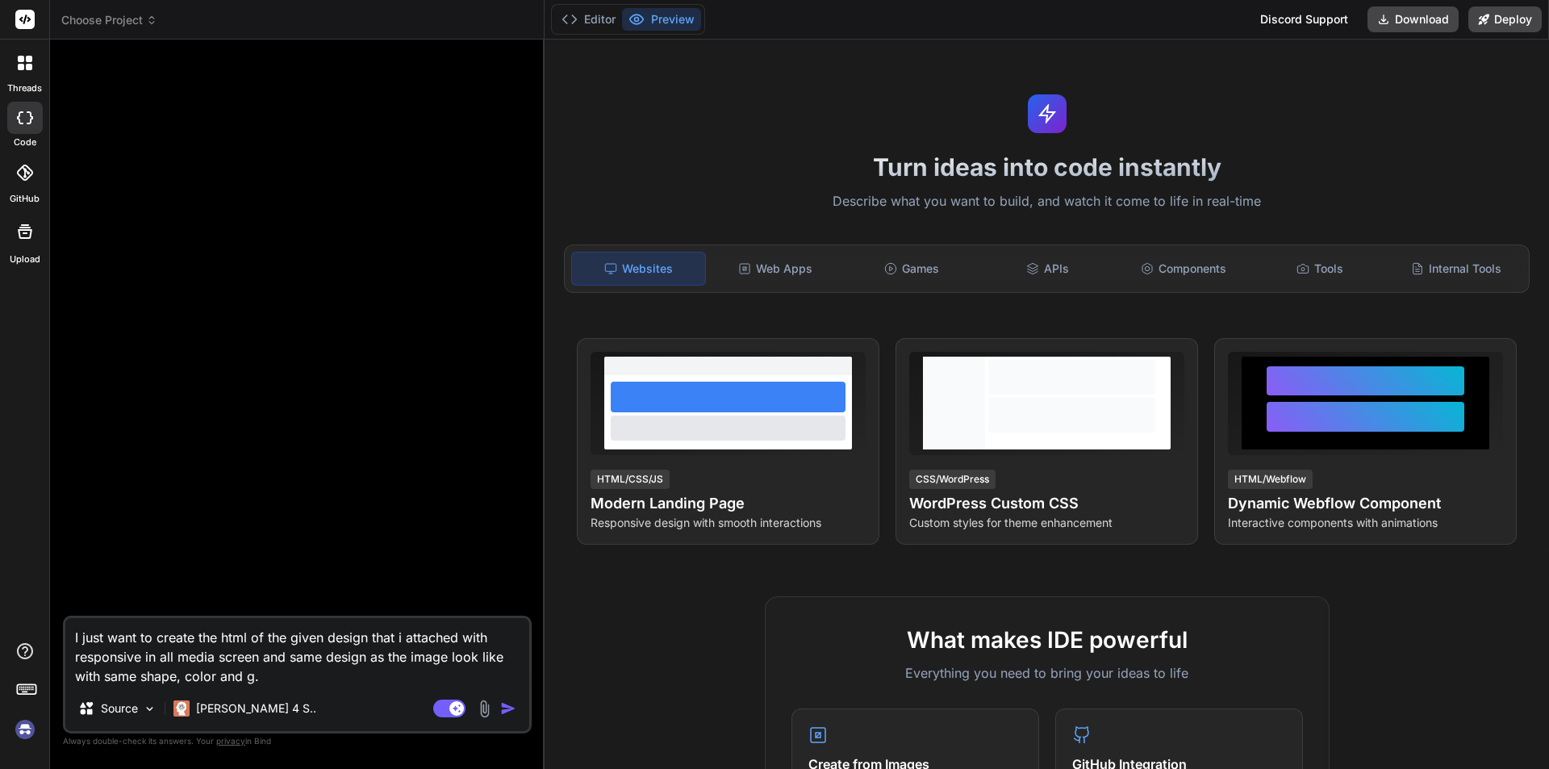
type textarea "I just want to create the html of the given design that i attached with respons…"
type textarea "x"
type textarea "I just want to create the html of the given design that i attached with respons…"
type textarea "x"
type textarea "I just want to create the html of the given design that i attached with respons…"
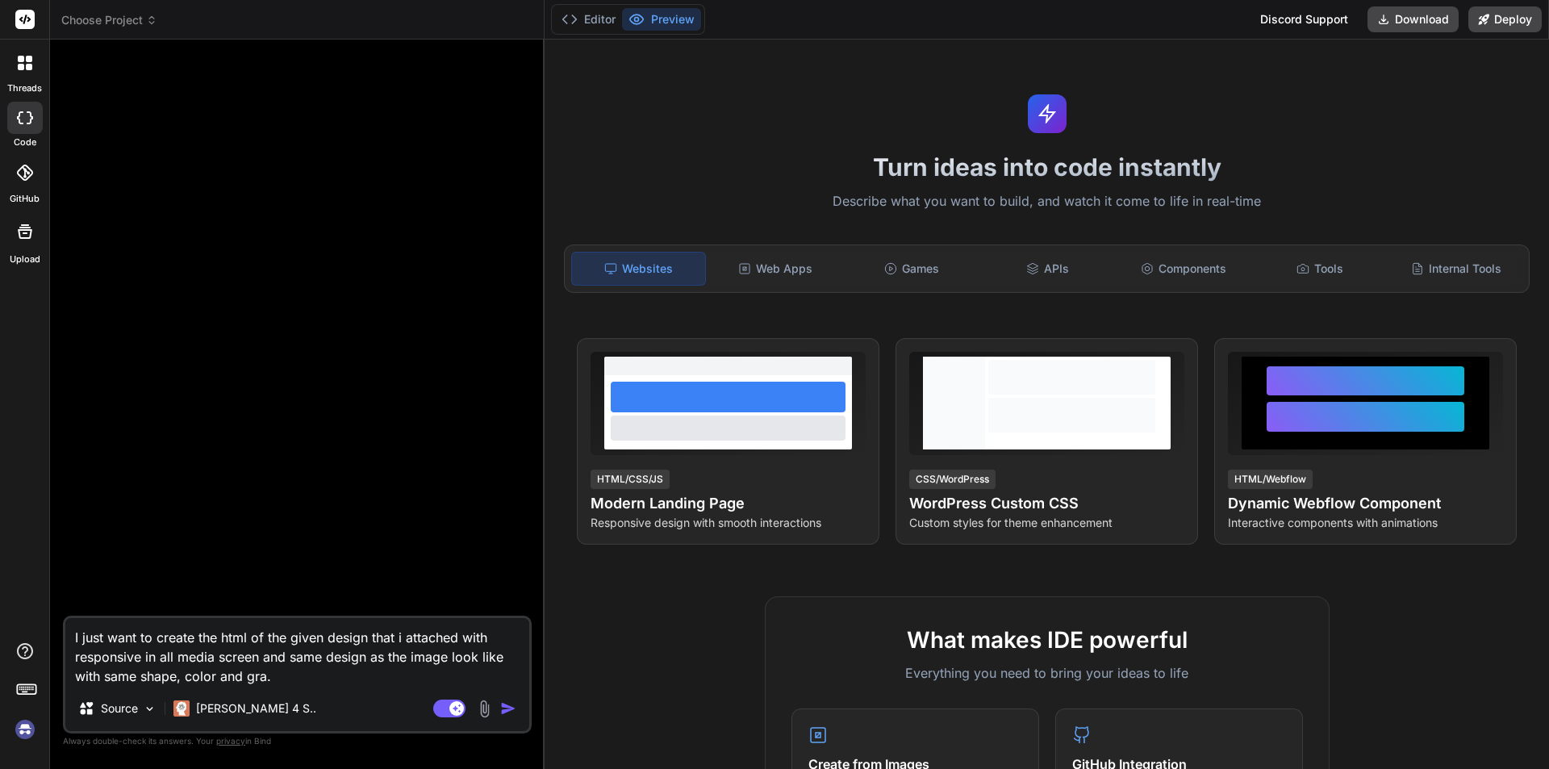
type textarea "x"
type textarea "I just want to create the html of the given design that i attached with respons…"
type textarea "x"
type textarea "I just want to create the html of the given design that i attached with respons…"
type textarea "x"
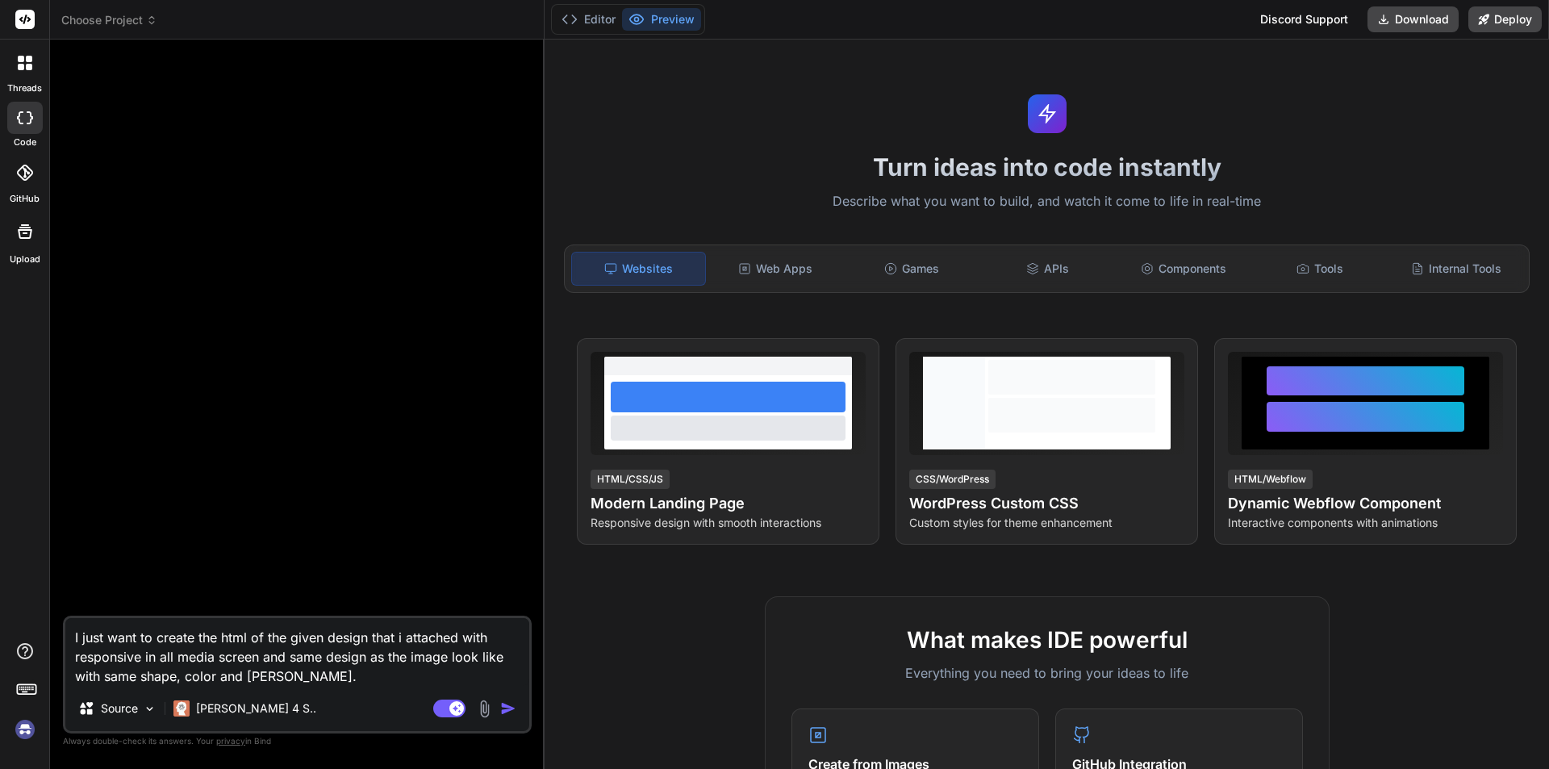
type textarea "I just want to create the html of the given design that i attached with respons…"
type textarea "x"
type textarea "I just want to create the html of the given design that i attached with respons…"
type textarea "x"
type textarea "I just want to create the html of the given design that i attached with respons…"
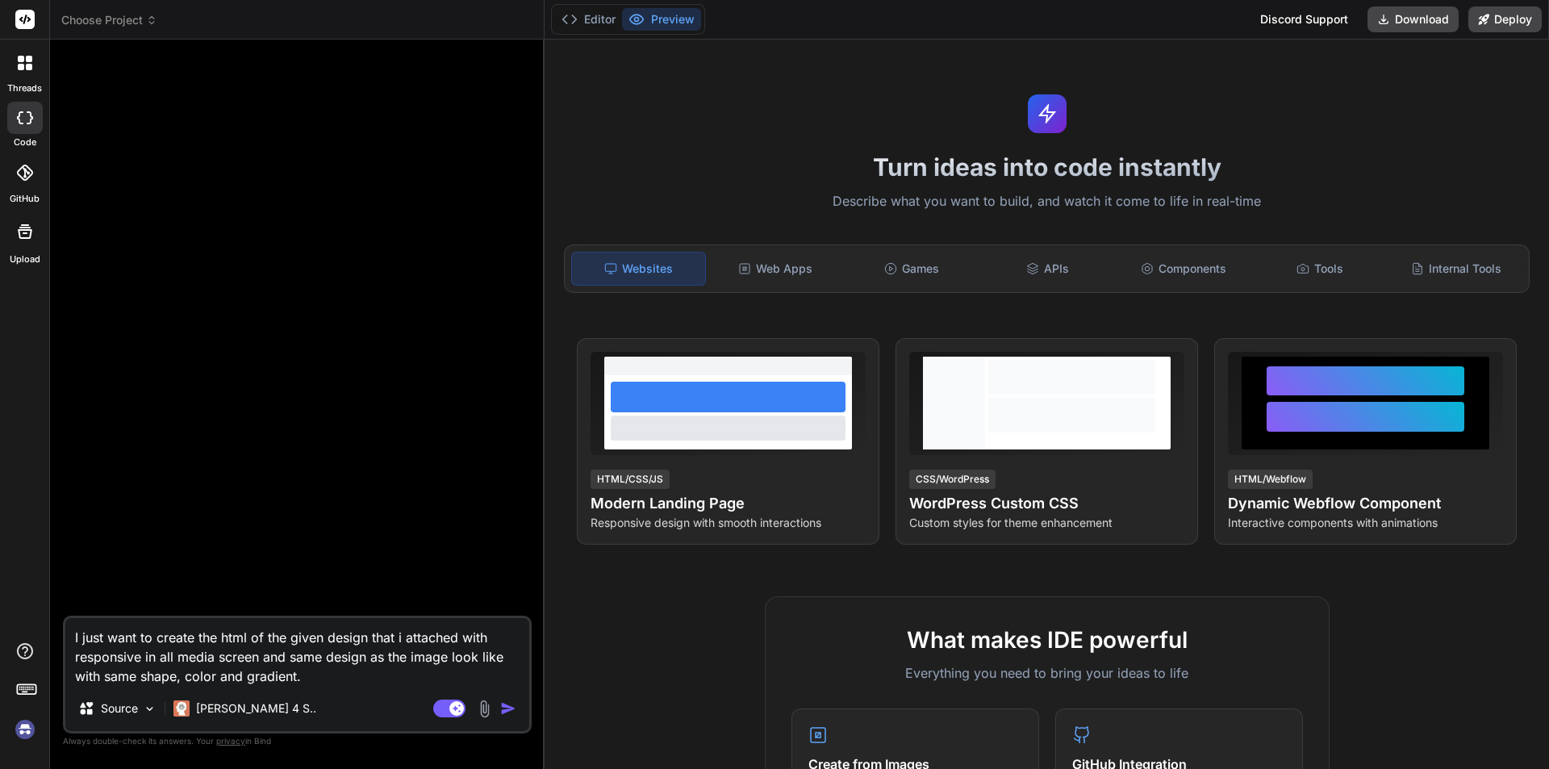
type textarea "x"
type textarea "I just want to create the html of the given design that i attached with respons…"
type textarea "x"
type textarea "I just want to create the html of the given design that i attached with respons…"
type textarea "x"
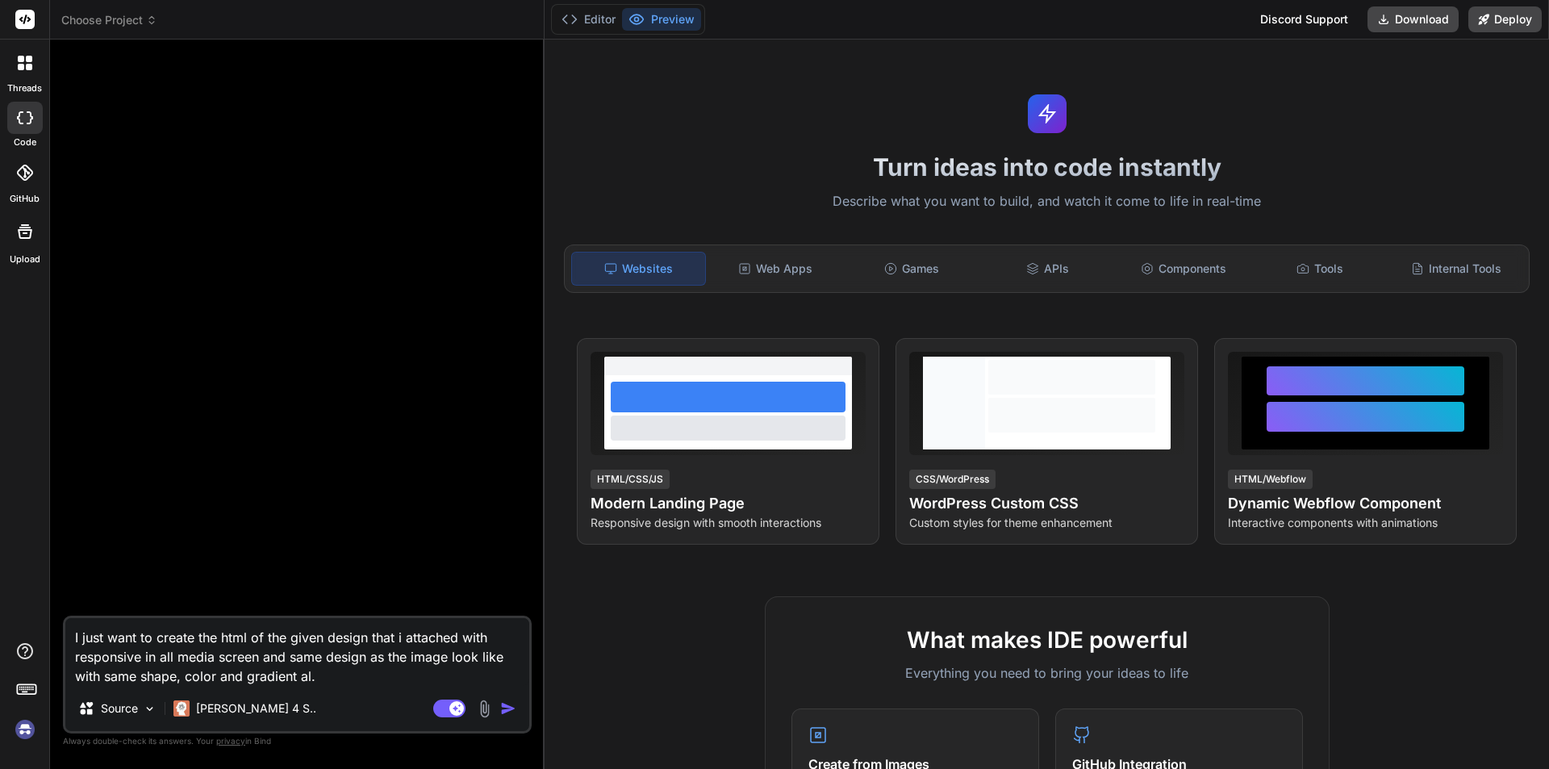
type textarea "I just want to create the html of the given design that i attached with respons…"
type textarea "x"
type textarea "I just want to create the html of the given design that i attached with respons…"
type textarea "x"
type textarea "I just want to create the html of the given design that i attached with respons…"
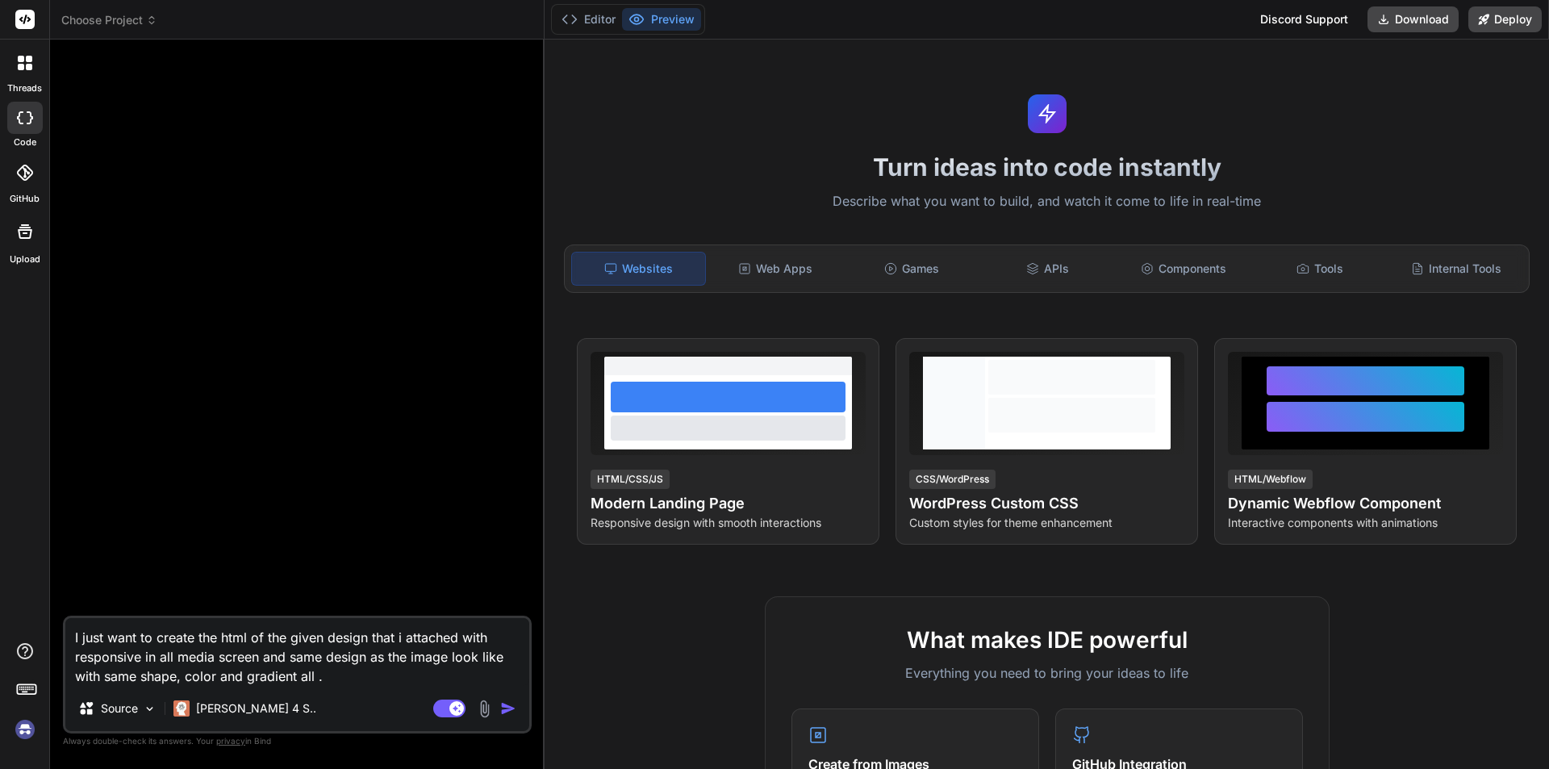
type textarea "x"
type textarea "I just want to create the html of the given design that i attached with respons…"
type textarea "x"
type textarea "I just want to create the html of the given design that i attached with respons…"
type textarea "x"
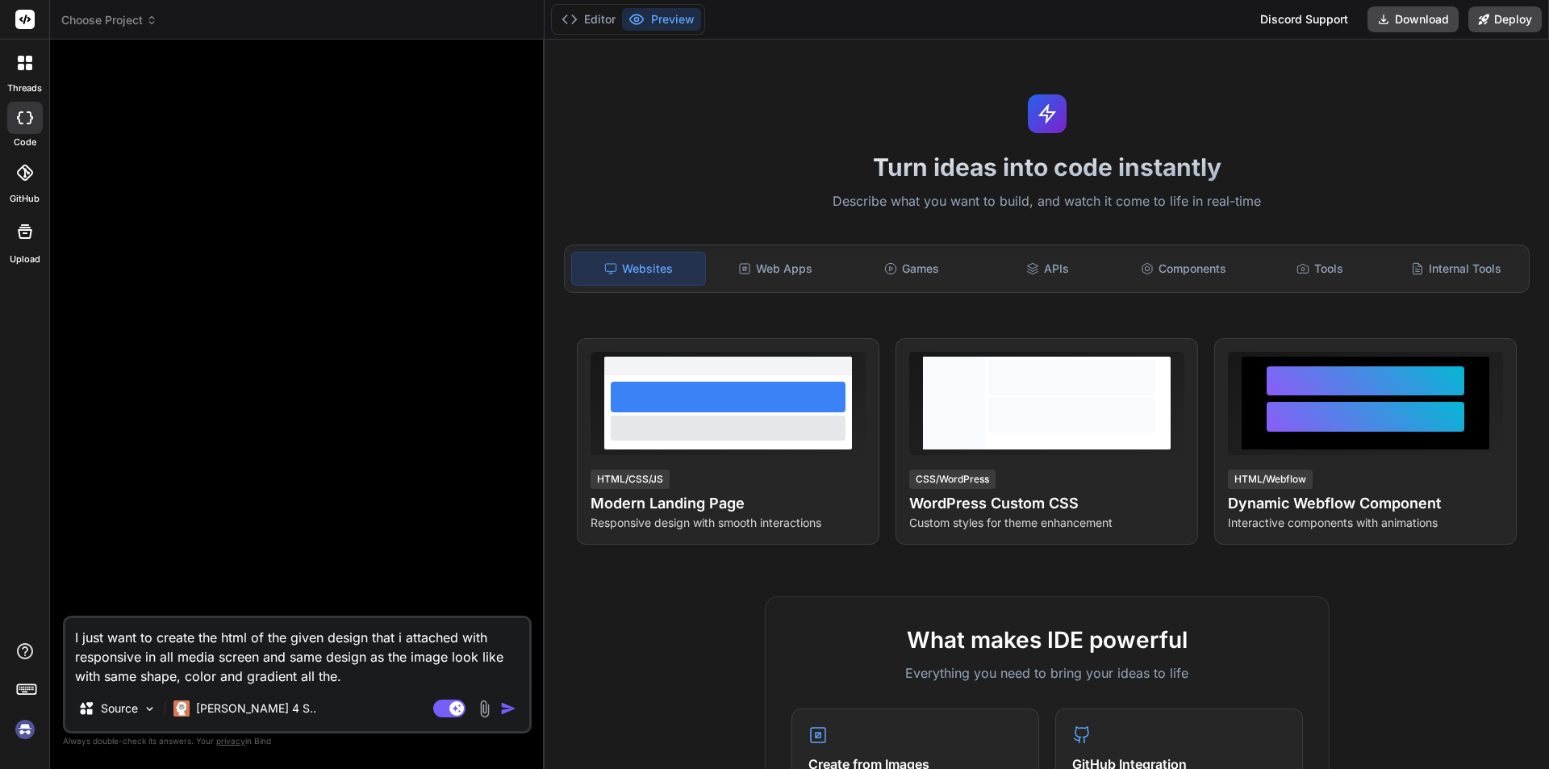
type textarea "I just want to create the html of the given design that i attached with respons…"
click at [482, 714] on img at bounding box center [484, 708] width 19 height 19
click at [482, 706] on img at bounding box center [484, 708] width 19 height 19
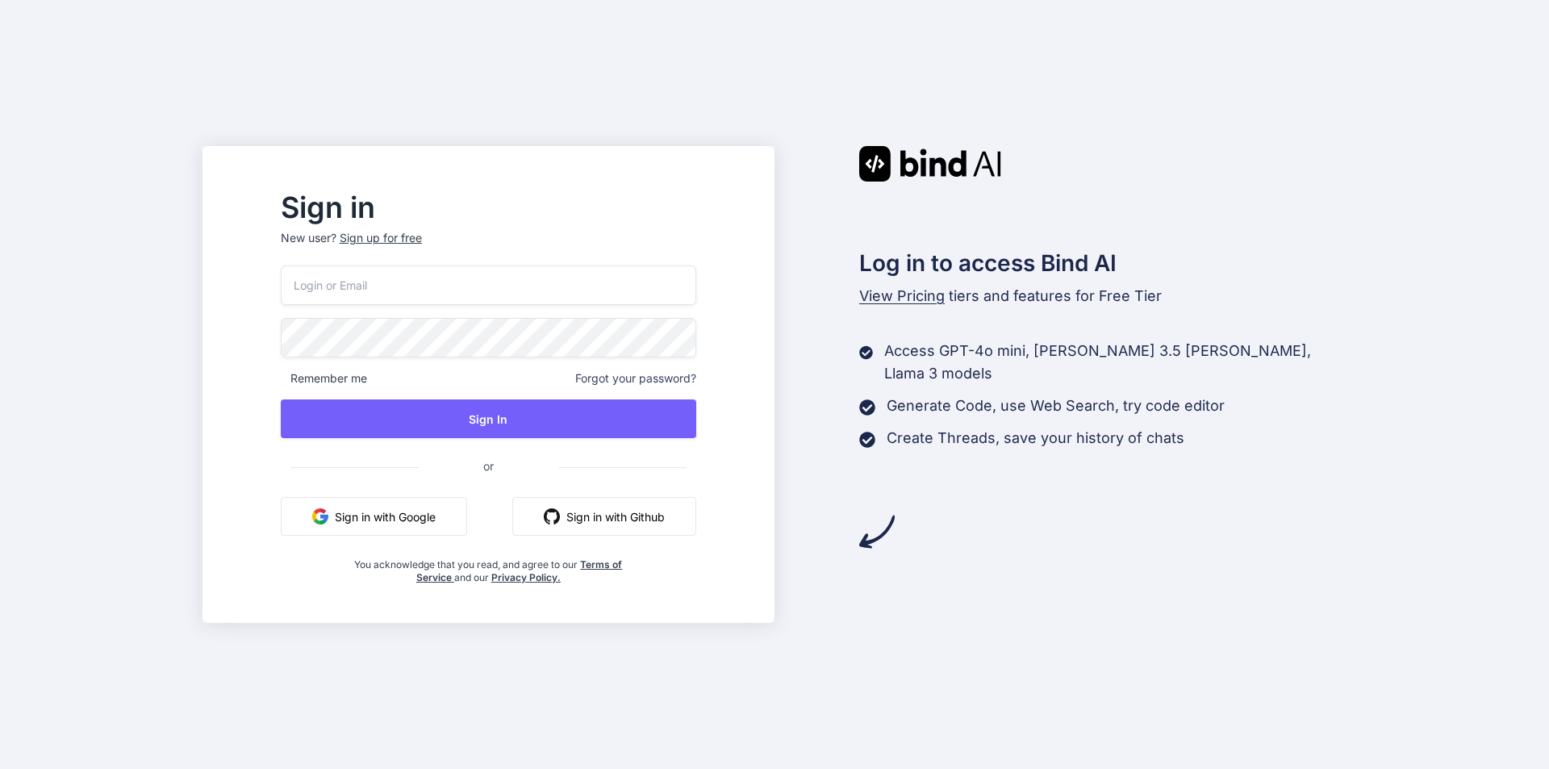
click at [457, 519] on button "Sign in with Google" at bounding box center [374, 516] width 186 height 39
click at [444, 525] on button "Sign in with Google" at bounding box center [374, 516] width 186 height 39
click at [419, 520] on button "Sign in with Google" at bounding box center [374, 516] width 186 height 39
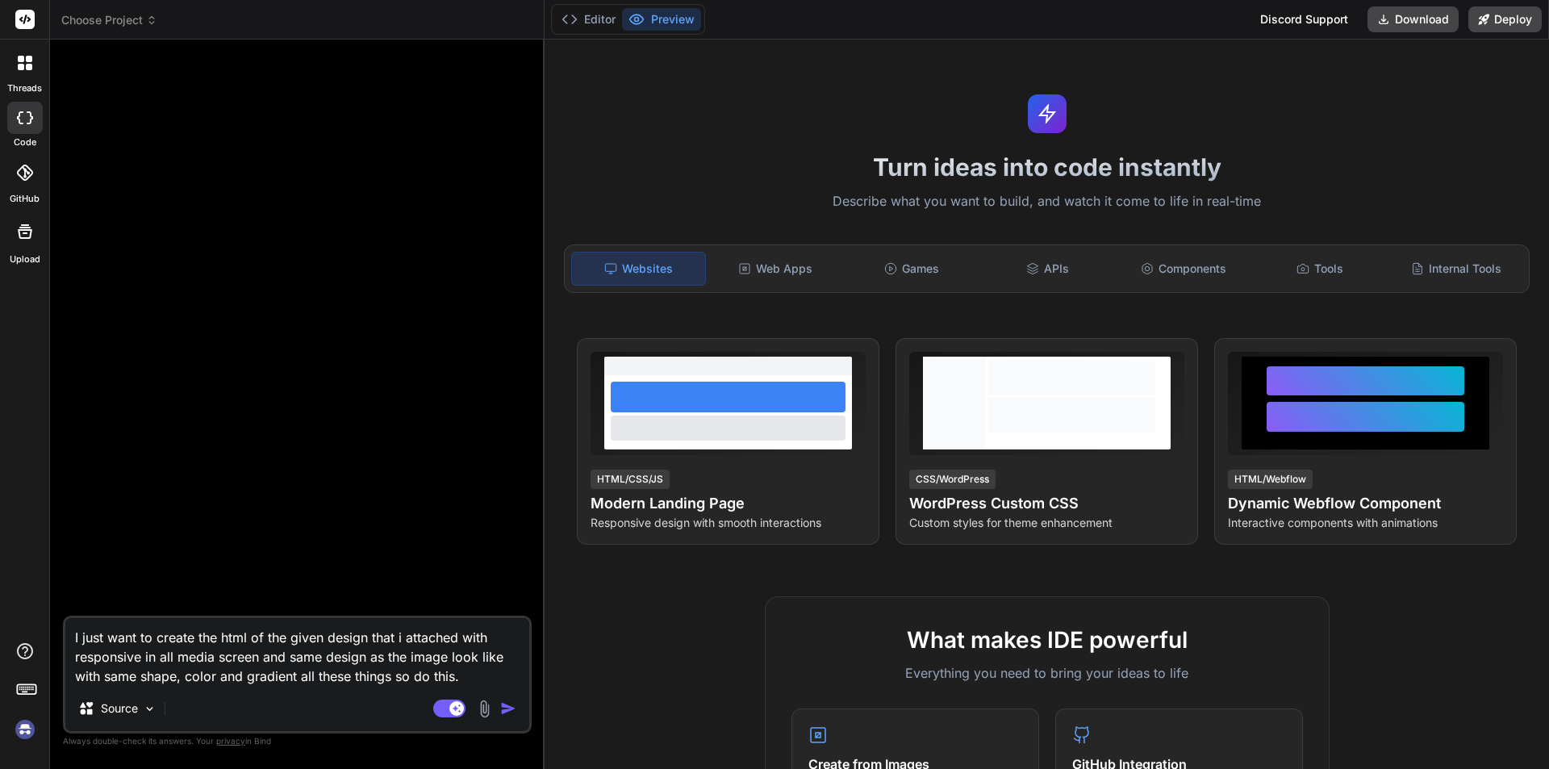
click at [457, 441] on div at bounding box center [298, 333] width 465 height 563
type textarea "x"
